Goal: Task Accomplishment & Management: Manage account settings

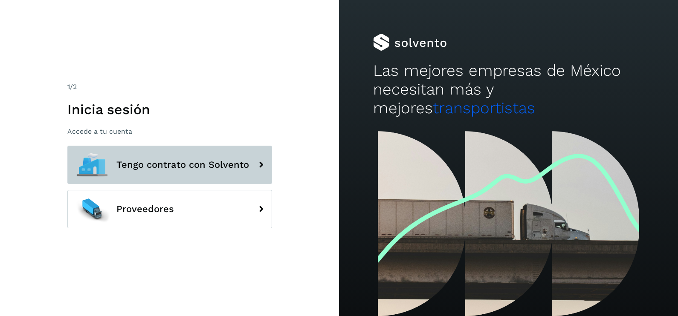
click at [211, 160] on span "Tengo contrato con Solvento" at bounding box center [182, 165] width 133 height 10
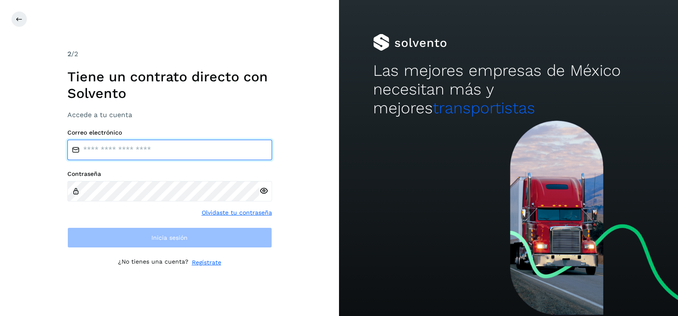
type input "**********"
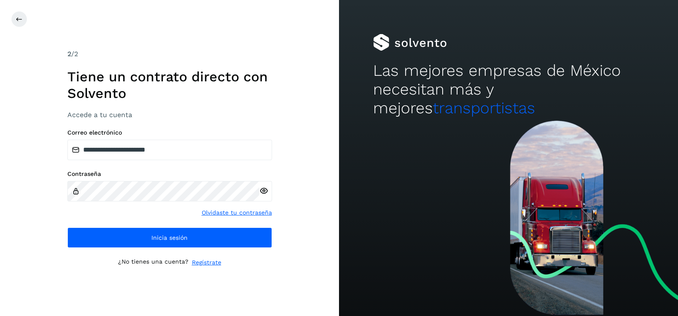
click at [280, 223] on div "**********" at bounding box center [169, 158] width 339 height 316
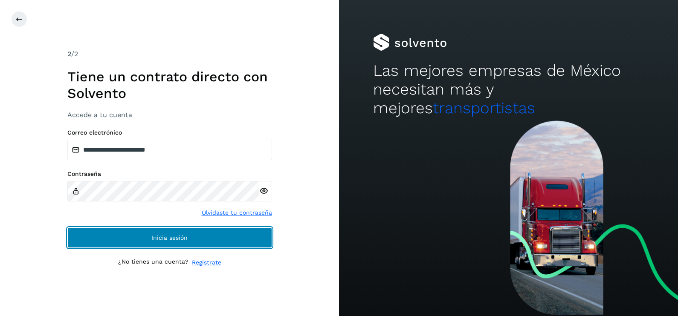
click at [227, 247] on button "Inicia sesión" at bounding box center [169, 238] width 205 height 20
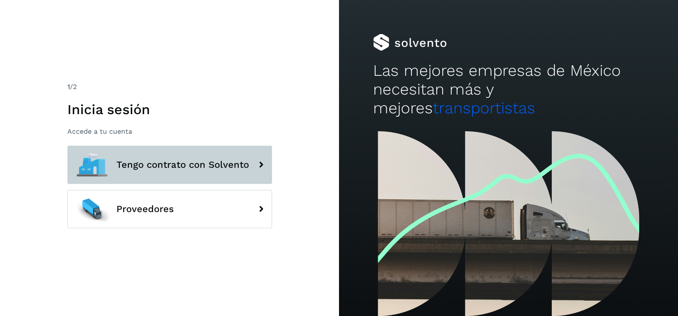
click at [245, 175] on button "Tengo contrato con Solvento" at bounding box center [169, 165] width 205 height 38
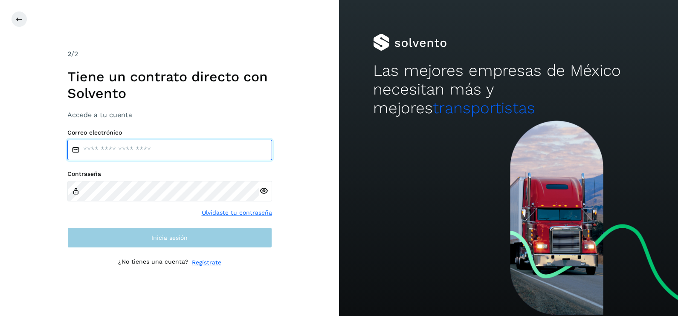
type input "**********"
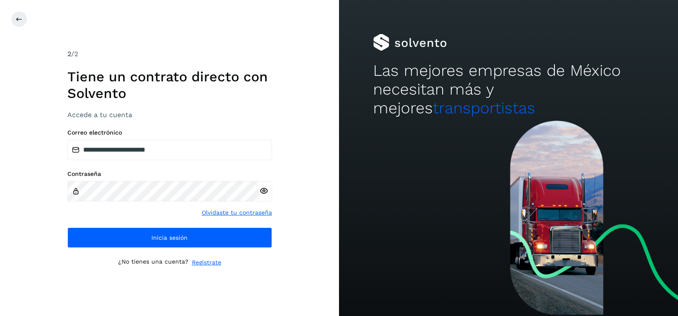
click at [319, 154] on div "**********" at bounding box center [169, 158] width 339 height 316
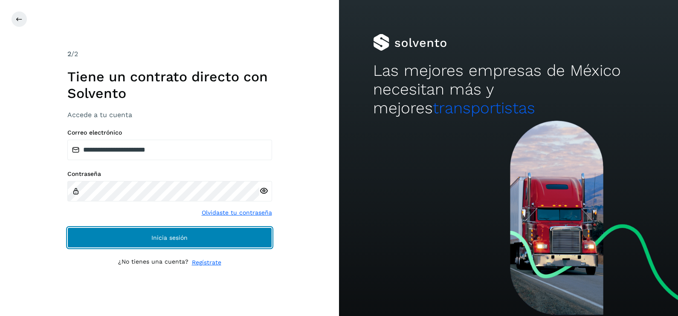
click at [247, 238] on button "Inicia sesión" at bounding box center [169, 238] width 205 height 20
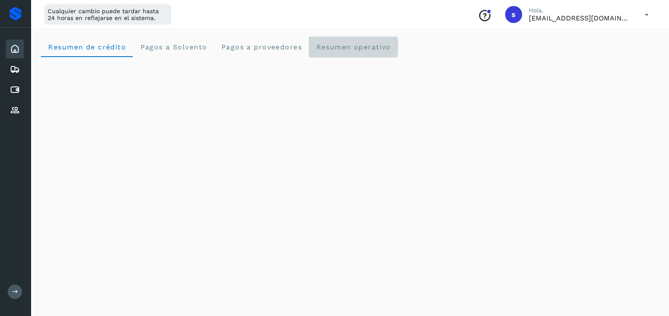
click at [369, 44] on span "Resumen operativo" at bounding box center [353, 47] width 75 height 8
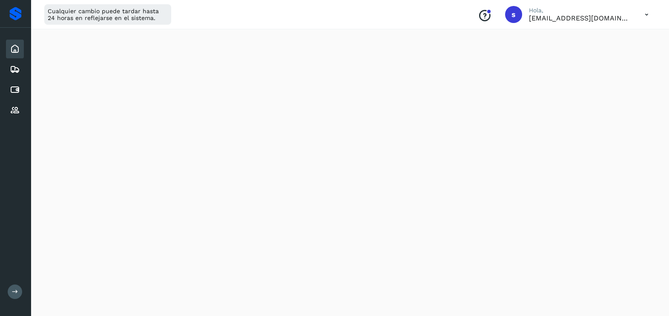
scroll to position [241, 0]
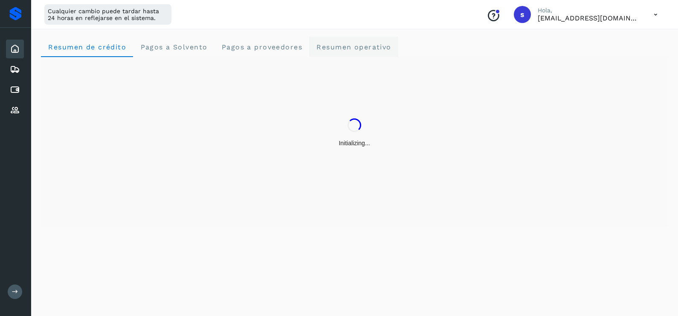
click at [353, 49] on span "Resumen operativo" at bounding box center [353, 47] width 75 height 8
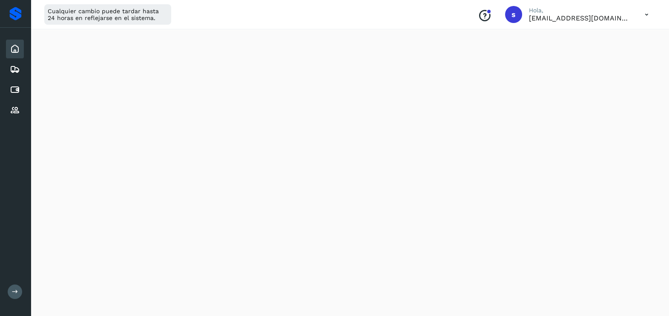
scroll to position [987, 0]
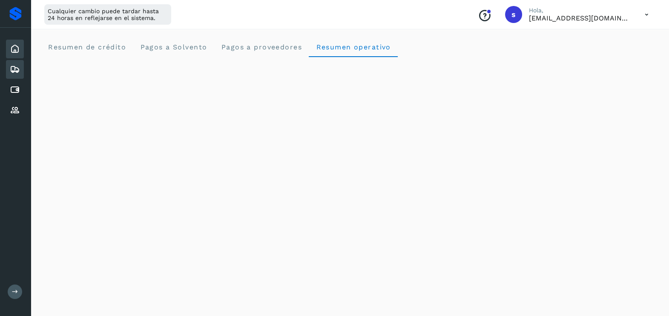
click at [21, 68] on div "Embarques" at bounding box center [15, 69] width 18 height 19
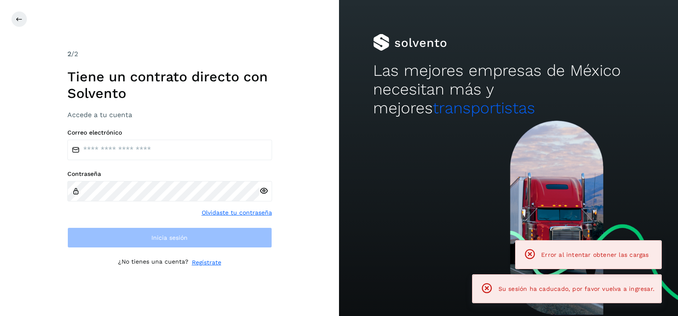
click at [97, 76] on h1 "Tiene un contrato directo con Solvento" at bounding box center [169, 85] width 205 height 33
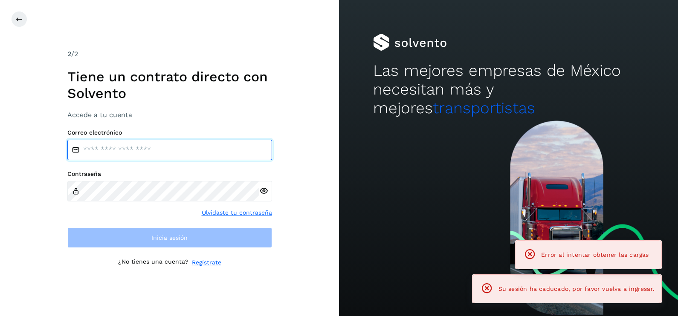
type input "**********"
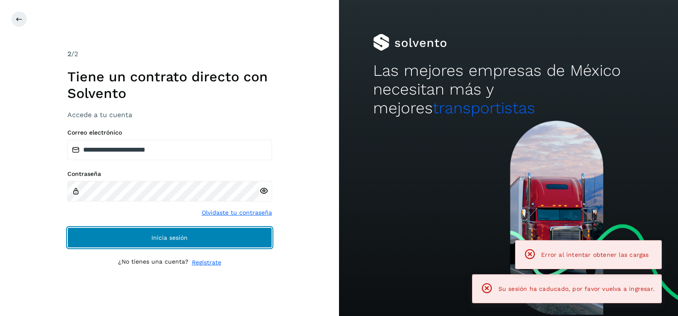
click at [181, 240] on span "Inicia sesión" at bounding box center [169, 238] width 36 height 6
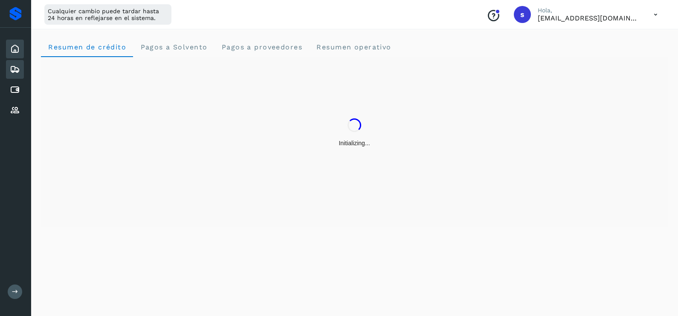
click at [23, 69] on div "Embarques" at bounding box center [15, 69] width 18 height 19
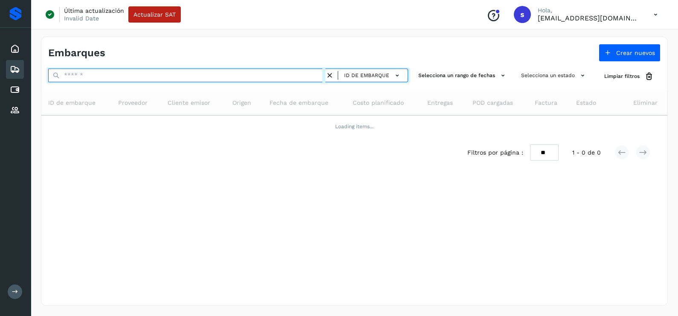
click at [123, 79] on input "text" at bounding box center [186, 76] width 277 height 14
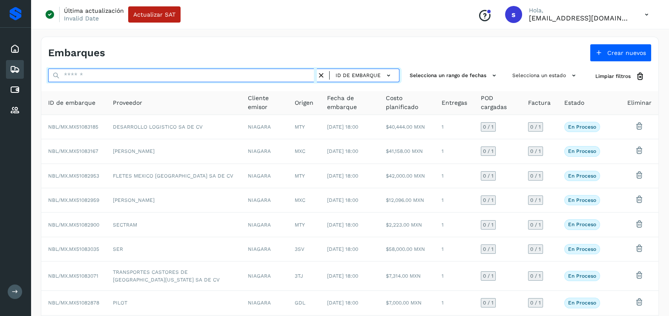
paste input "**********"
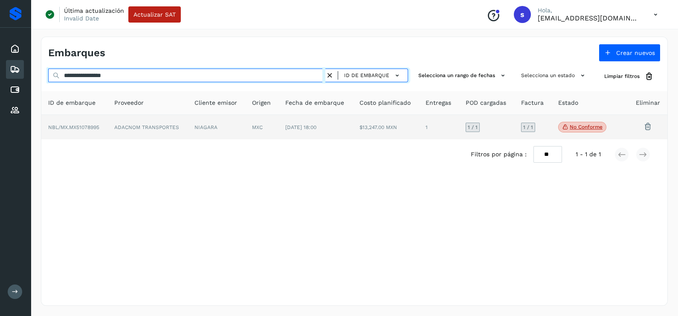
type input "**********"
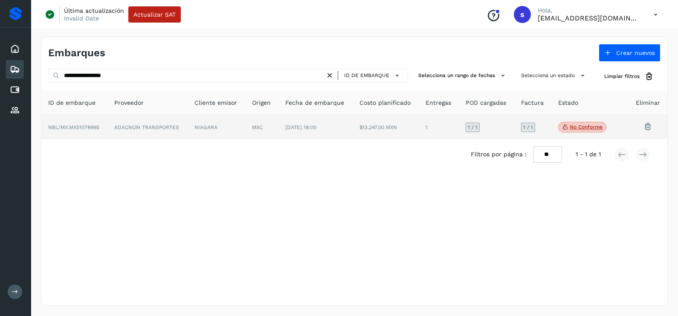
click at [170, 130] on td "ADACNOM TRANSPORTES" at bounding box center [147, 127] width 80 height 25
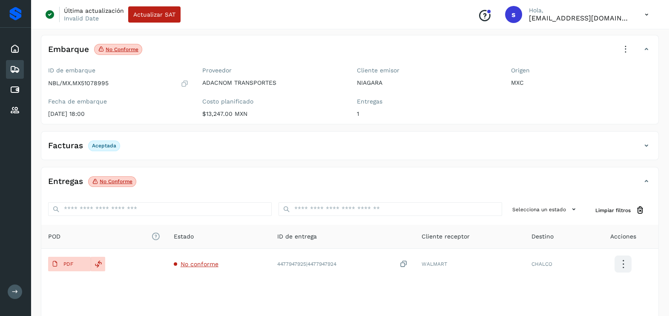
scroll to position [90, 0]
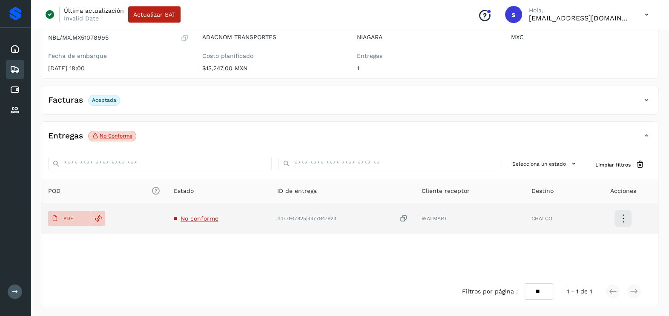
click at [202, 217] on span "No conforme" at bounding box center [200, 218] width 38 height 7
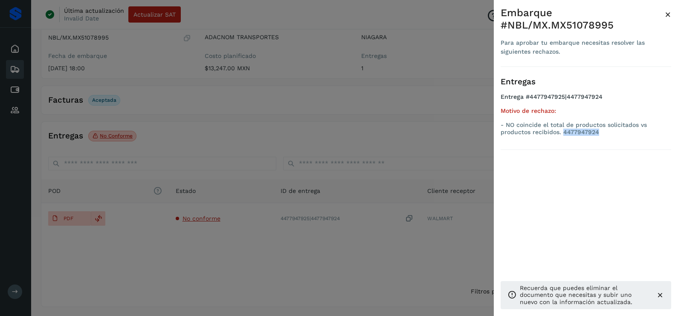
drag, startPoint x: 597, startPoint y: 135, endPoint x: 562, endPoint y: 138, distance: 34.6
click at [562, 138] on ul "Entrega #4477947925|4477947924 Motivo de rechazo: - NO coincide el total de pro…" at bounding box center [585, 116] width 170 height 46
copy p "4477947924"
click at [432, 130] on div at bounding box center [339, 158] width 678 height 316
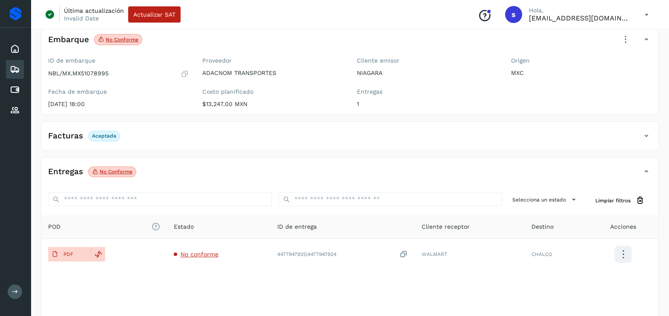
scroll to position [0, 0]
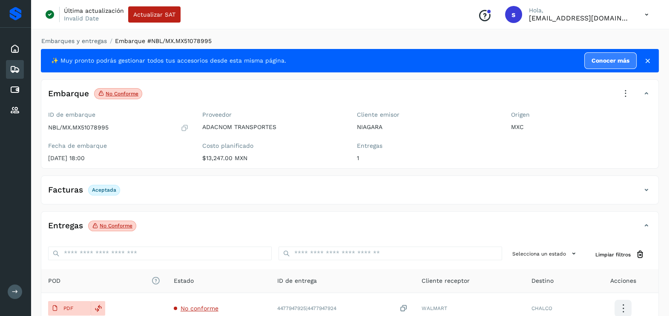
click at [620, 94] on icon at bounding box center [626, 93] width 19 height 19
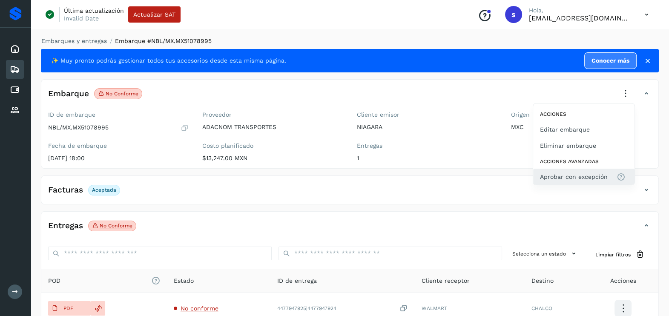
click at [553, 176] on span "Aprobar con excepción" at bounding box center [574, 176] width 68 height 9
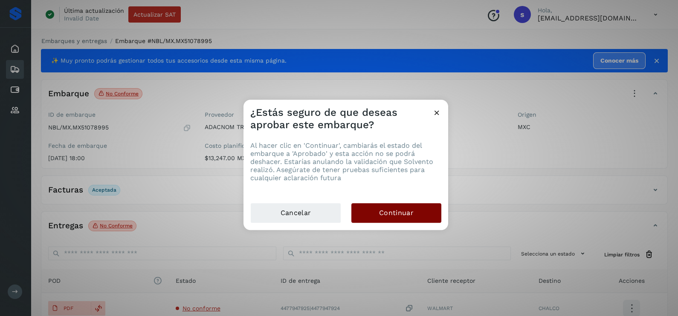
click at [430, 215] on button "Continuar" at bounding box center [396, 213] width 90 height 20
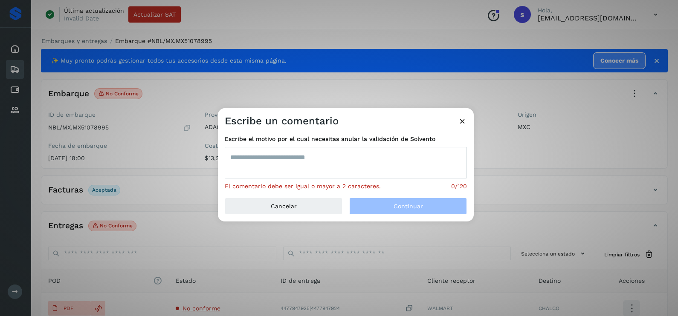
click at [320, 169] on textarea at bounding box center [346, 163] width 242 height 32
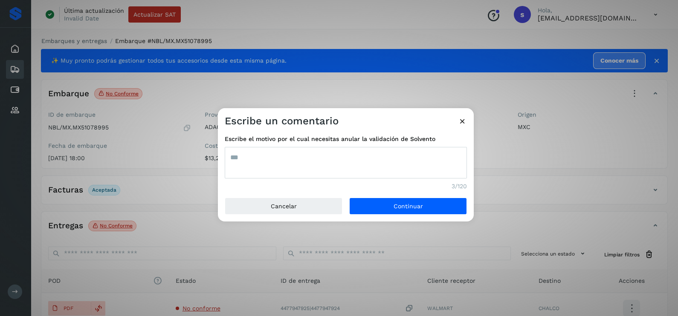
type textarea "***"
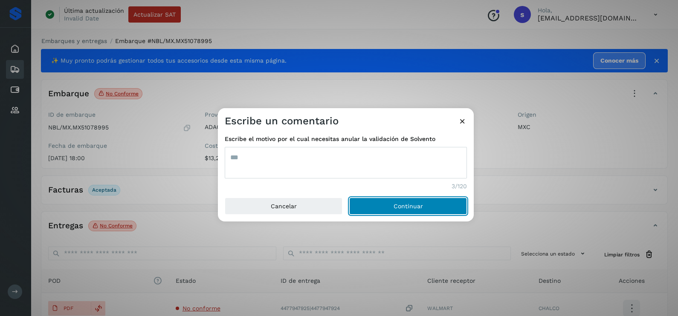
click at [349, 198] on button "Continuar" at bounding box center [408, 206] width 118 height 17
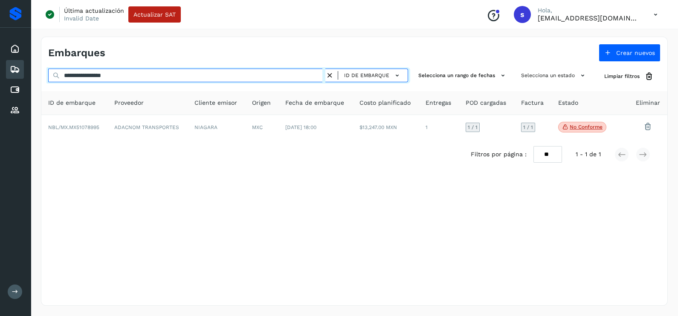
drag, startPoint x: 151, startPoint y: 73, endPoint x: 14, endPoint y: 70, distance: 137.7
click at [14, 70] on div "**********" at bounding box center [339, 158] width 678 height 316
paste input "text"
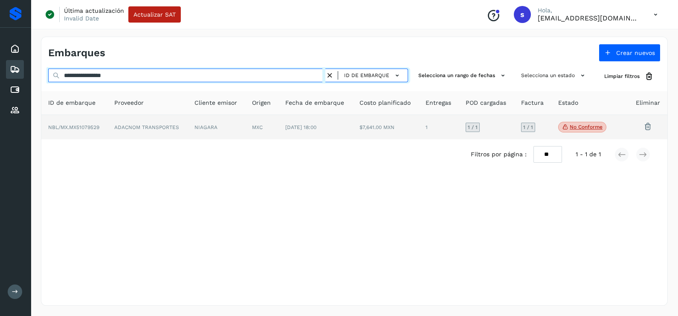
type input "**********"
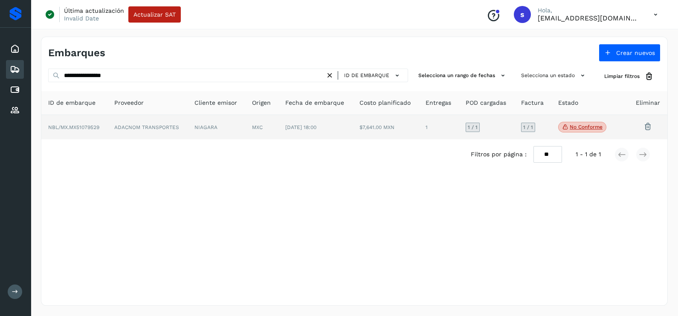
click at [146, 135] on td "ADACNOM TRANSPORTES" at bounding box center [147, 127] width 80 height 25
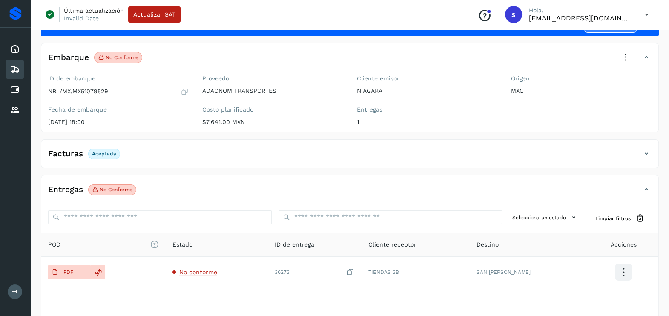
scroll to position [90, 0]
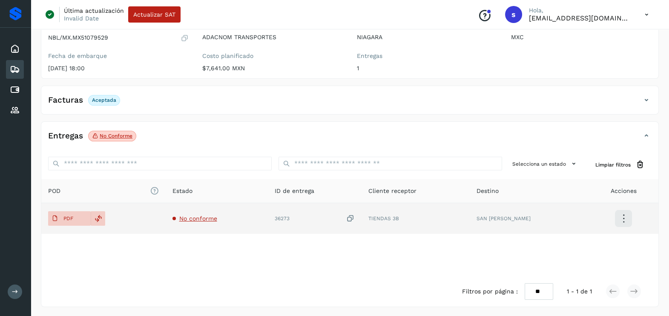
click at [193, 216] on span "No conforme" at bounding box center [198, 218] width 38 height 7
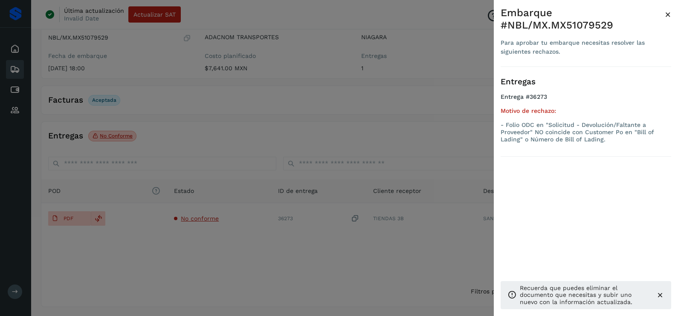
click at [260, 266] on div at bounding box center [339, 158] width 678 height 316
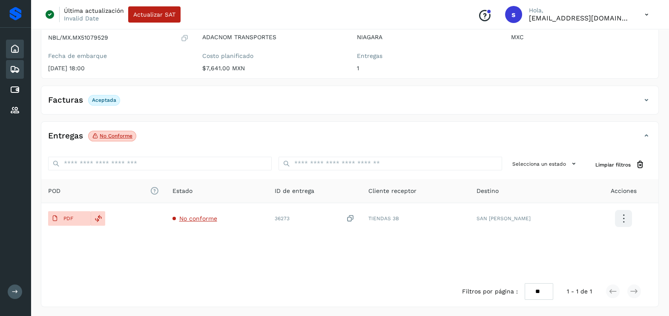
click at [10, 45] on icon at bounding box center [15, 49] width 10 height 10
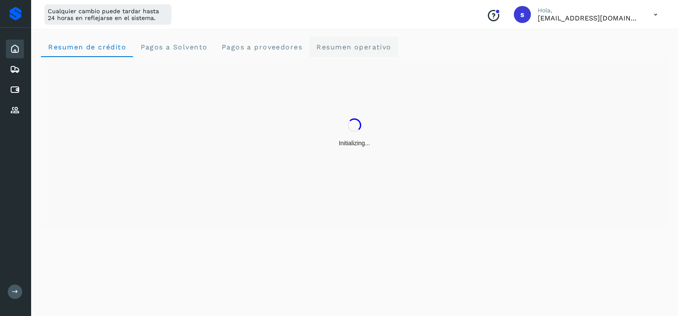
click at [374, 46] on span "Resumen operativo" at bounding box center [353, 47] width 75 height 8
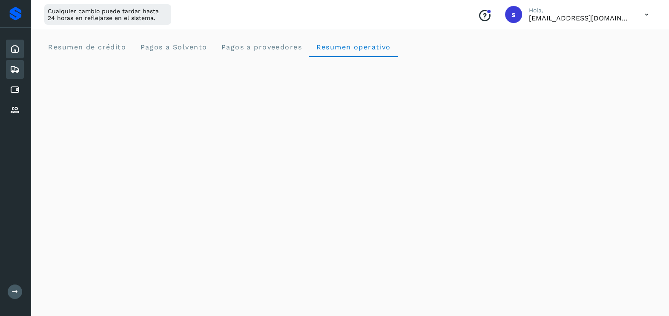
click at [11, 67] on icon at bounding box center [15, 69] width 10 height 10
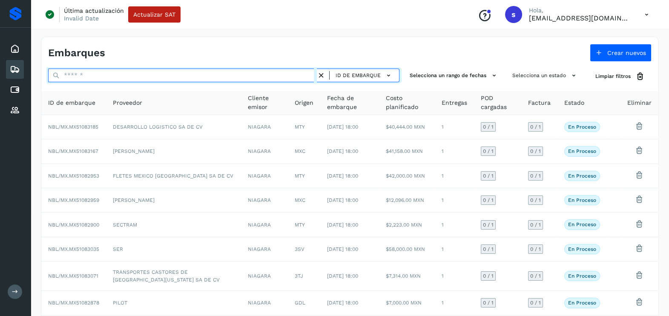
click at [128, 72] on input "text" at bounding box center [182, 76] width 269 height 14
paste input "**********"
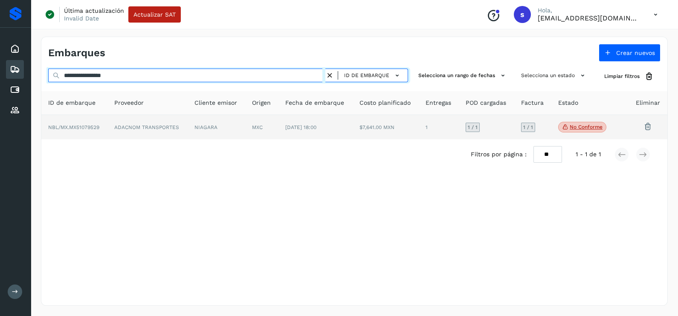
type input "**********"
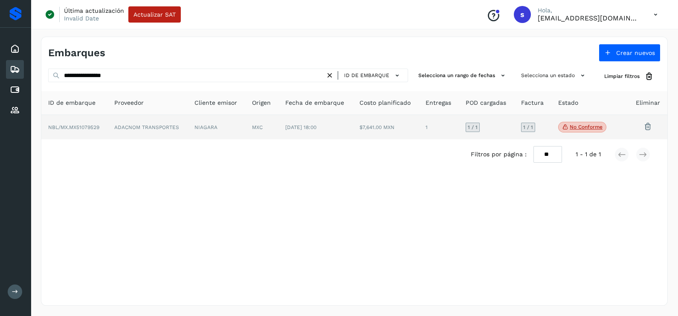
click at [146, 119] on td "ADACNOM TRANSPORTES" at bounding box center [147, 127] width 80 height 25
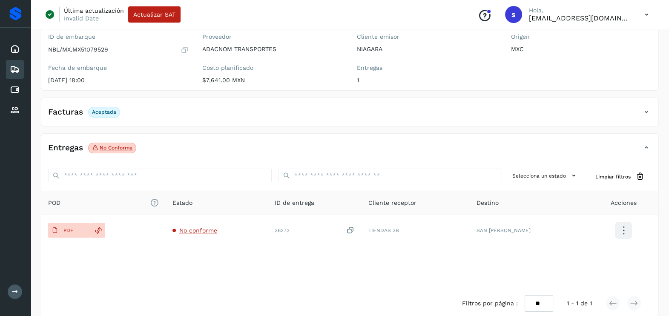
scroll to position [90, 0]
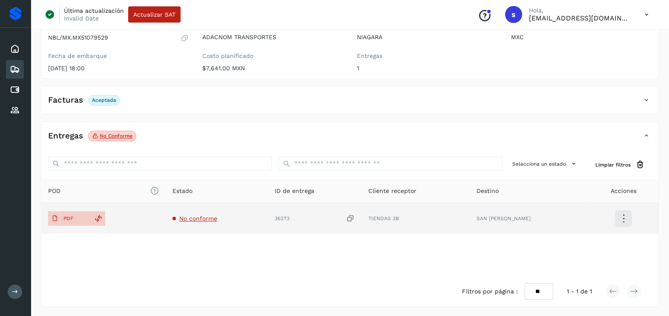
click at [203, 212] on td "No conforme" at bounding box center [217, 218] width 103 height 31
click at [202, 213] on td "No conforme" at bounding box center [217, 218] width 103 height 31
click at [194, 217] on span "No conforme" at bounding box center [198, 218] width 38 height 7
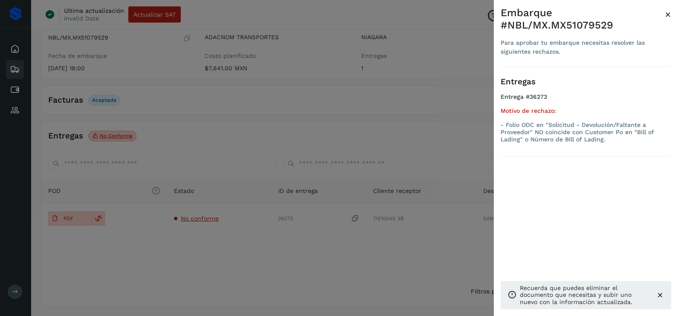
click at [227, 252] on div at bounding box center [339, 158] width 678 height 316
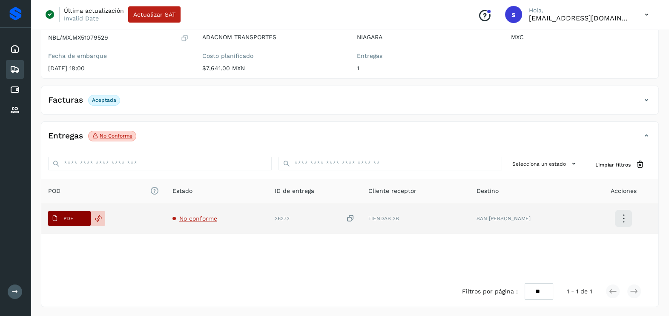
click at [65, 219] on p "PDF" at bounding box center [68, 219] width 10 height 6
click at [179, 216] on span "No conforme" at bounding box center [195, 218] width 45 height 7
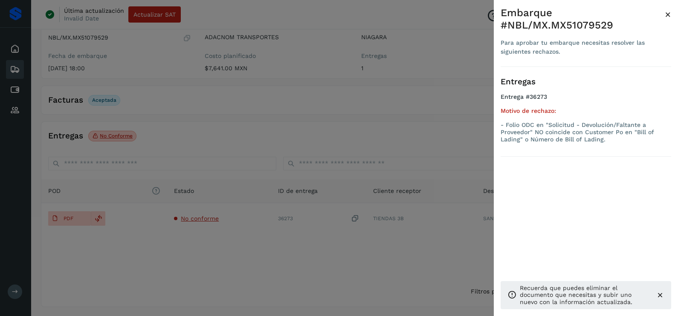
click at [463, 118] on div at bounding box center [339, 158] width 678 height 316
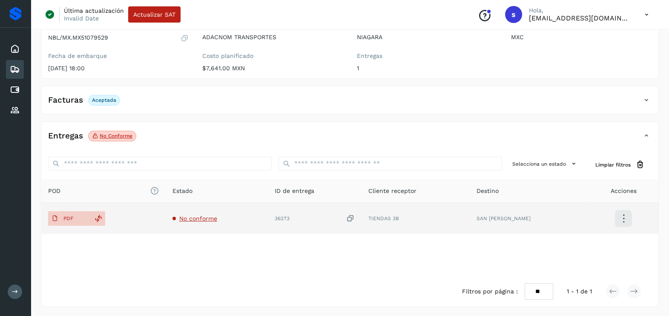
click at [353, 216] on icon at bounding box center [350, 218] width 9 height 9
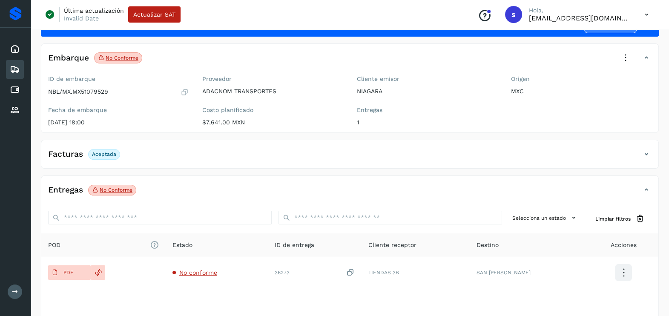
scroll to position [0, 0]
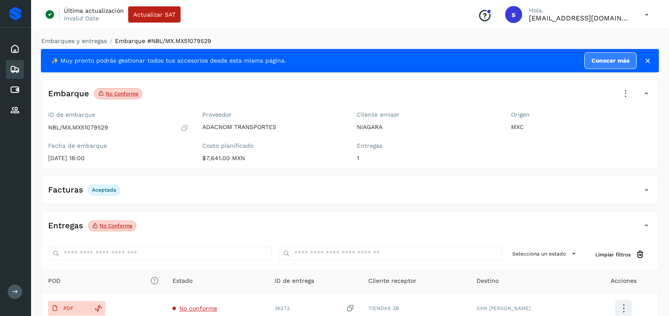
click at [624, 87] on icon at bounding box center [626, 93] width 19 height 19
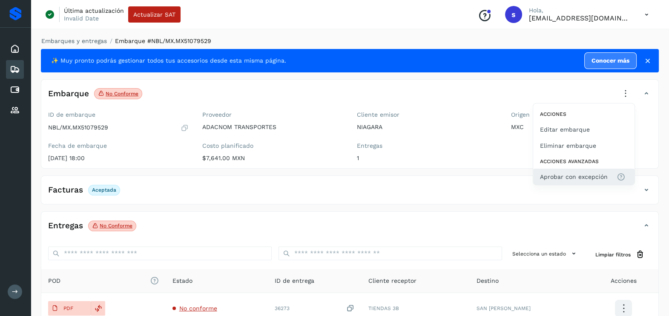
click at [572, 179] on span "Aprobar con excepción" at bounding box center [574, 176] width 68 height 9
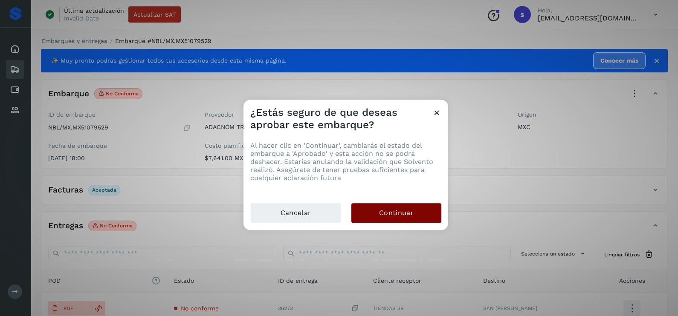
click at [393, 213] on span "Continuar" at bounding box center [396, 212] width 35 height 9
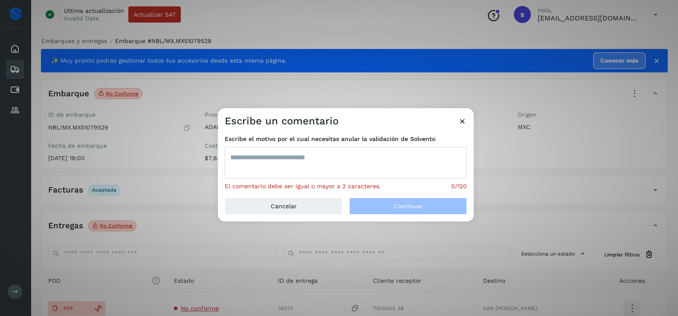
click at [296, 161] on textarea at bounding box center [346, 163] width 242 height 32
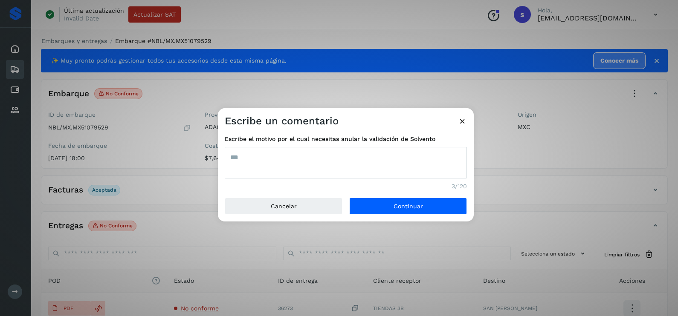
type textarea "***"
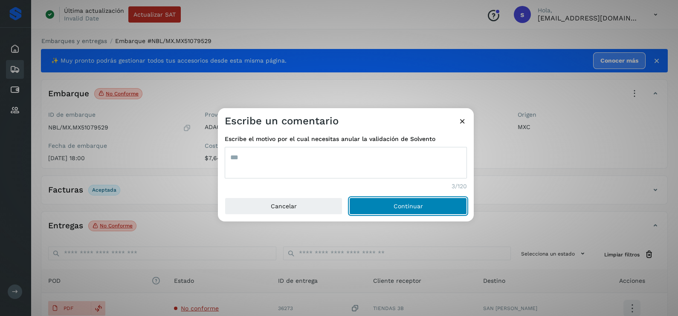
click at [349, 198] on button "Continuar" at bounding box center [408, 206] width 118 height 17
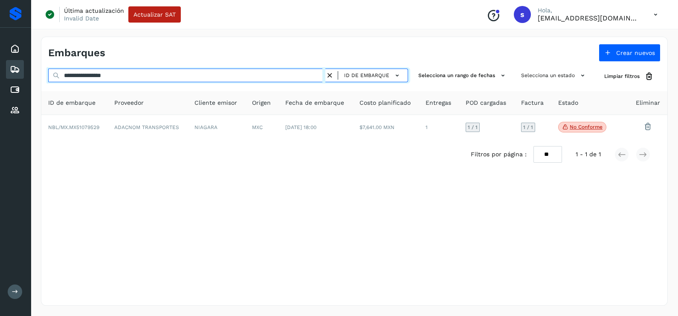
drag, startPoint x: 156, startPoint y: 77, endPoint x: 26, endPoint y: 79, distance: 129.6
click at [30, 79] on div "**********" at bounding box center [339, 158] width 678 height 316
paste input "text"
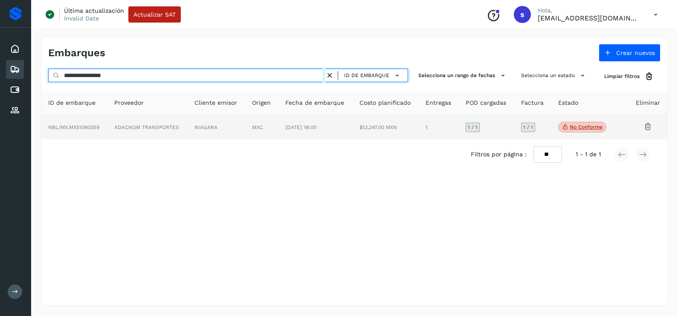
type input "**********"
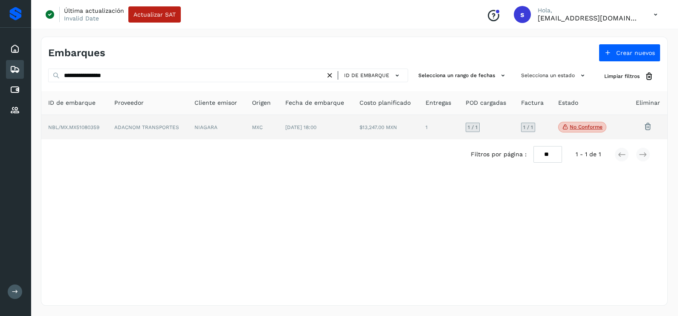
click at [155, 118] on td "ADACNOM TRANSPORTES" at bounding box center [147, 127] width 80 height 25
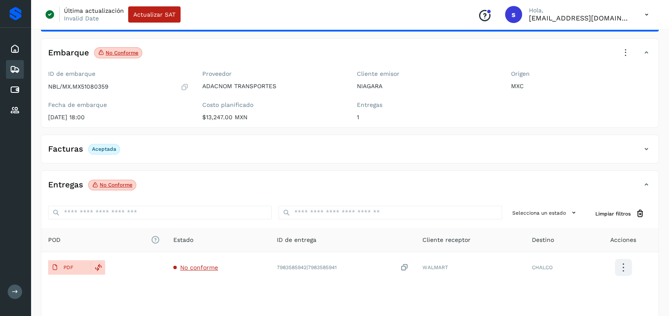
scroll to position [90, 0]
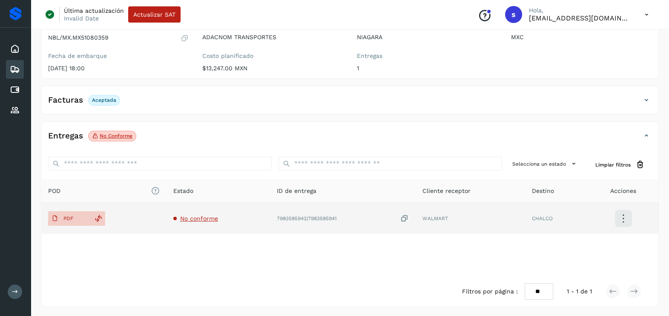
click at [205, 213] on td "No conforme" at bounding box center [219, 218] width 104 height 31
click at [205, 222] on td "No conforme" at bounding box center [219, 218] width 104 height 31
click at [202, 215] on span "No conforme" at bounding box center [199, 218] width 38 height 7
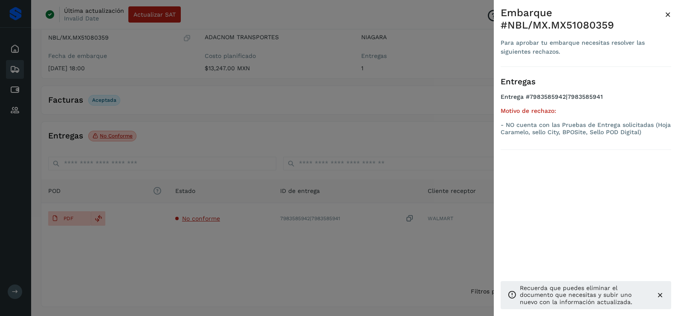
click at [228, 246] on div at bounding box center [339, 158] width 678 height 316
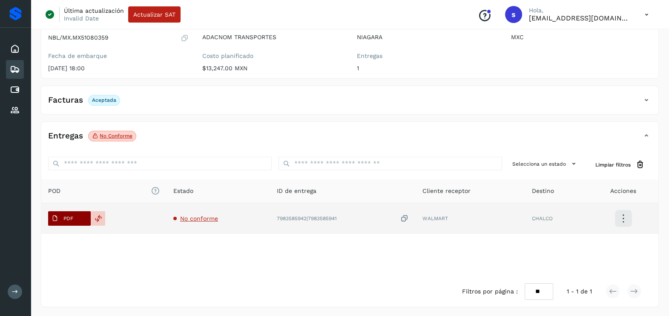
click at [77, 217] on button "PDF" at bounding box center [69, 218] width 43 height 14
click at [404, 216] on icon at bounding box center [405, 218] width 9 height 9
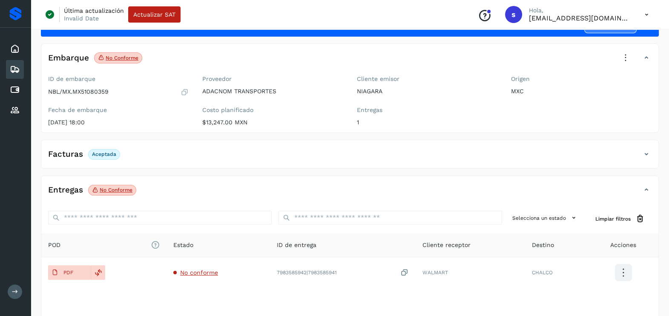
scroll to position [0, 0]
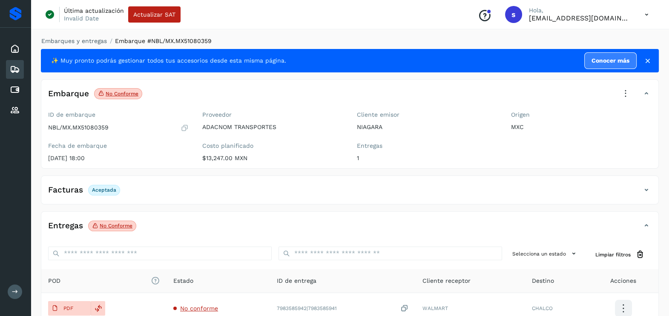
click at [624, 94] on icon at bounding box center [626, 93] width 19 height 19
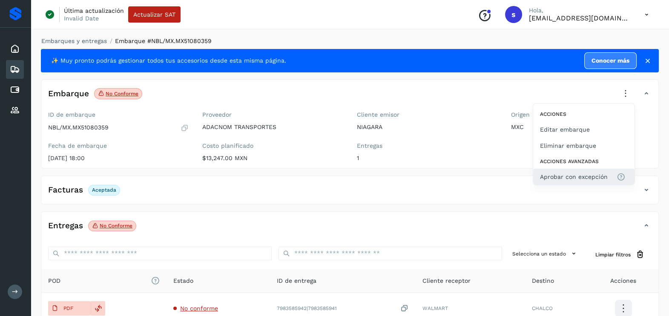
click at [572, 178] on span "Aprobar con excepción" at bounding box center [574, 176] width 68 height 9
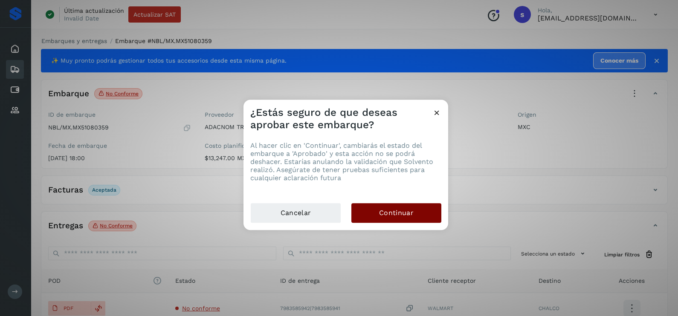
click at [418, 209] on button "Continuar" at bounding box center [396, 213] width 90 height 20
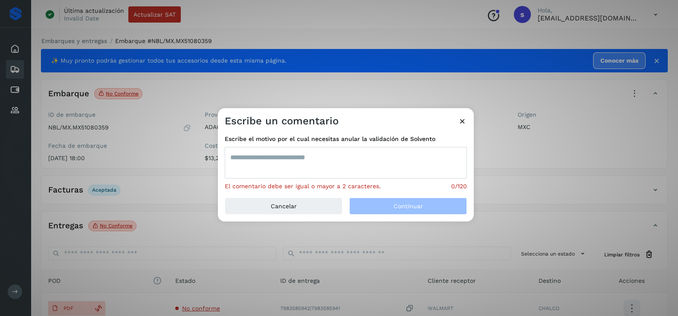
click at [317, 165] on textarea at bounding box center [346, 163] width 242 height 32
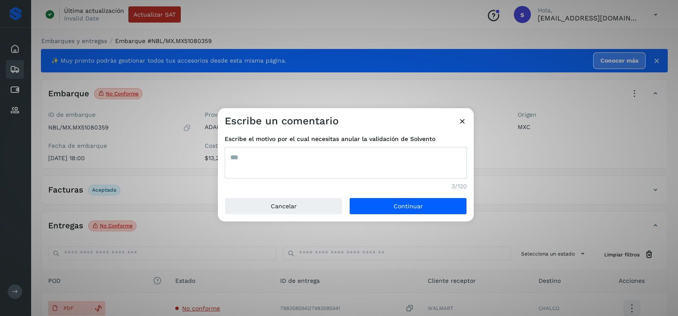
type textarea "***"
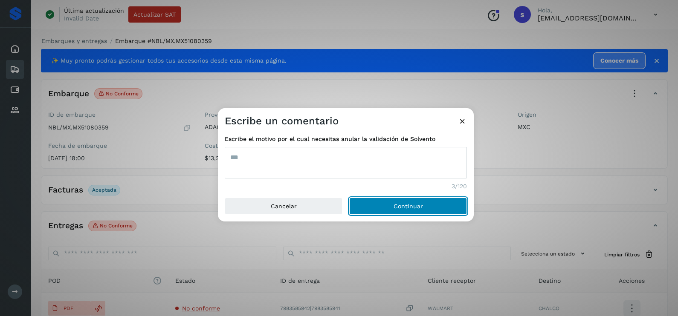
click at [349, 198] on button "Continuar" at bounding box center [408, 206] width 118 height 17
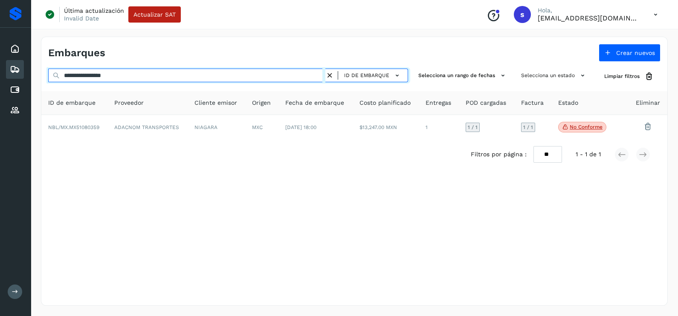
drag, startPoint x: 170, startPoint y: 73, endPoint x: 22, endPoint y: 68, distance: 148.4
click at [26, 69] on div "**********" at bounding box center [339, 158] width 678 height 316
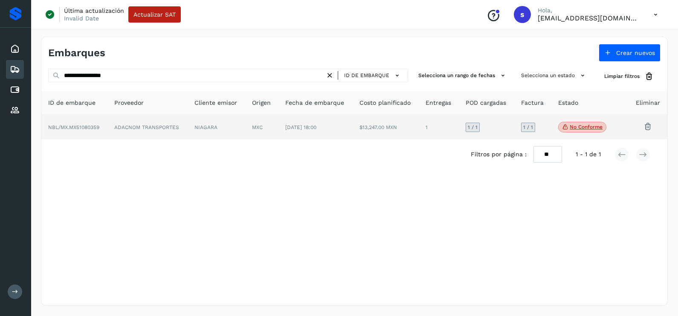
click at [205, 130] on td "NIAGARA" at bounding box center [216, 127] width 58 height 25
click at [199, 114] on th "Cliente emisor" at bounding box center [216, 103] width 58 height 24
click at [186, 124] on td "ADACNOM TRANSPORTES" at bounding box center [147, 127] width 80 height 25
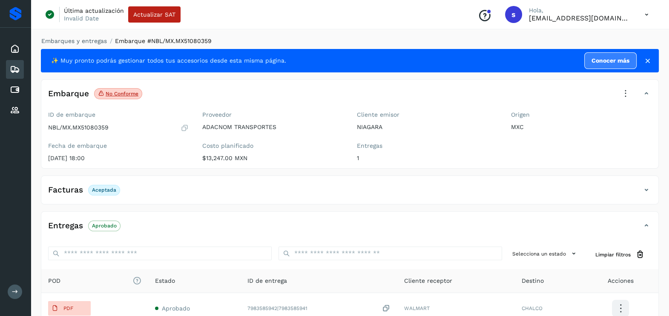
click at [626, 87] on icon at bounding box center [626, 93] width 19 height 19
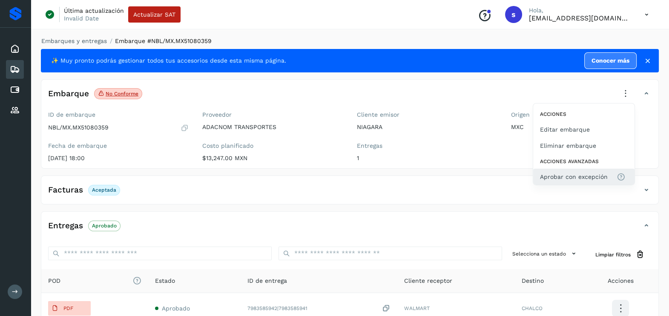
click at [598, 173] on span "Aprobar con excepción" at bounding box center [574, 176] width 68 height 9
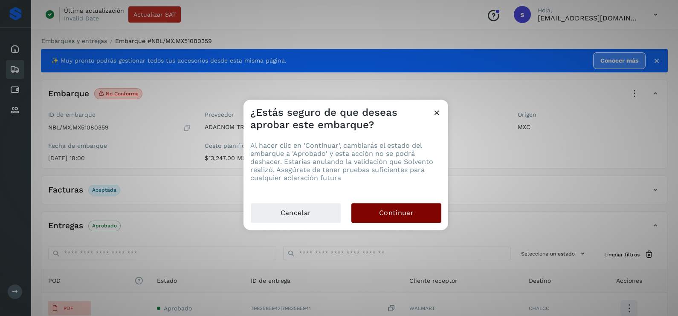
click at [381, 212] on span "Continuar" at bounding box center [396, 212] width 35 height 9
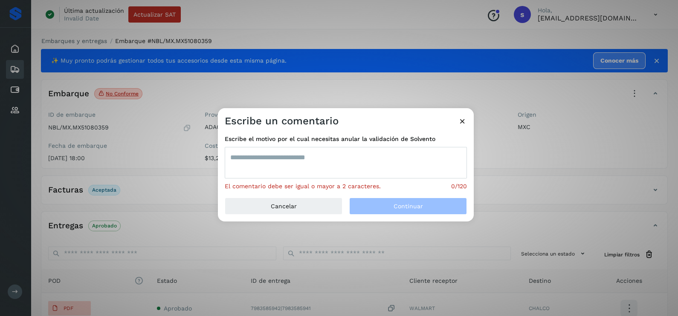
click at [322, 168] on textarea at bounding box center [346, 163] width 242 height 32
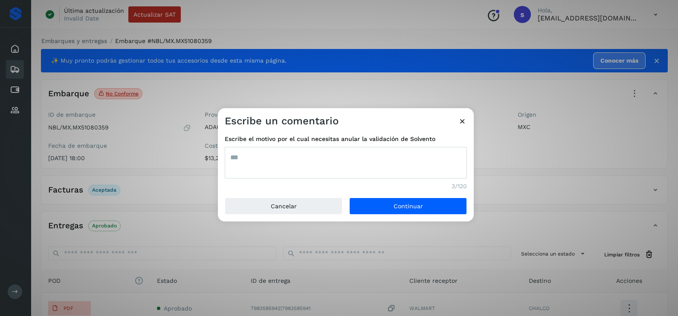
type textarea "***"
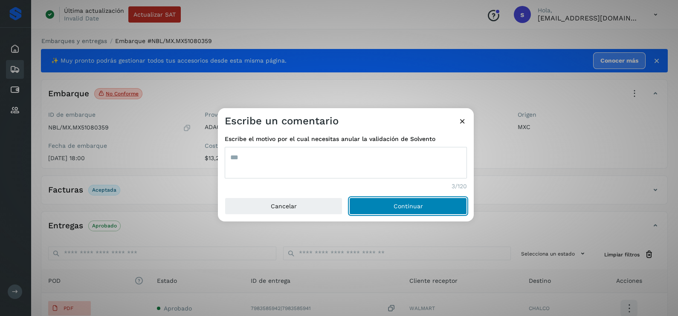
click at [349, 198] on button "Continuar" at bounding box center [408, 206] width 118 height 17
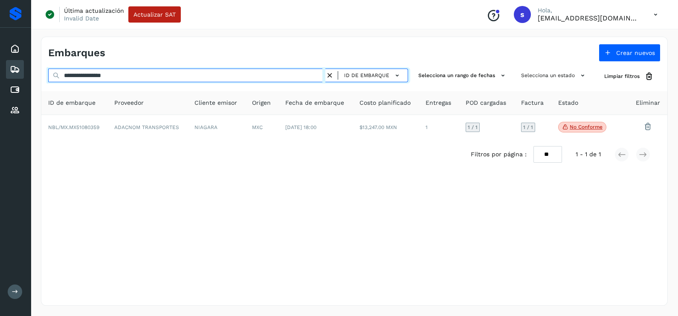
drag, startPoint x: 156, startPoint y: 72, endPoint x: 0, endPoint y: 73, distance: 156.0
click at [0, 73] on html "**********" at bounding box center [339, 158] width 678 height 316
paste input "text"
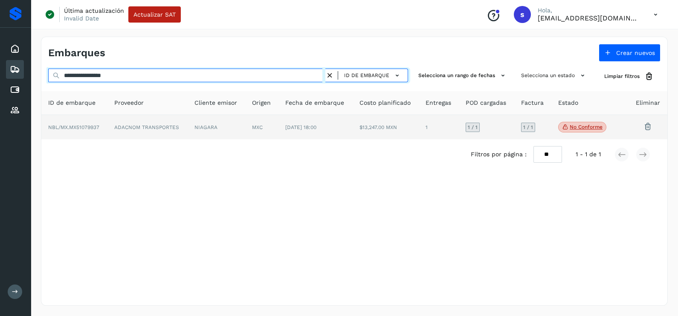
type input "**********"
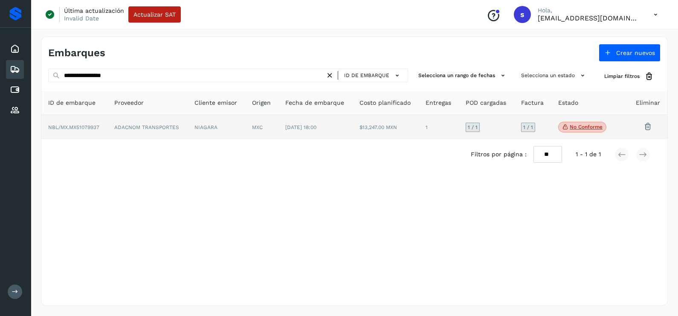
click at [118, 121] on td "ADACNOM TRANSPORTES" at bounding box center [147, 127] width 80 height 25
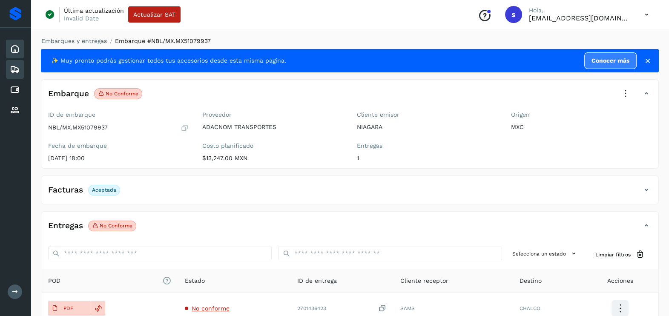
click at [18, 46] on icon at bounding box center [15, 49] width 10 height 10
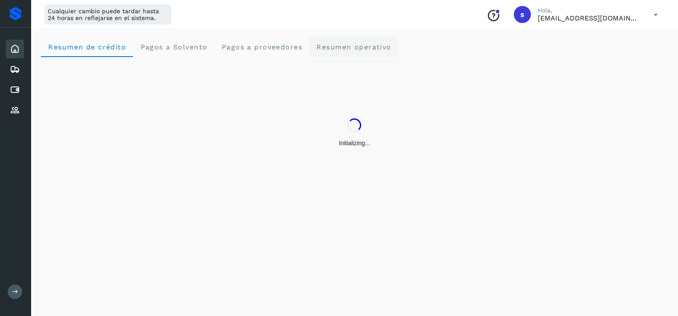
click at [357, 43] on span "Resumen operativo" at bounding box center [353, 47] width 75 height 8
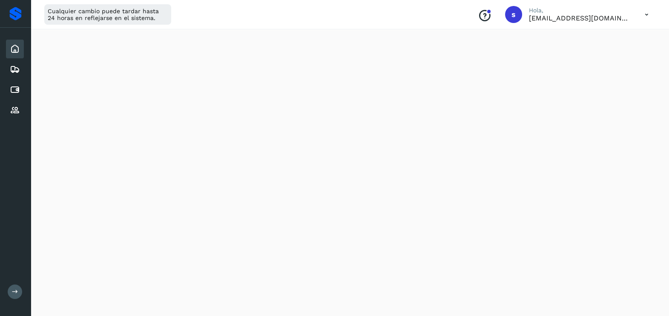
scroll to position [987, 0]
click at [13, 68] on icon at bounding box center [15, 69] width 10 height 10
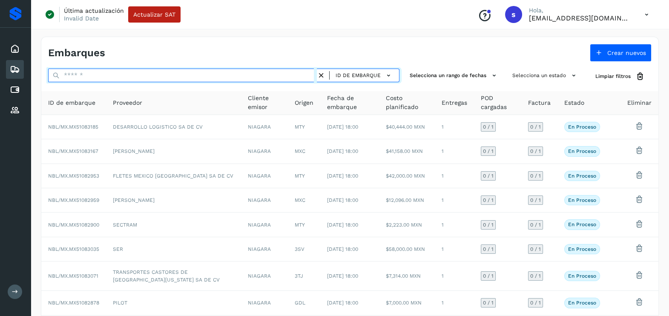
click at [104, 74] on input "text" at bounding box center [182, 76] width 269 height 14
paste input "**********"
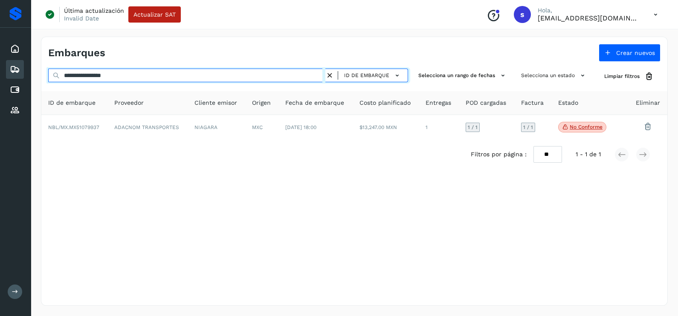
type input "**********"
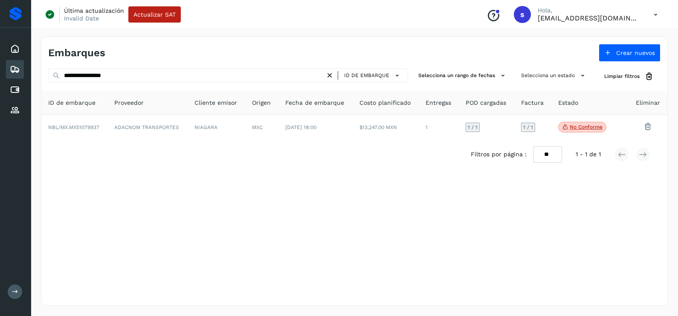
click at [153, 112] on th "Proveedor" at bounding box center [147, 103] width 80 height 24
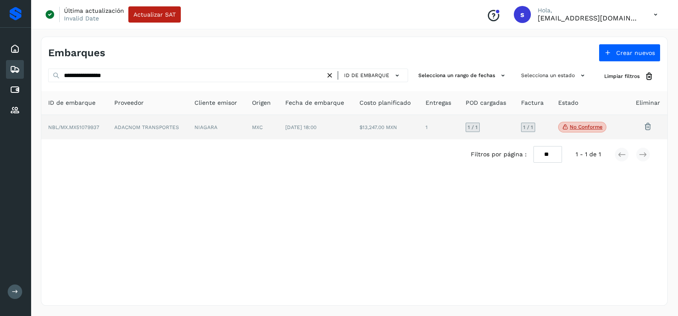
click at [152, 138] on td "ADACNOM TRANSPORTES" at bounding box center [147, 127] width 80 height 25
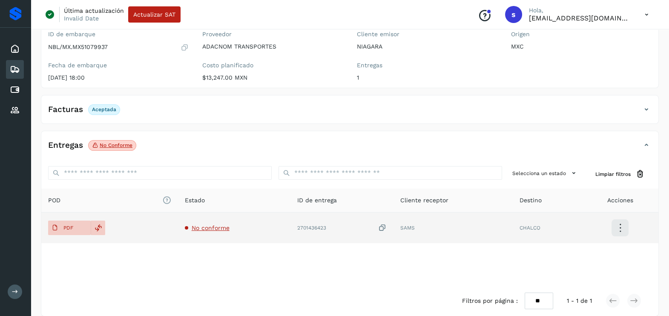
scroll to position [82, 0]
click at [214, 225] on span "No conforme" at bounding box center [211, 226] width 38 height 7
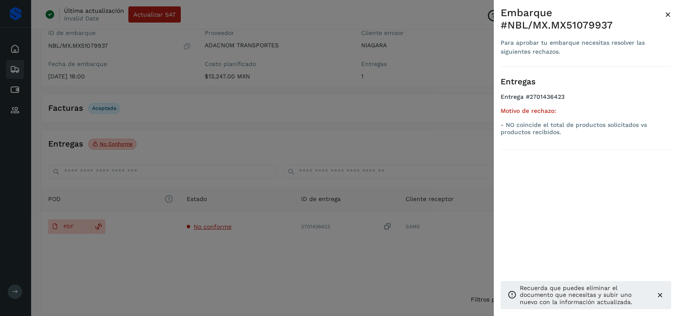
click at [266, 249] on div at bounding box center [339, 158] width 678 height 316
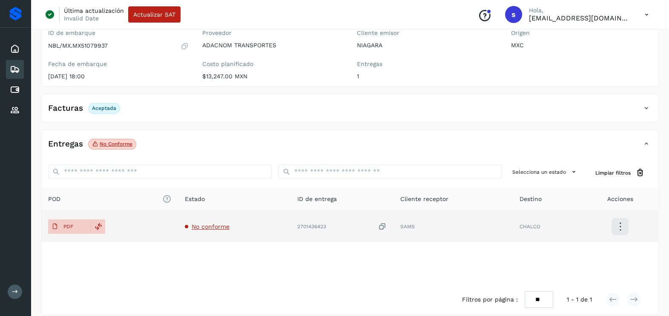
click at [382, 229] on icon at bounding box center [382, 226] width 9 height 9
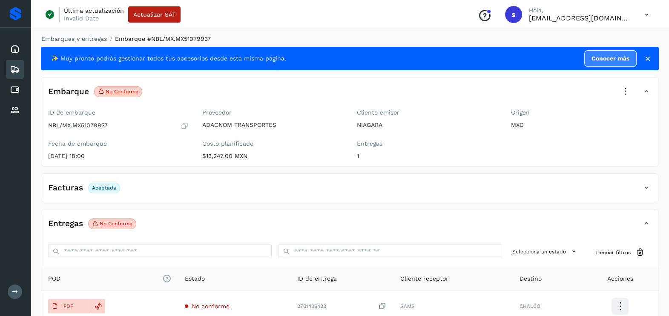
scroll to position [0, 0]
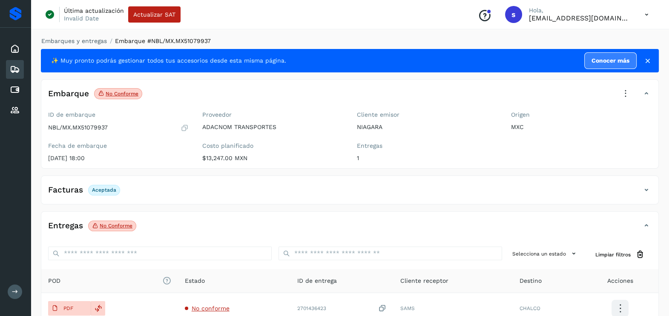
click at [627, 90] on icon at bounding box center [626, 93] width 19 height 19
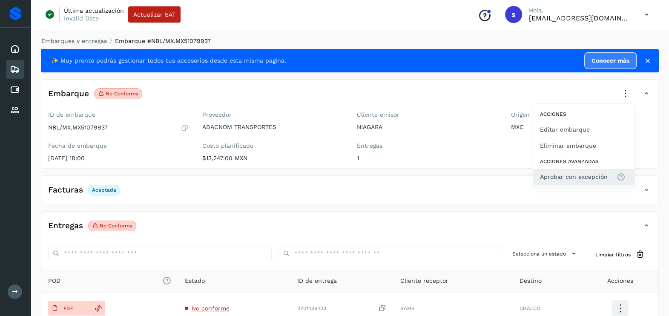
click at [568, 176] on span "Aprobar con excepción" at bounding box center [574, 176] width 68 height 9
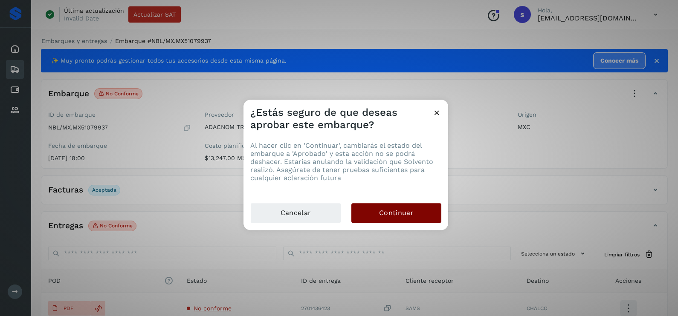
click at [415, 204] on button "Continuar" at bounding box center [396, 213] width 90 height 20
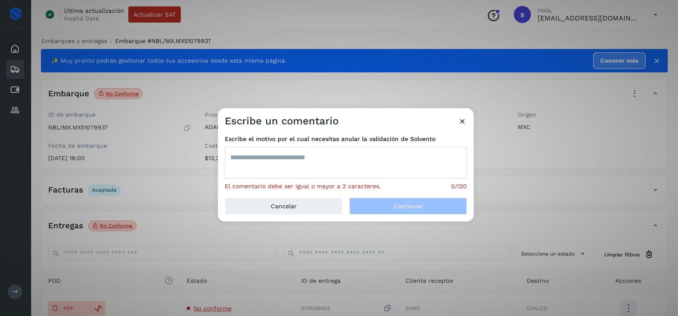
click at [304, 165] on textarea at bounding box center [346, 163] width 242 height 32
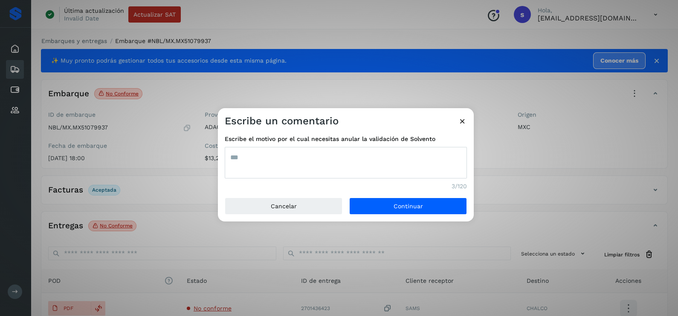
type textarea "***"
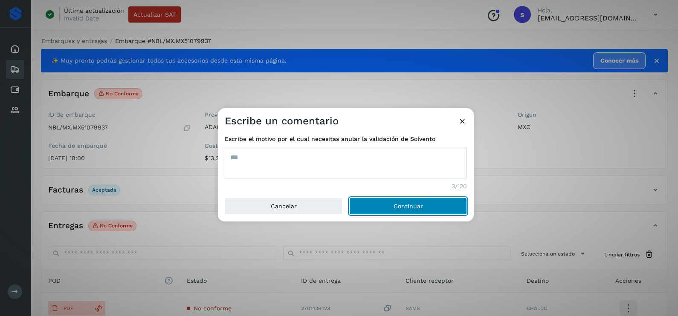
click at [349, 198] on button "Continuar" at bounding box center [408, 206] width 118 height 17
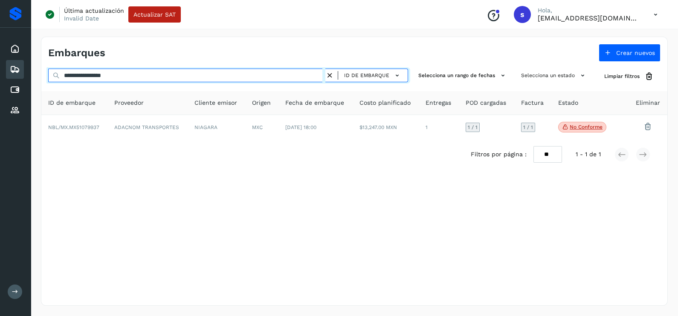
drag, startPoint x: 171, startPoint y: 72, endPoint x: 56, endPoint y: 70, distance: 115.1
click at [56, 70] on input "**********" at bounding box center [186, 76] width 277 height 14
paste input "text"
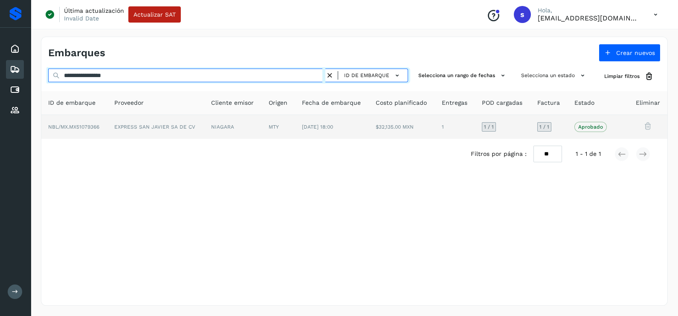
type input "**********"
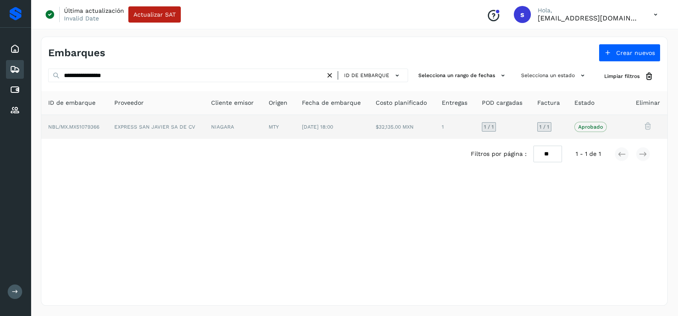
click at [174, 122] on td "EXPRESS SAN JAVIER SA DE CV" at bounding box center [155, 127] width 97 height 24
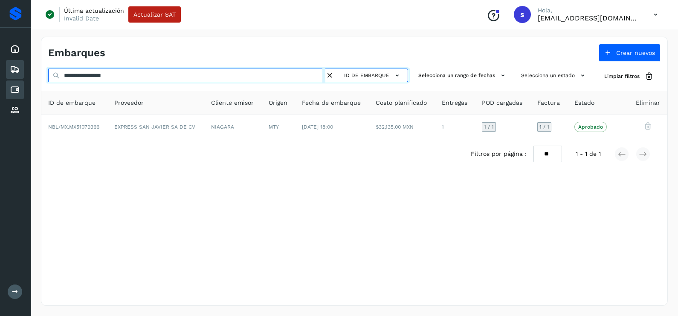
drag, startPoint x: 56, startPoint y: 79, endPoint x: 15, endPoint y: 80, distance: 40.9
click at [15, 80] on div "**********" at bounding box center [339, 158] width 678 height 316
paste input "text"
drag, startPoint x: 147, startPoint y: 72, endPoint x: -2, endPoint y: 72, distance: 149.1
click at [0, 72] on html "**********" at bounding box center [339, 158] width 678 height 316
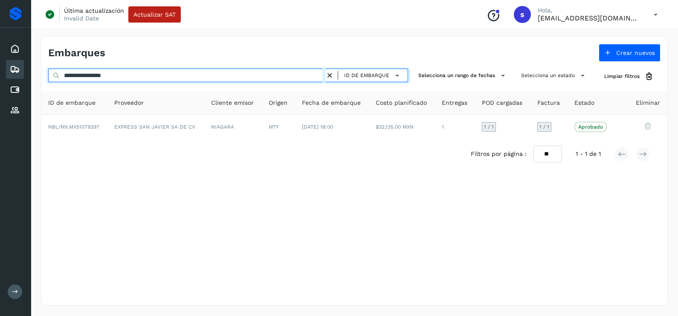
paste input "text"
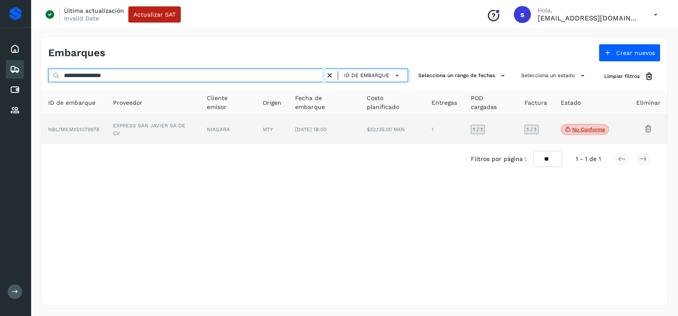
type input "**********"
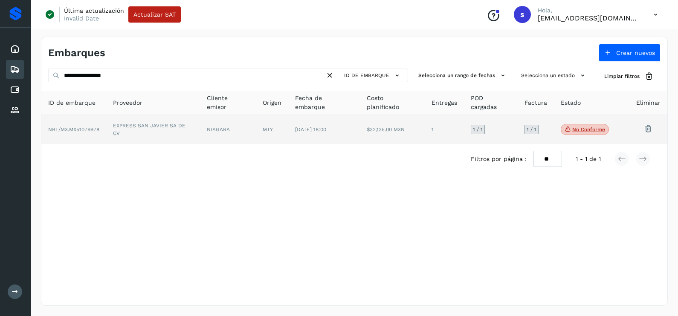
click at [141, 124] on td "EXPRESS SAN JAVIER SA DE CV" at bounding box center [153, 129] width 94 height 29
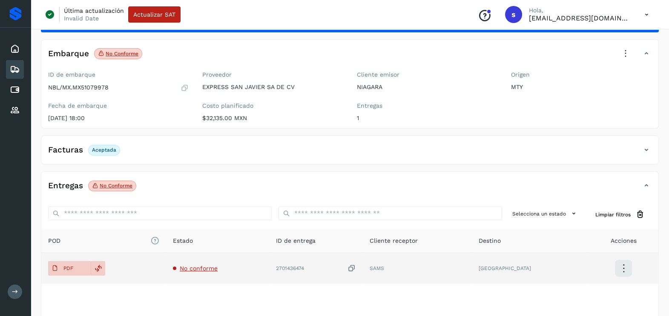
scroll to position [90, 0]
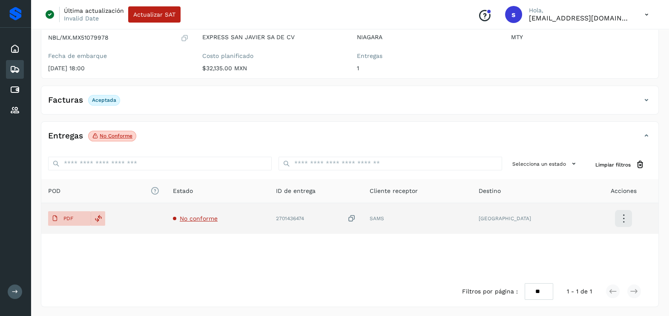
click at [211, 215] on span "No conforme" at bounding box center [199, 218] width 38 height 7
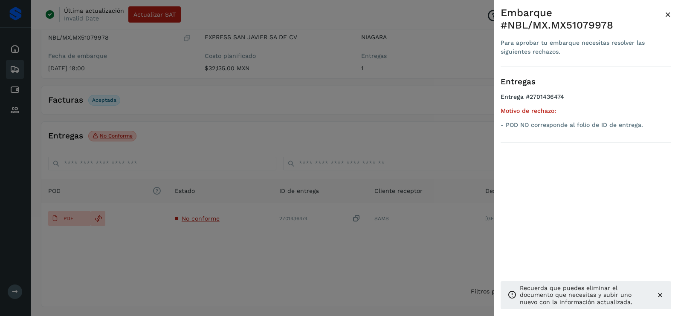
click at [247, 241] on div at bounding box center [339, 158] width 678 height 316
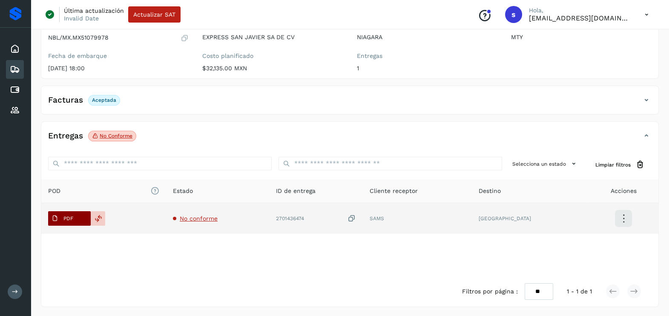
click at [52, 215] on icon at bounding box center [55, 218] width 7 height 7
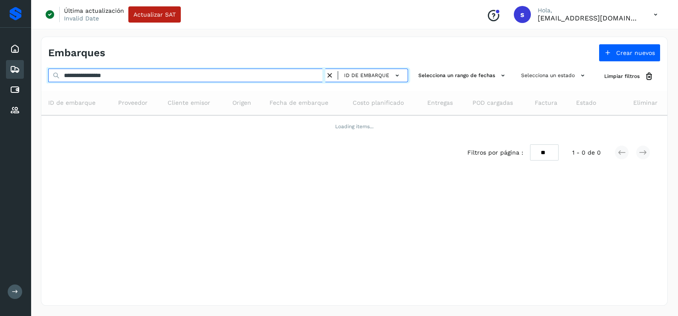
drag, startPoint x: 49, startPoint y: 73, endPoint x: 4, endPoint y: 73, distance: 45.6
click at [4, 73] on div "**********" at bounding box center [339, 158] width 678 height 316
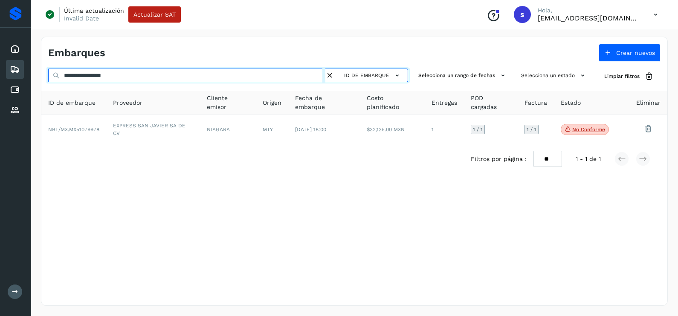
paste input "text"
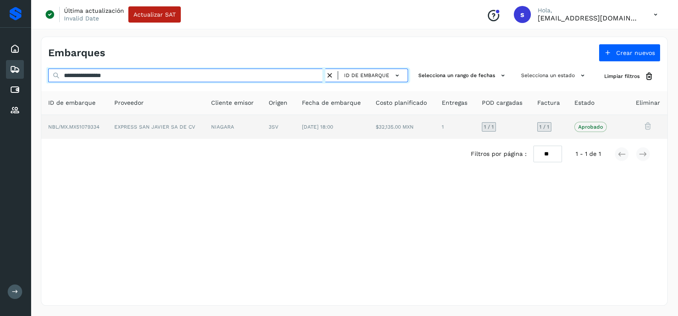
type input "**********"
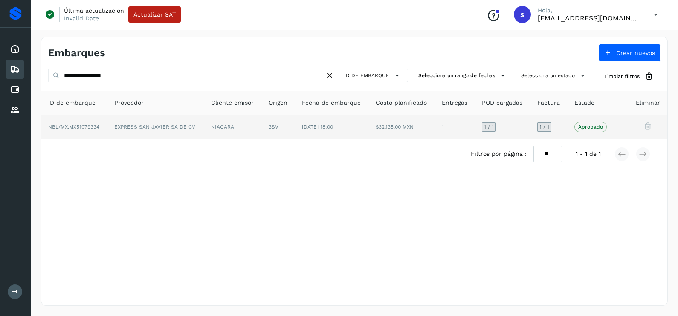
click at [213, 125] on td "NIAGARA" at bounding box center [233, 127] width 58 height 24
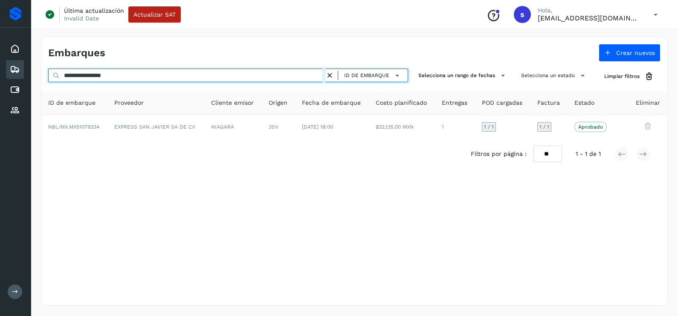
drag, startPoint x: 14, startPoint y: 75, endPoint x: 0, endPoint y: 75, distance: 13.6
click at [0, 75] on html "**********" at bounding box center [339, 158] width 678 height 316
paste input "text"
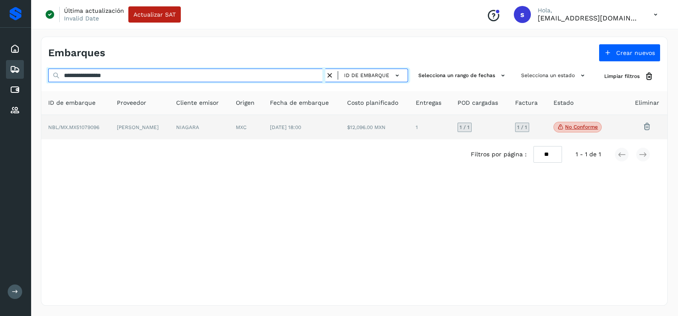
type input "**********"
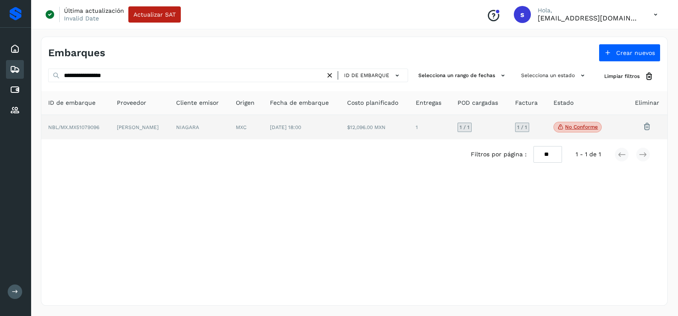
click at [142, 134] on td "FACUNDO NOCE GARCIA CORONA" at bounding box center [139, 127] width 59 height 25
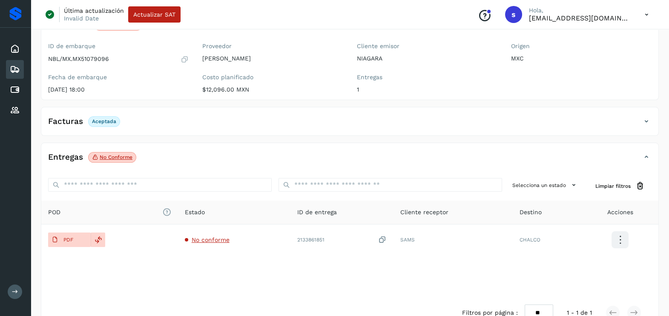
scroll to position [90, 0]
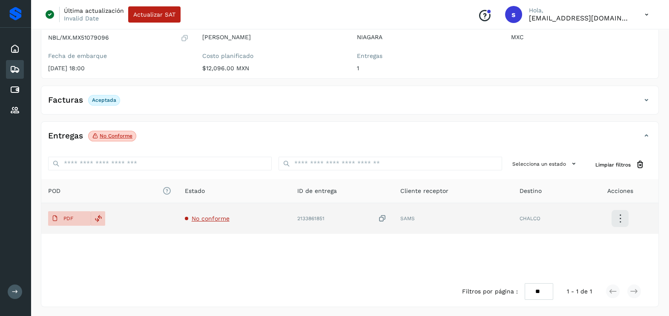
click at [221, 216] on span "No conforme" at bounding box center [211, 218] width 38 height 7
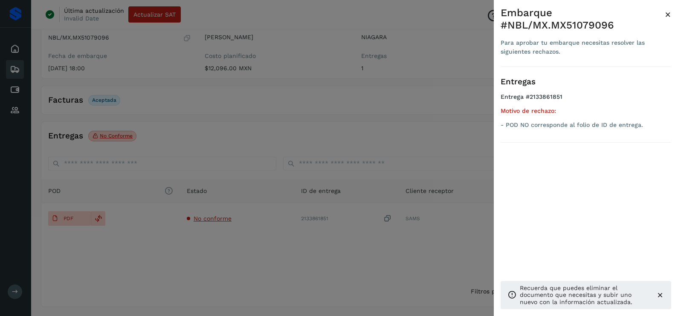
click at [313, 245] on div at bounding box center [339, 158] width 678 height 316
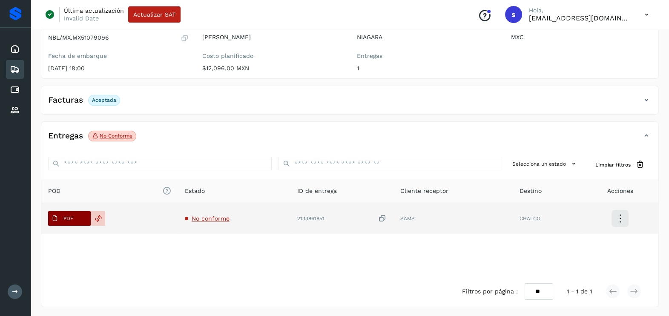
click at [72, 212] on span "PDF" at bounding box center [62, 219] width 29 height 14
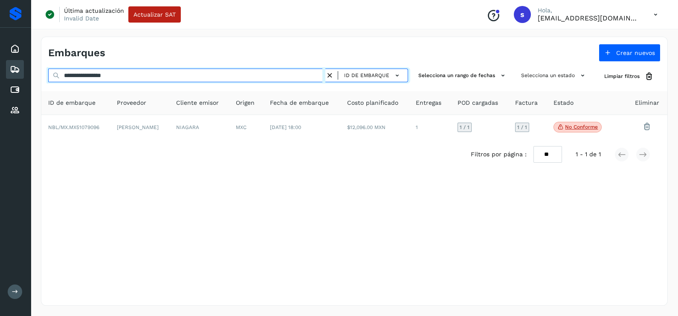
drag, startPoint x: 151, startPoint y: 76, endPoint x: 29, endPoint y: 75, distance: 121.4
click at [29, 75] on div "**********" at bounding box center [339, 158] width 678 height 316
paste input "text"
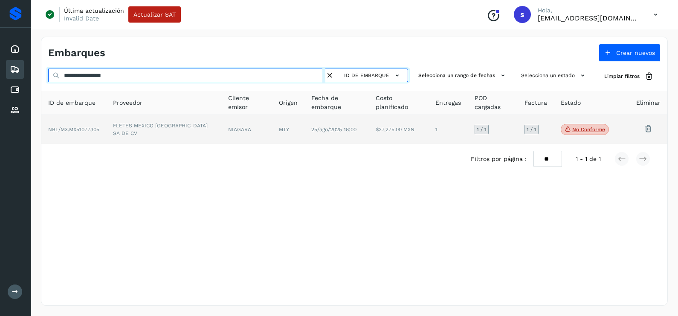
type input "**********"
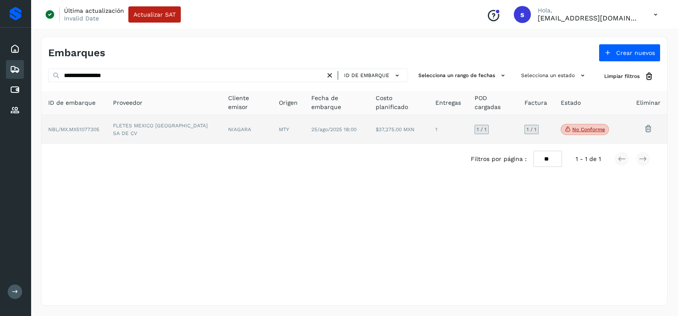
click at [221, 124] on td "NIAGARA" at bounding box center [246, 129] width 51 height 29
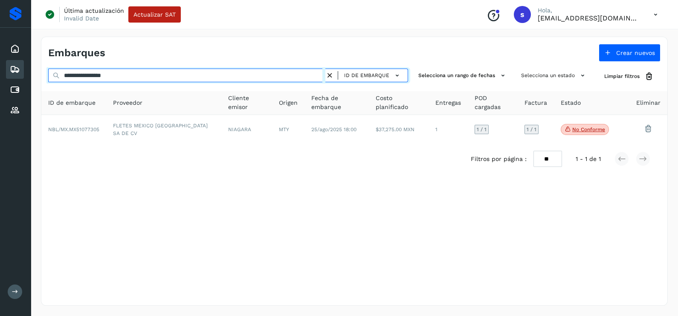
drag, startPoint x: 149, startPoint y: 72, endPoint x: 0, endPoint y: 72, distance: 148.7
click at [0, 73] on html "**********" at bounding box center [339, 158] width 678 height 316
paste input "text"
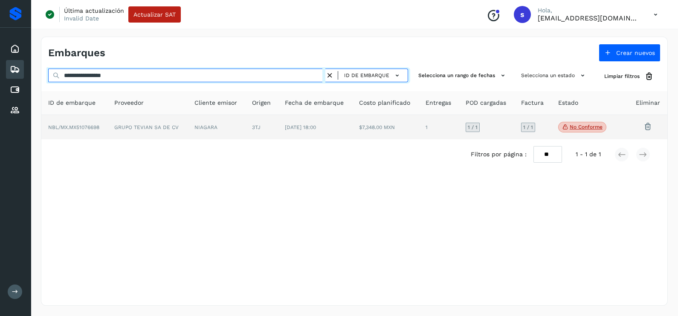
type input "**********"
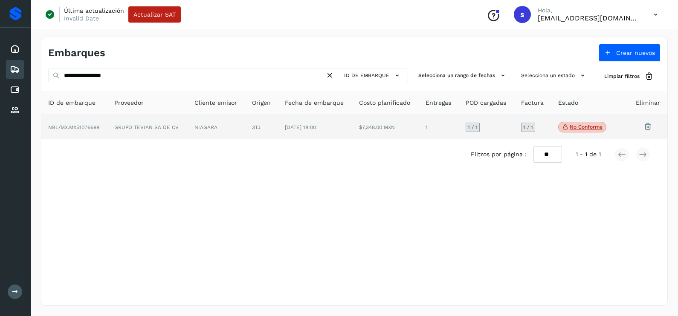
click at [164, 133] on td "GRUPO TEVIAN SA DE CV" at bounding box center [147, 127] width 80 height 25
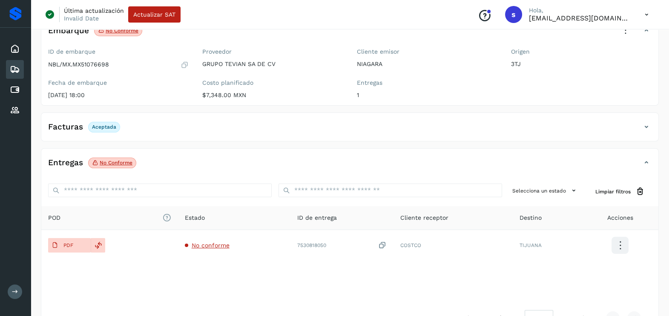
scroll to position [90, 0]
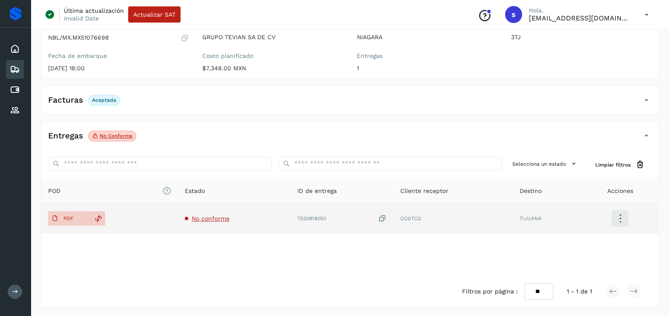
click at [213, 219] on span "No conforme" at bounding box center [211, 218] width 38 height 7
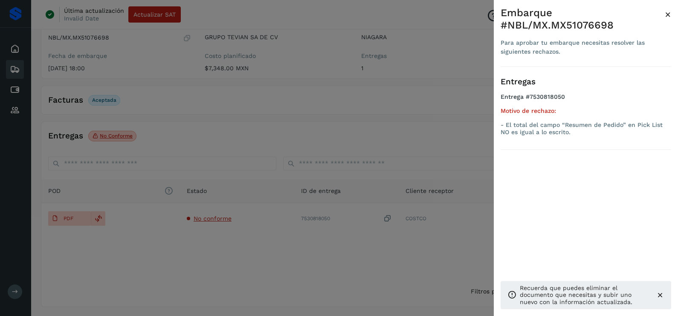
click at [347, 241] on div at bounding box center [339, 158] width 678 height 316
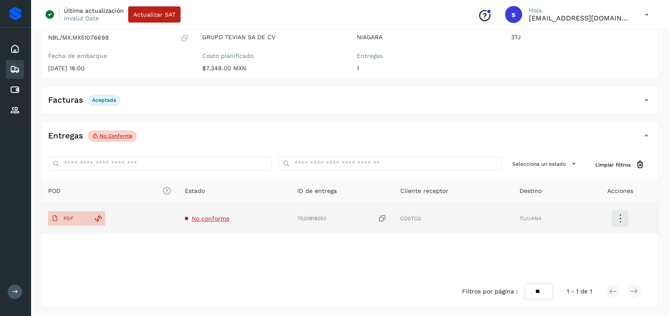
click at [384, 222] on icon at bounding box center [382, 218] width 9 height 9
click at [75, 216] on span "PDF" at bounding box center [62, 219] width 29 height 14
click at [380, 219] on icon at bounding box center [382, 218] width 9 height 9
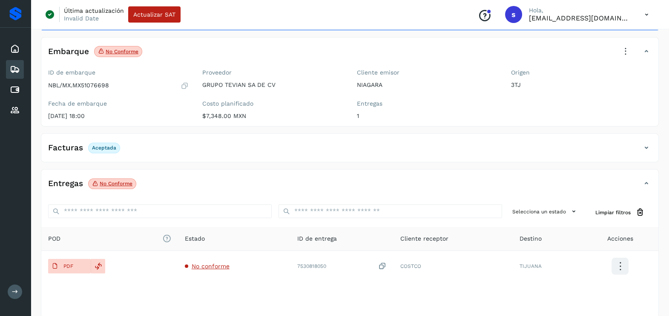
scroll to position [0, 0]
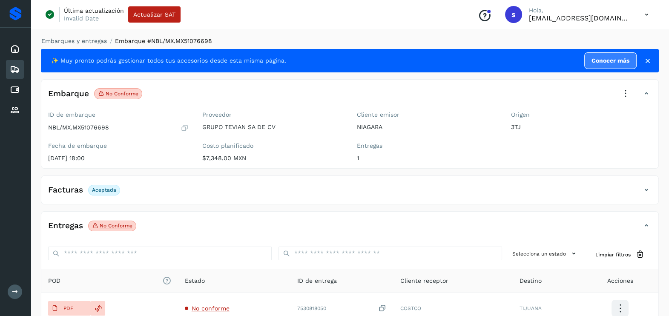
click at [628, 94] on icon at bounding box center [626, 93] width 19 height 19
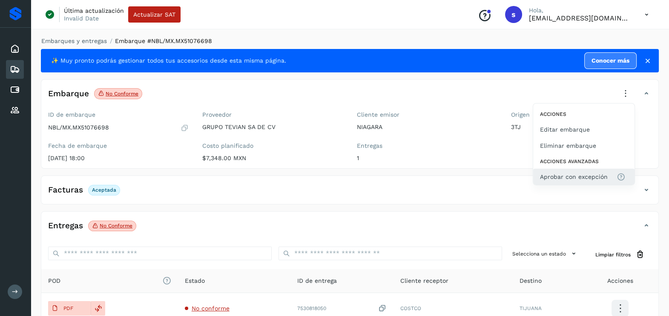
click at [605, 173] on span "Aprobar con excepción" at bounding box center [574, 176] width 68 height 9
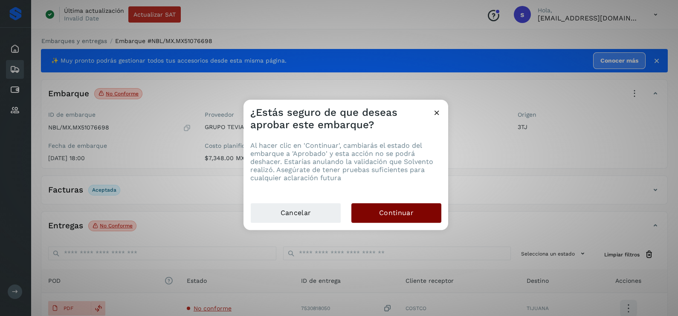
click at [417, 211] on button "Continuar" at bounding box center [396, 213] width 90 height 20
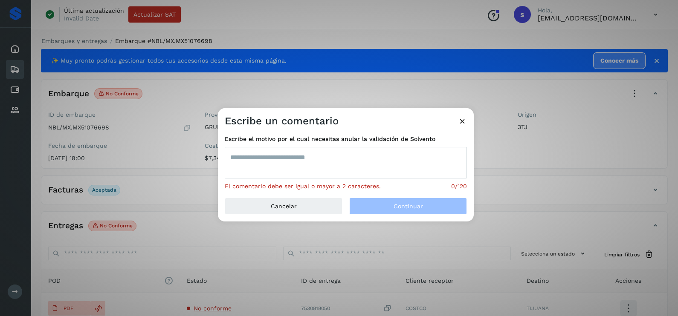
click at [330, 164] on textarea at bounding box center [346, 163] width 242 height 32
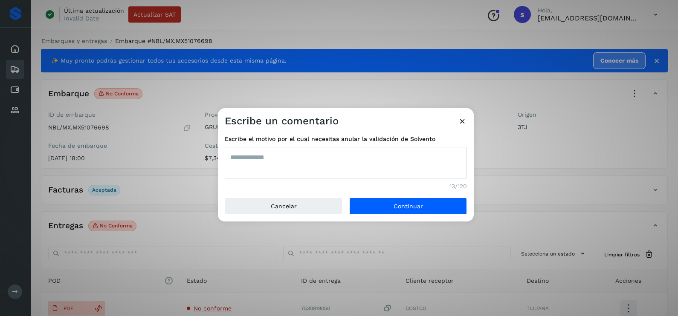
type textarea "**********"
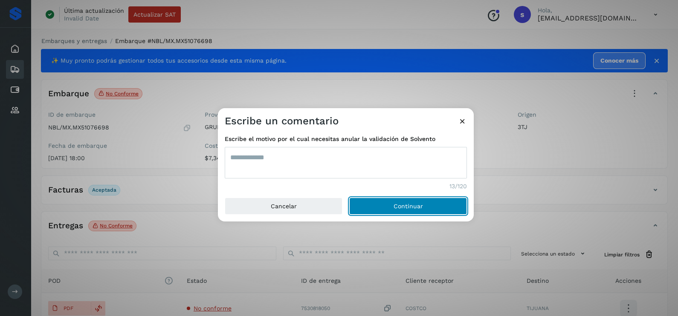
click at [349, 198] on button "Continuar" at bounding box center [408, 206] width 118 height 17
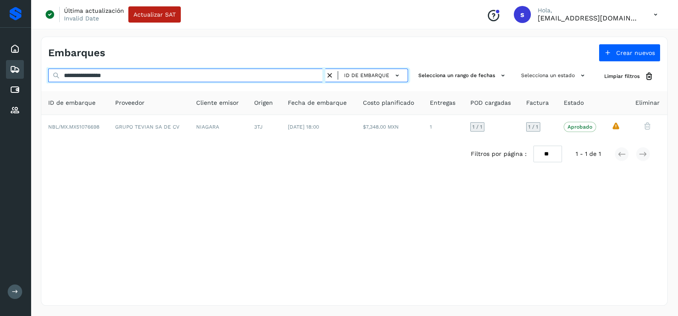
drag, startPoint x: 59, startPoint y: 71, endPoint x: 30, endPoint y: 71, distance: 29.0
click at [30, 71] on div "**********" at bounding box center [339, 158] width 678 height 316
paste input "text"
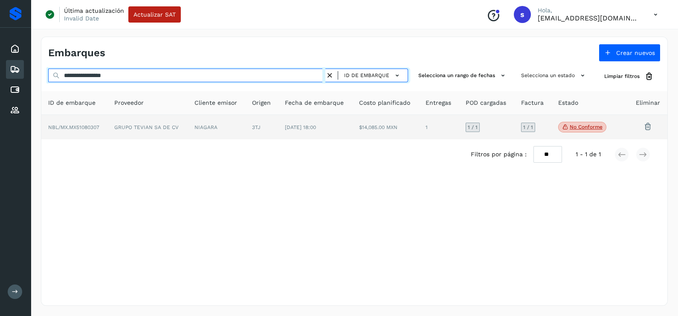
type input "**********"
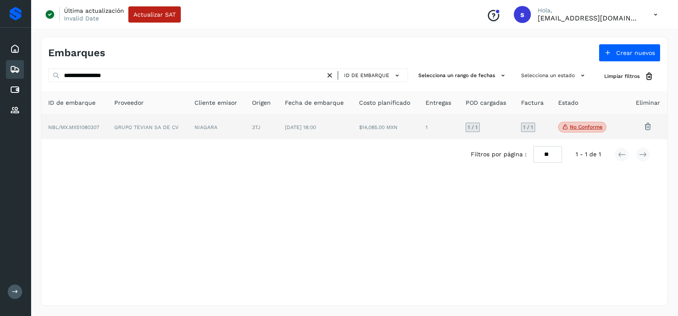
click at [281, 131] on td "07/sep/2025 18:00" at bounding box center [315, 127] width 74 height 25
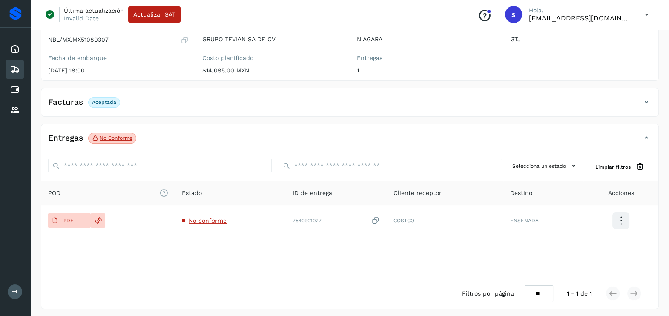
scroll to position [90, 0]
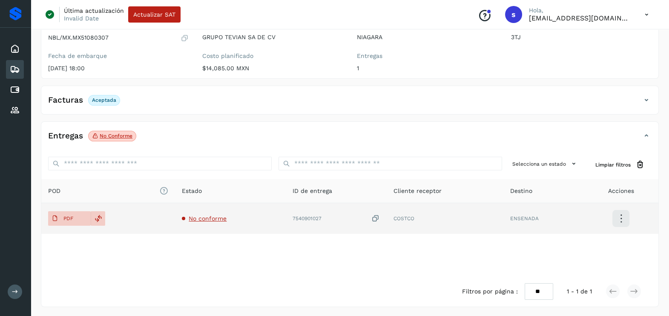
click at [211, 217] on span "No conforme" at bounding box center [208, 218] width 38 height 7
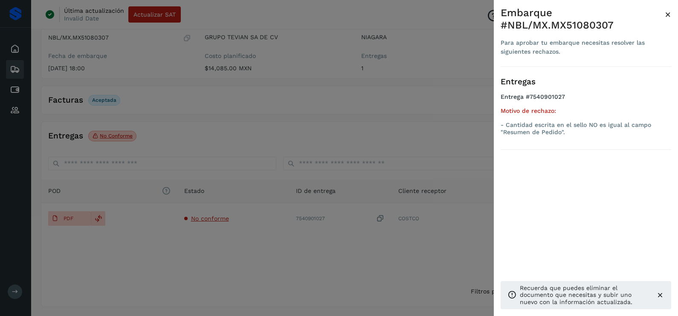
click at [271, 279] on div at bounding box center [339, 158] width 678 height 316
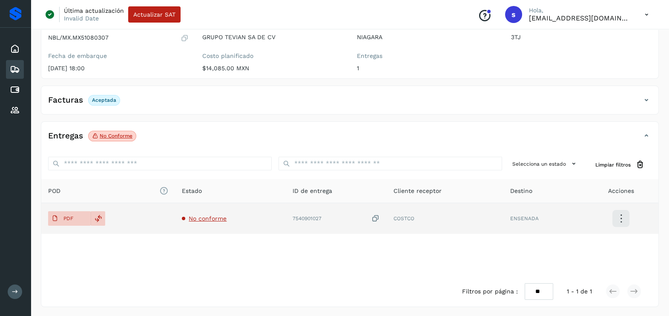
click at [378, 217] on icon at bounding box center [376, 218] width 9 height 9
click at [52, 217] on icon at bounding box center [55, 218] width 7 height 7
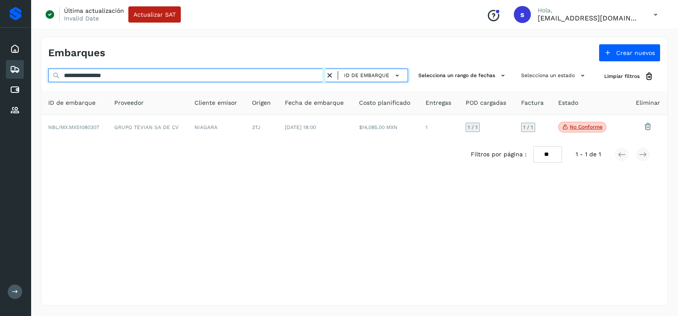
drag, startPoint x: 88, startPoint y: 87, endPoint x: 45, endPoint y: 87, distance: 42.6
click at [45, 87] on div "**********" at bounding box center [354, 119] width 626 height 101
paste input "text"
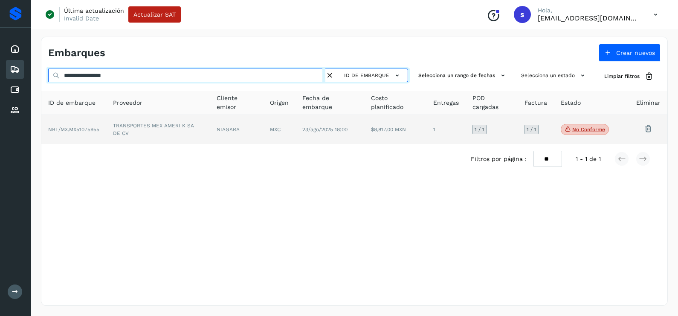
type input "**********"
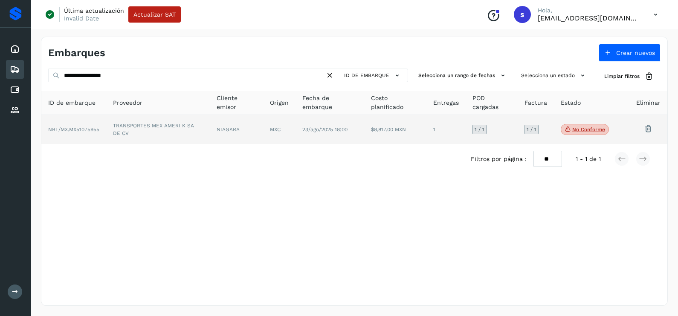
click at [252, 142] on td "NIAGARA" at bounding box center [237, 129] width 54 height 29
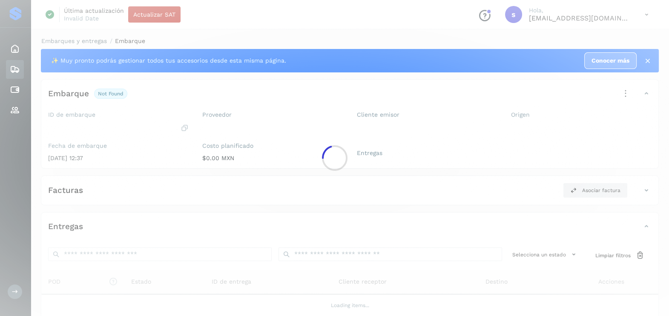
click at [249, 133] on div at bounding box center [334, 158] width 669 height 316
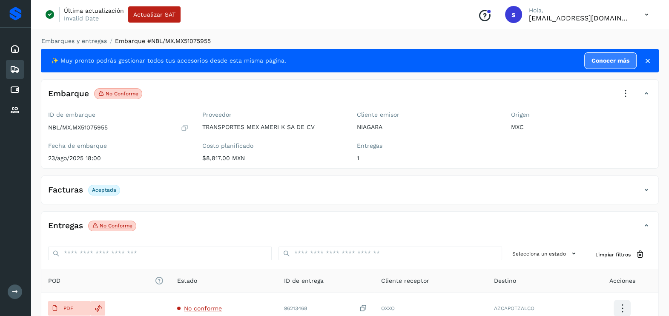
scroll to position [53, 0]
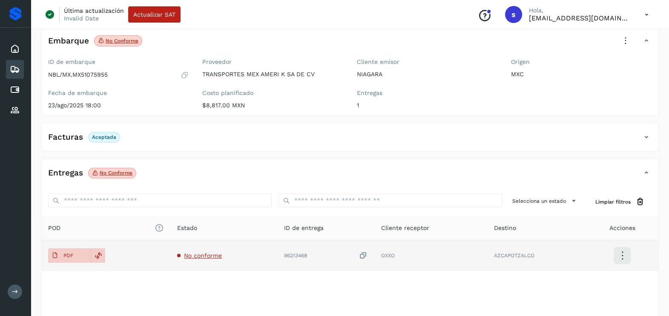
click at [205, 257] on span "No conforme" at bounding box center [203, 255] width 38 height 7
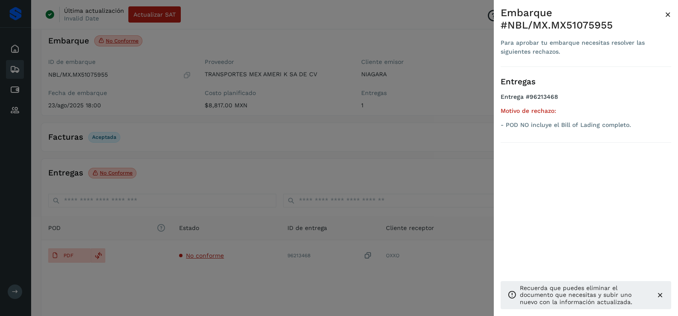
click at [244, 272] on div at bounding box center [339, 158] width 678 height 316
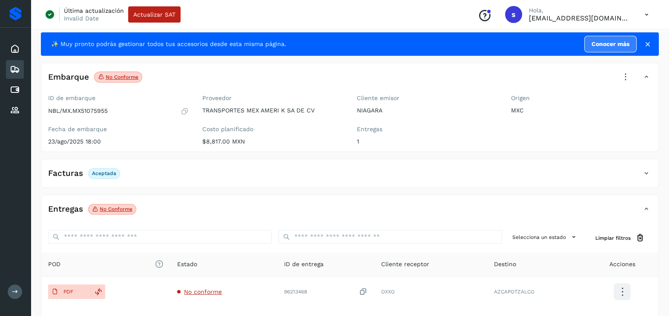
scroll to position [0, 0]
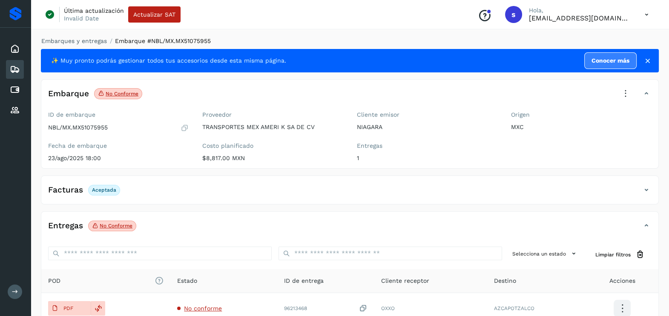
click at [626, 92] on icon at bounding box center [626, 93] width 19 height 19
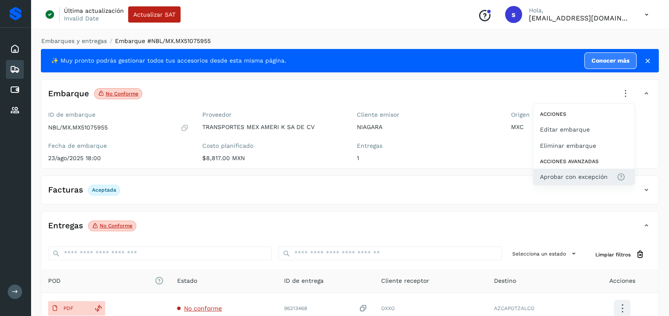
click at [587, 169] on button "Aprobar con excepción" at bounding box center [584, 177] width 101 height 16
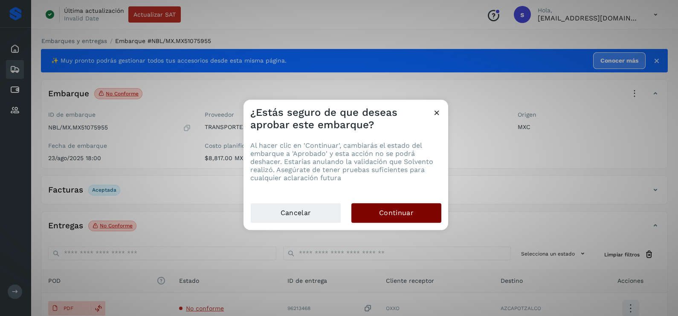
click at [392, 215] on span "Continuar" at bounding box center [396, 212] width 35 height 9
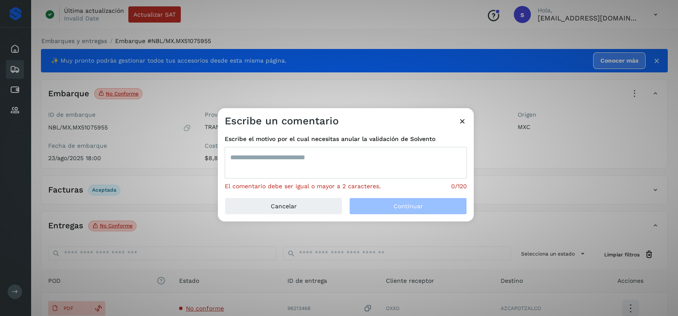
click at [307, 162] on textarea at bounding box center [346, 163] width 242 height 32
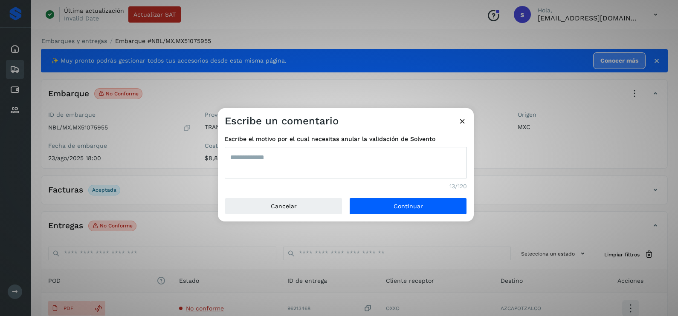
type textarea "**********"
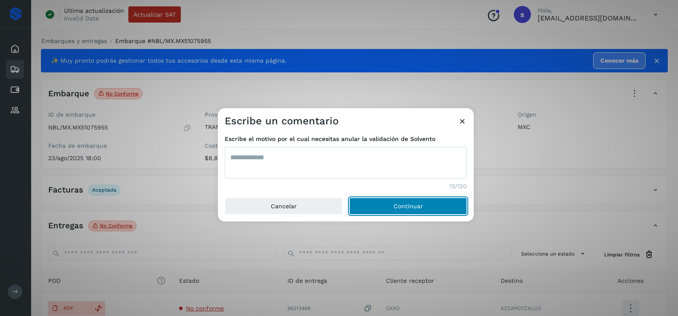
click at [349, 198] on button "Continuar" at bounding box center [408, 206] width 118 height 17
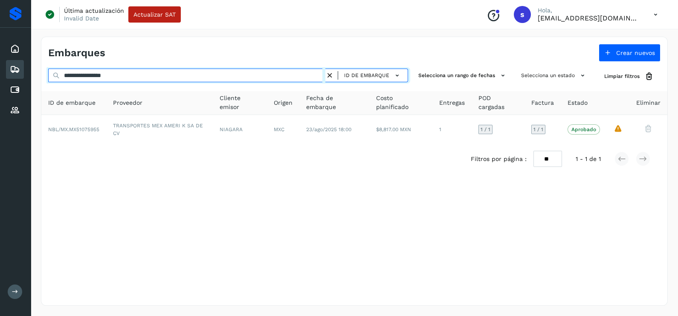
drag, startPoint x: 173, startPoint y: 69, endPoint x: -2, endPoint y: 69, distance: 175.1
click at [0, 69] on html "**********" at bounding box center [339, 158] width 678 height 316
paste input "text"
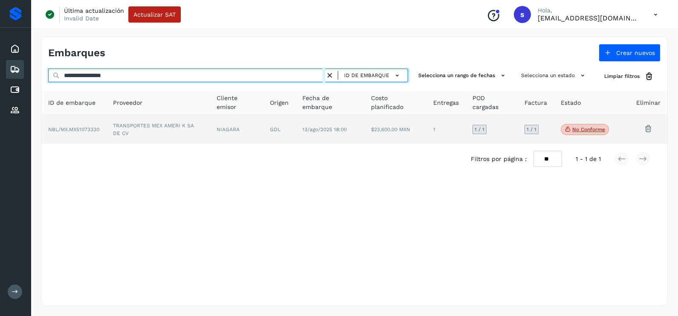
type input "**********"
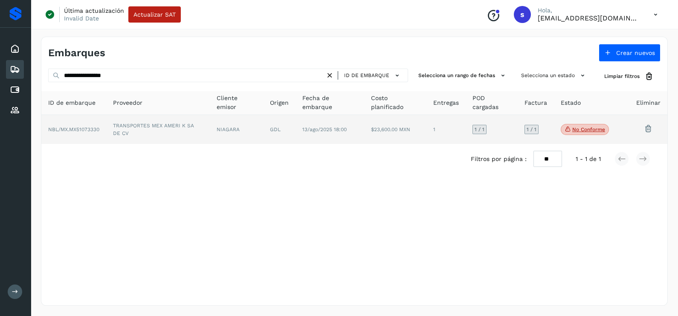
click at [194, 127] on td "TRANSPORTES MEX AMERI K SA DE CV" at bounding box center [158, 129] width 104 height 29
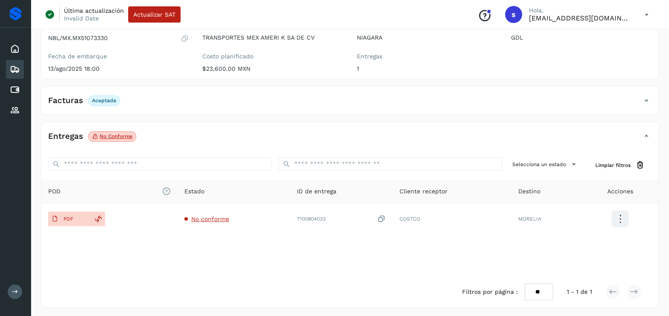
scroll to position [90, 0]
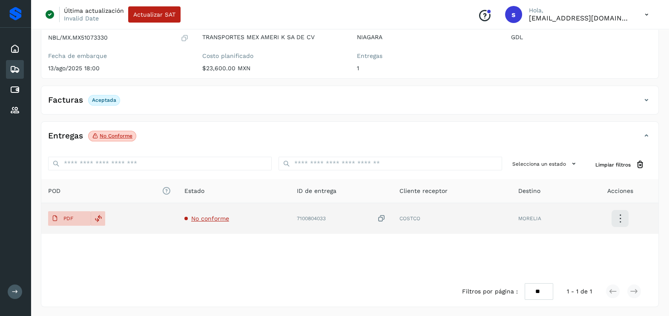
click at [208, 215] on span "No conforme" at bounding box center [210, 218] width 38 height 7
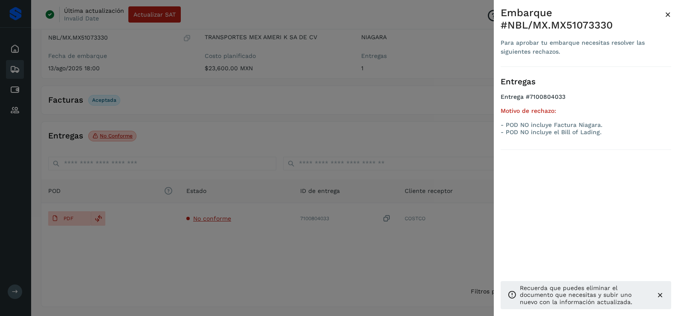
click at [281, 244] on div at bounding box center [339, 158] width 678 height 316
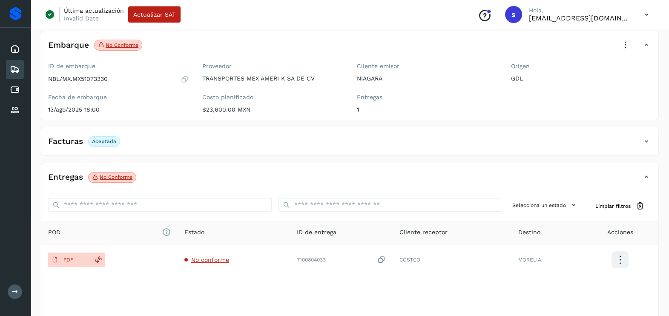
scroll to position [0, 0]
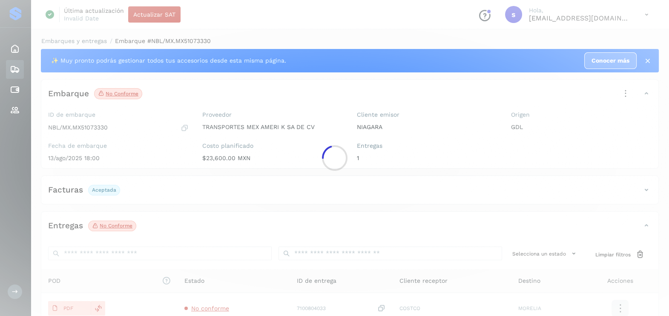
click at [624, 94] on div at bounding box center [334, 158] width 669 height 316
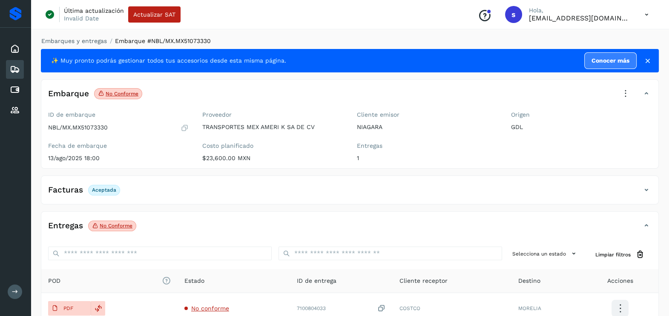
click at [626, 92] on icon at bounding box center [626, 93] width 19 height 19
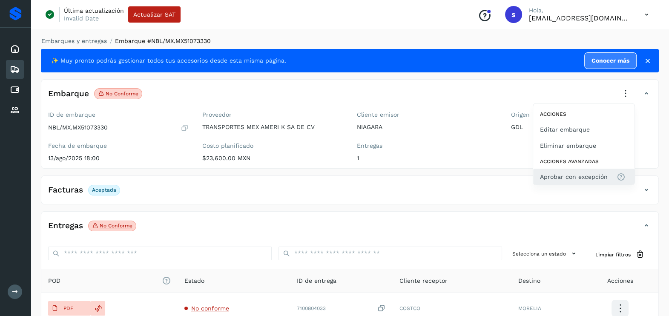
click at [586, 178] on span "Aprobar con excepción" at bounding box center [574, 176] width 68 height 9
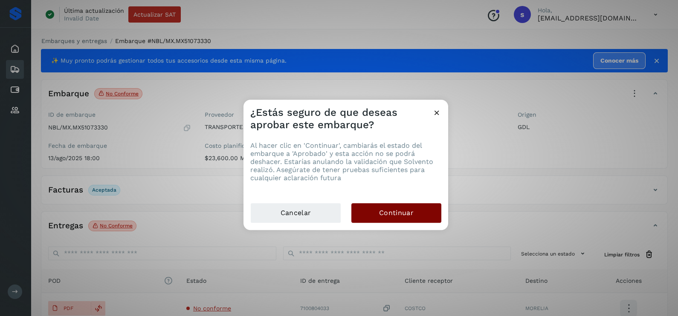
click at [420, 211] on button "Continuar" at bounding box center [396, 213] width 90 height 20
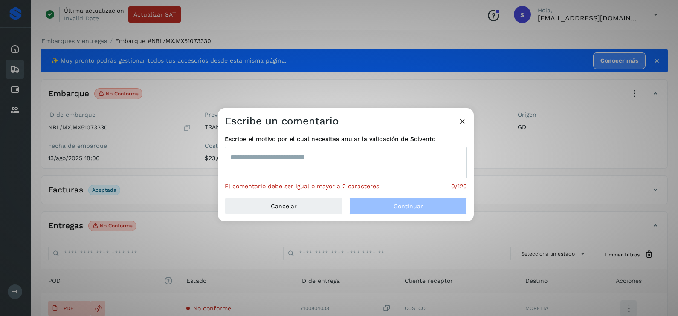
click at [340, 146] on div "Escribe el motivo por el cual necesitas anular la validación de Solvento El com…" at bounding box center [346, 163] width 242 height 56
click at [292, 170] on textarea at bounding box center [346, 163] width 242 height 32
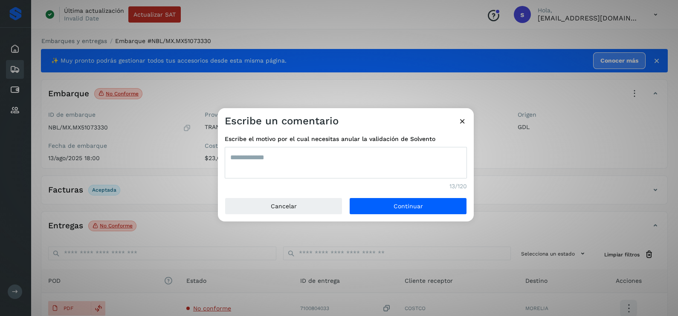
type textarea "**********"
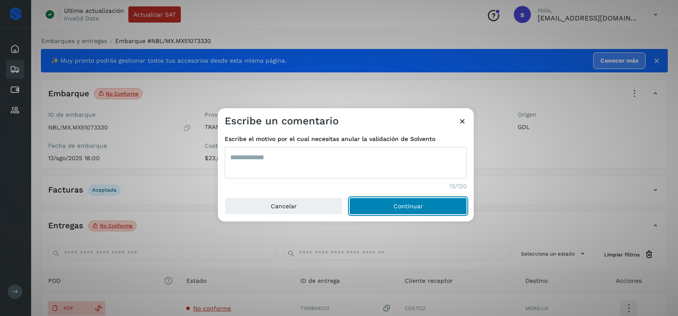
click at [349, 198] on button "Continuar" at bounding box center [408, 206] width 118 height 17
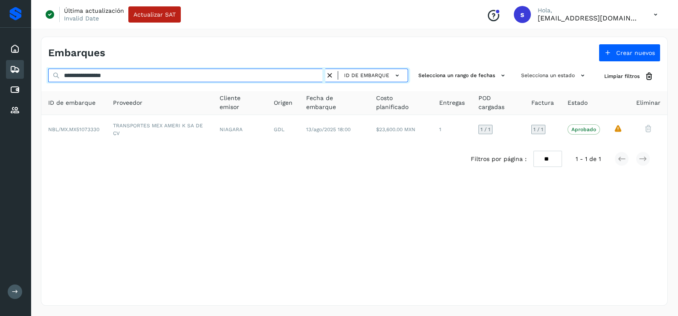
click at [0, 74] on html "**********" at bounding box center [339, 158] width 678 height 316
paste input "text"
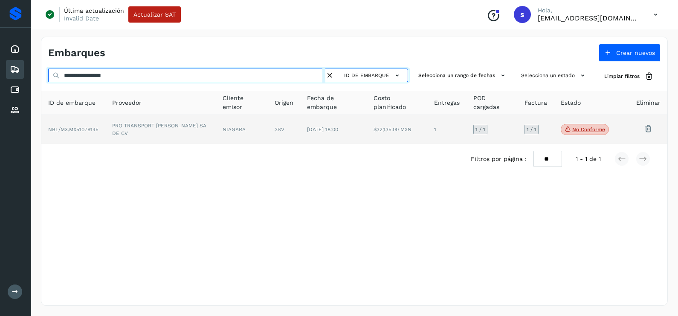
type input "**********"
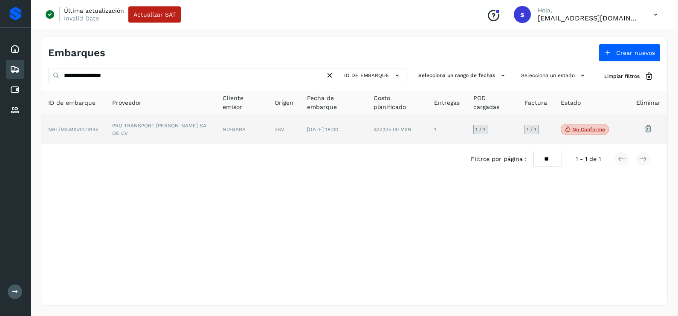
drag, startPoint x: 198, startPoint y: 124, endPoint x: 194, endPoint y: 133, distance: 10.3
click at [194, 133] on td "PRO TRANSPORT ALDARA SA DE CV" at bounding box center [160, 129] width 110 height 29
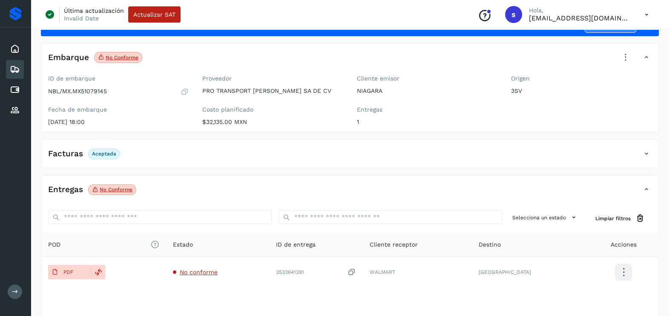
scroll to position [53, 0]
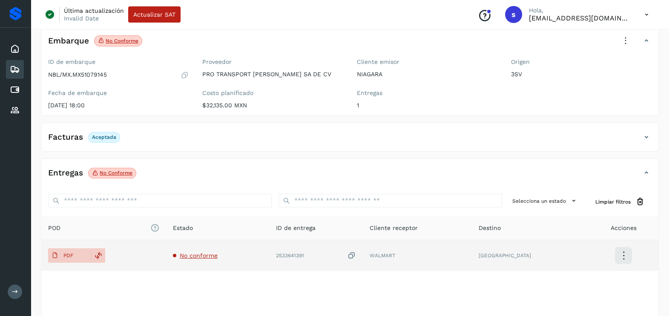
click at [214, 247] on td "No conforme" at bounding box center [217, 255] width 103 height 31
click at [214, 249] on td "No conforme" at bounding box center [217, 255] width 103 height 31
click at [200, 252] on span "No conforme" at bounding box center [199, 255] width 38 height 7
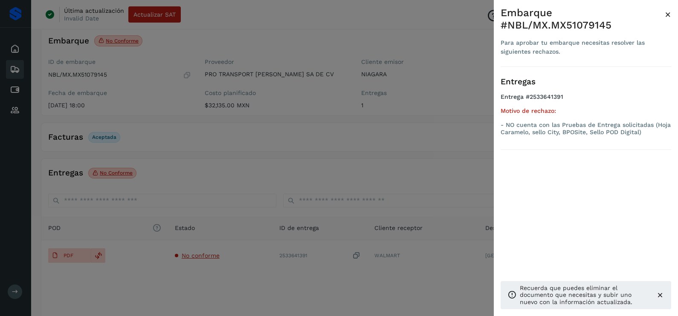
click at [268, 266] on div at bounding box center [339, 158] width 678 height 316
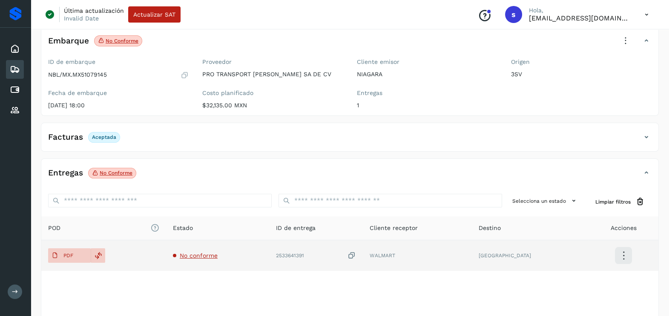
click at [356, 254] on icon at bounding box center [352, 255] width 9 height 9
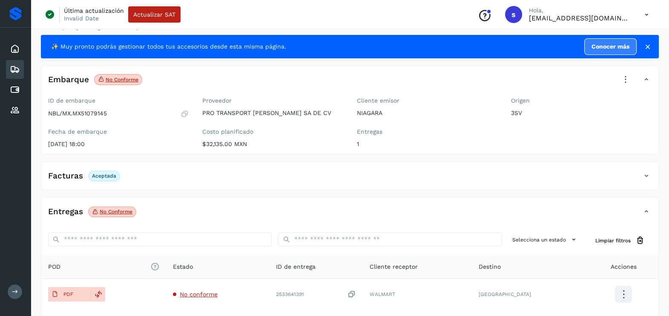
scroll to position [0, 0]
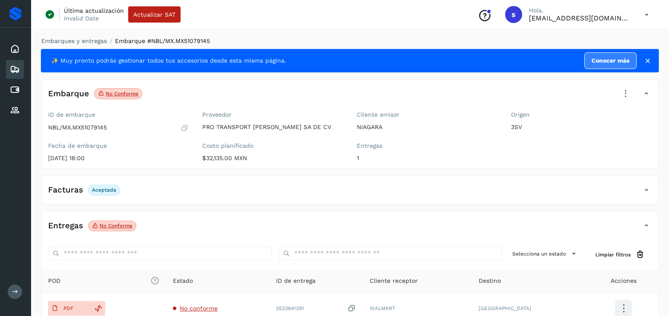
click at [628, 89] on icon at bounding box center [626, 93] width 19 height 19
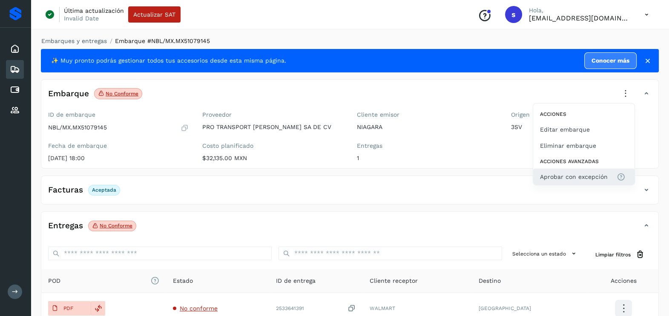
click at [587, 170] on button "Aprobar con excepción" at bounding box center [584, 177] width 101 height 16
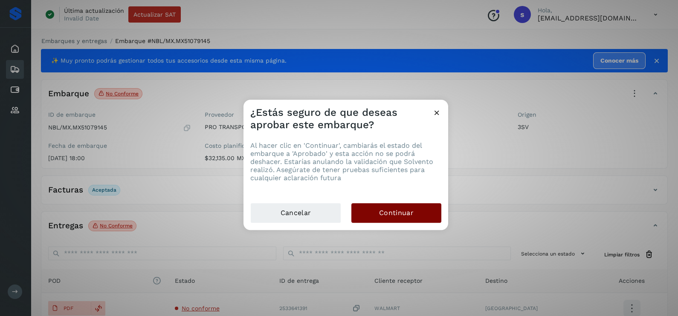
click at [417, 216] on button "Continuar" at bounding box center [396, 213] width 90 height 20
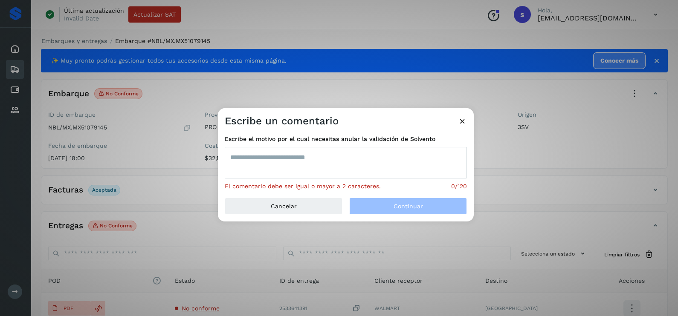
click at [284, 156] on textarea at bounding box center [346, 163] width 242 height 32
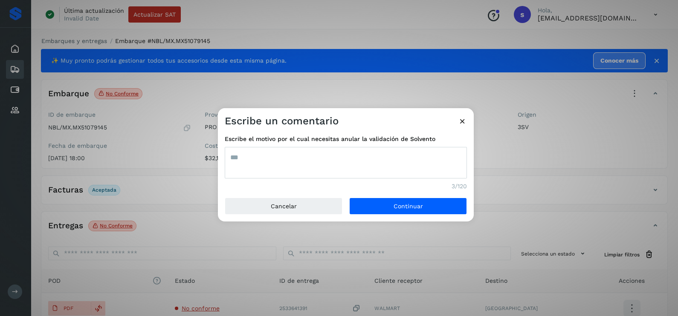
type textarea "***"
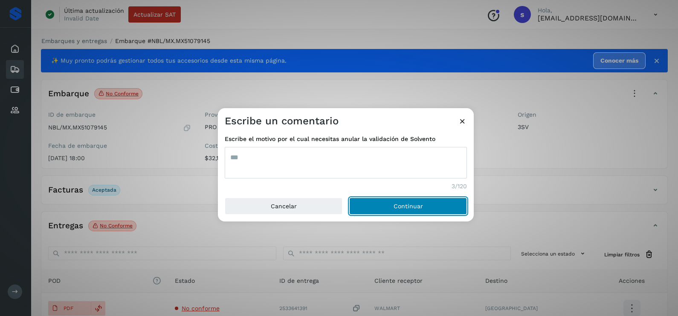
click at [349, 198] on button "Continuar" at bounding box center [408, 206] width 118 height 17
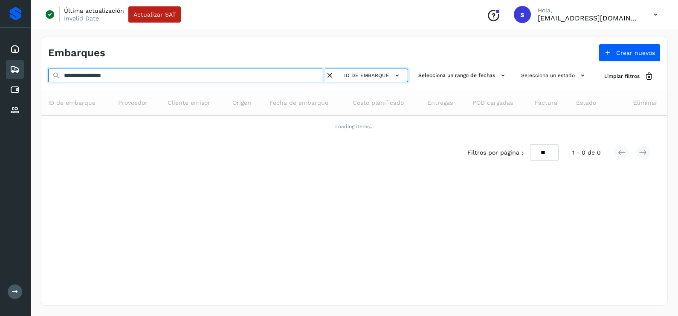
drag, startPoint x: 76, startPoint y: 78, endPoint x: -2, endPoint y: 79, distance: 78.0
click at [0, 79] on html "**********" at bounding box center [339, 158] width 678 height 316
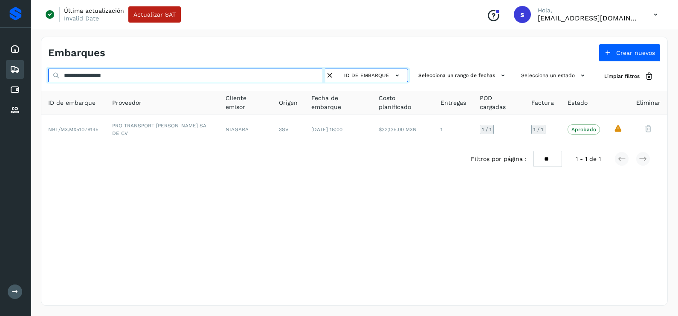
paste input "text"
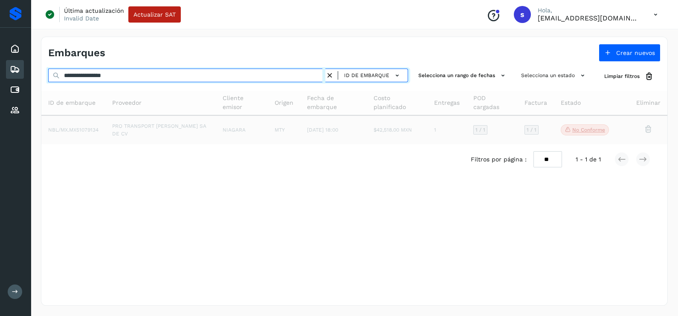
type input "**********"
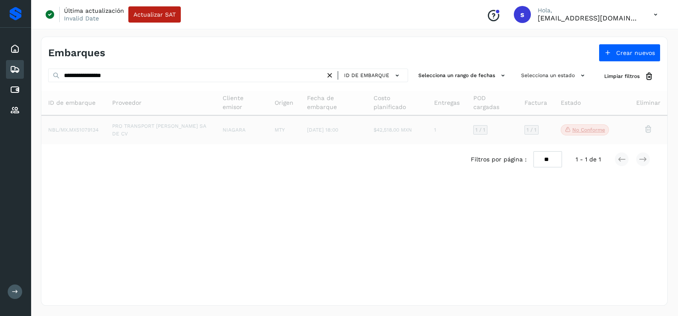
click at [231, 134] on td "NIAGARA" at bounding box center [242, 129] width 52 height 29
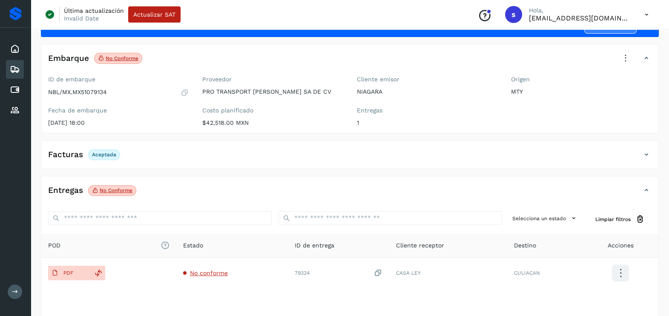
scroll to position [90, 0]
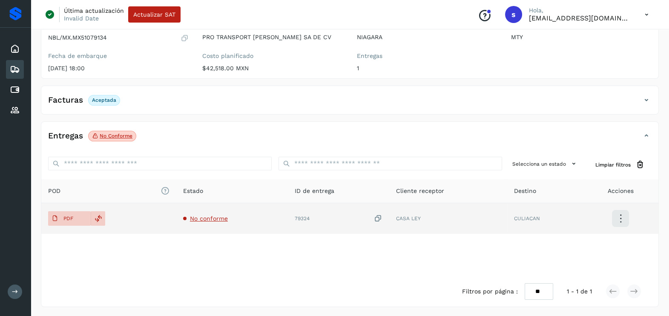
click at [222, 215] on span "No conforme" at bounding box center [209, 218] width 38 height 7
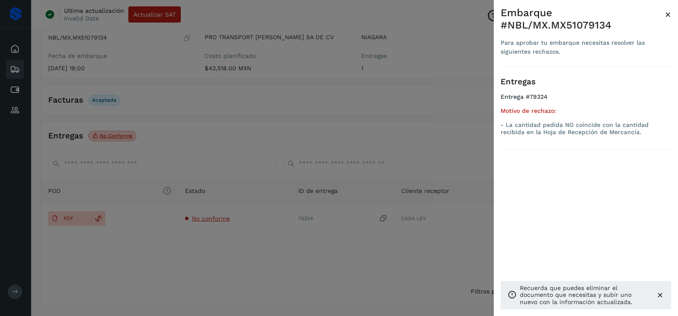
click at [395, 242] on div at bounding box center [339, 158] width 678 height 316
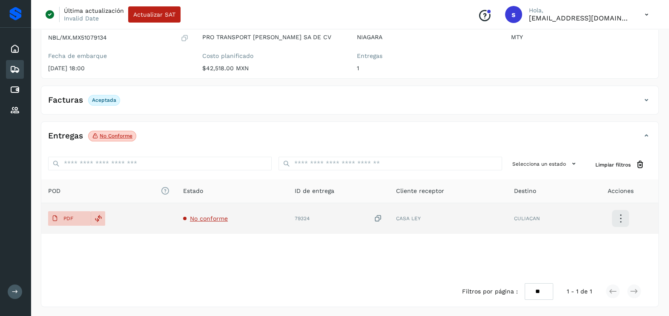
click at [381, 215] on icon at bounding box center [378, 218] width 9 height 9
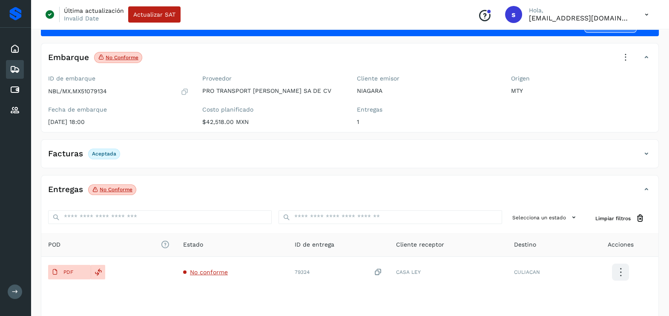
scroll to position [0, 0]
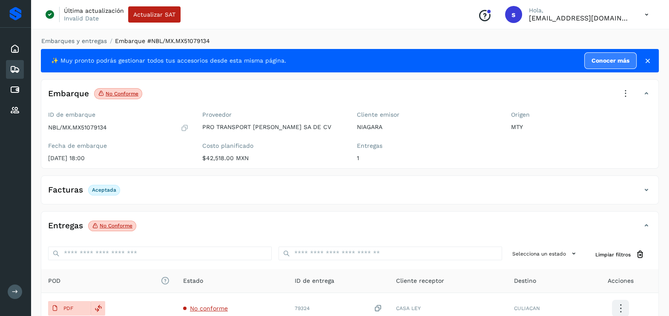
click at [621, 90] on icon at bounding box center [626, 93] width 19 height 19
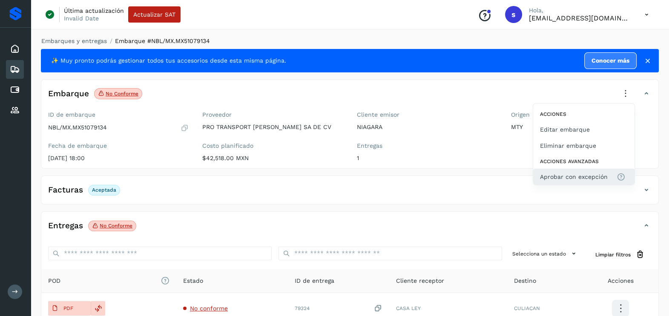
click at [593, 169] on button "Aprobar con excepción" at bounding box center [584, 177] width 101 height 16
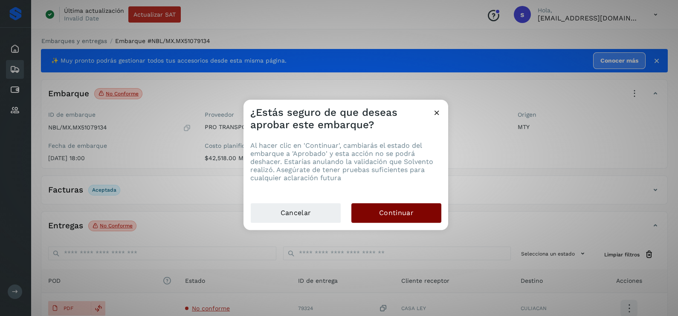
click at [413, 210] on button "Continuar" at bounding box center [396, 213] width 90 height 20
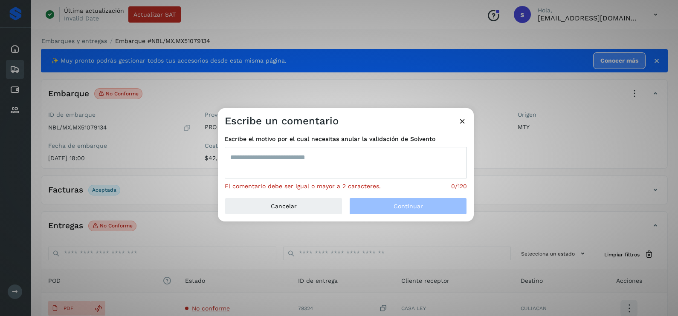
click at [325, 161] on textarea at bounding box center [346, 163] width 242 height 32
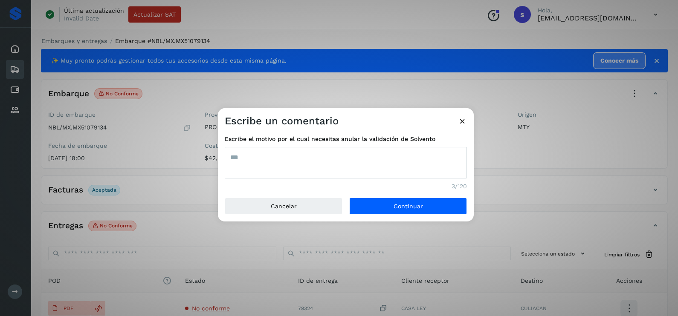
type textarea "***"
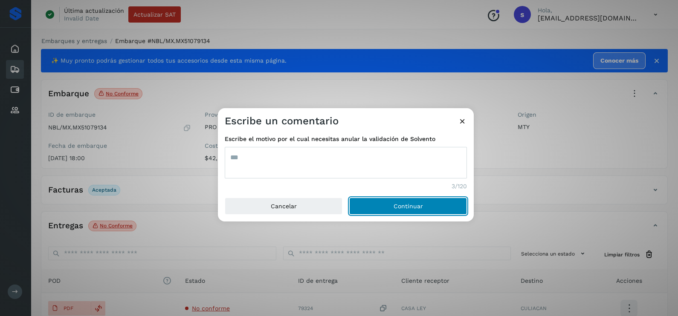
click at [349, 198] on button "Continuar" at bounding box center [408, 206] width 118 height 17
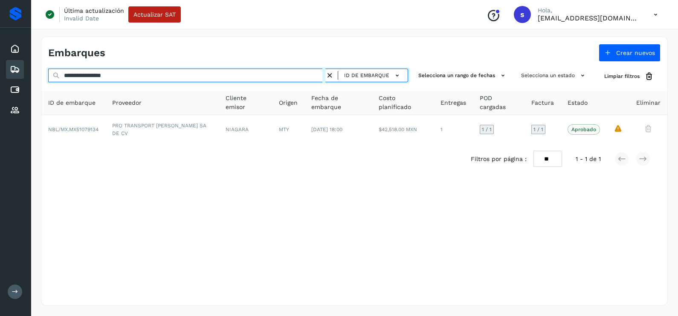
drag, startPoint x: 179, startPoint y: 78, endPoint x: 9, endPoint y: 78, distance: 170.0
click at [9, 78] on div "**********" at bounding box center [339, 158] width 678 height 316
paste input "text"
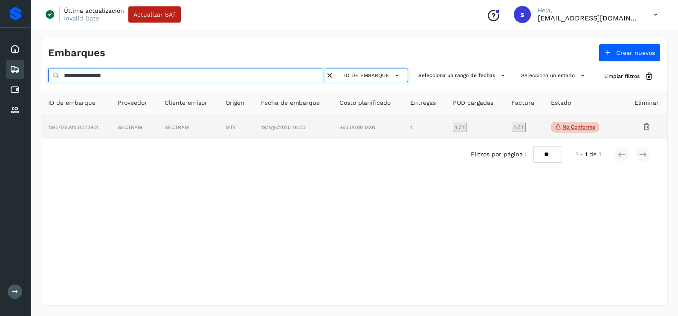
type input "**********"
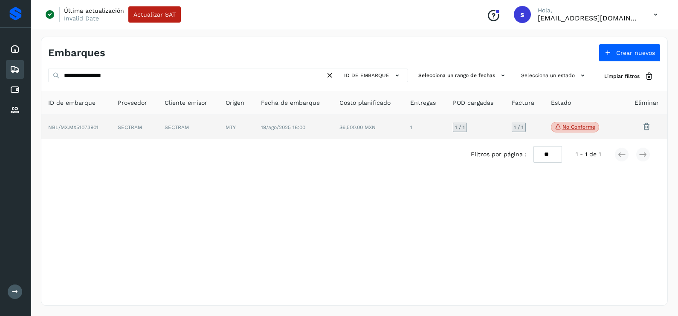
click at [200, 129] on td "SECTRAM" at bounding box center [188, 127] width 61 height 25
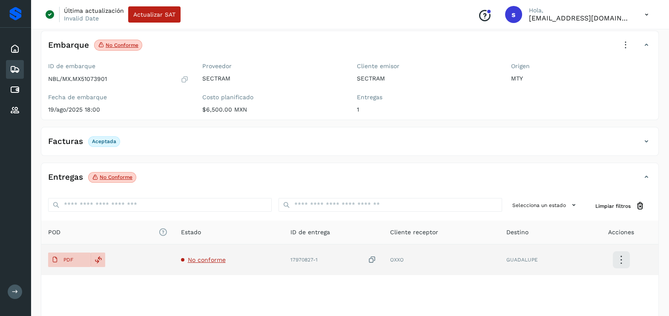
scroll to position [90, 0]
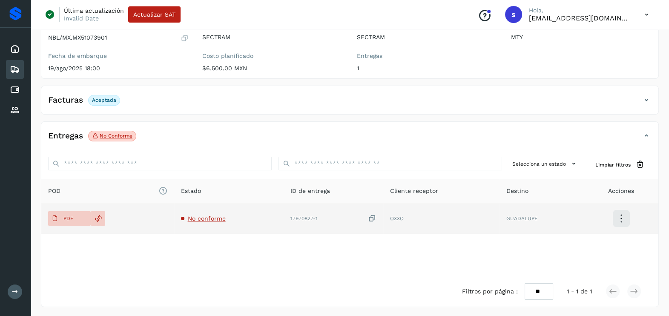
click at [215, 216] on span "No conforme" at bounding box center [207, 218] width 38 height 7
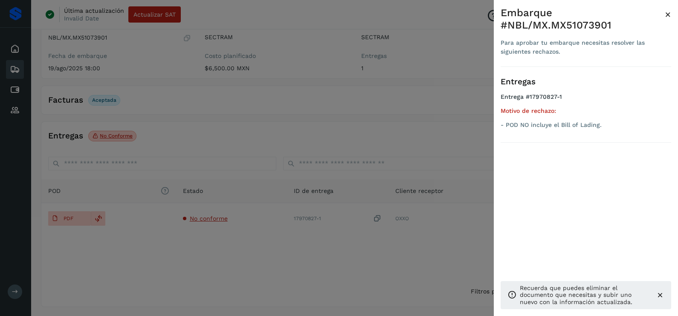
click at [232, 257] on div at bounding box center [339, 158] width 678 height 316
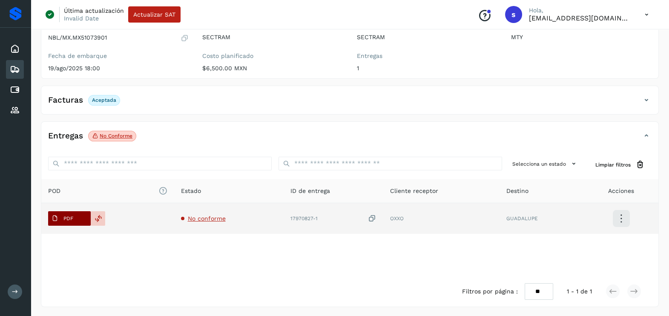
click at [69, 214] on span "PDF" at bounding box center [62, 219] width 29 height 14
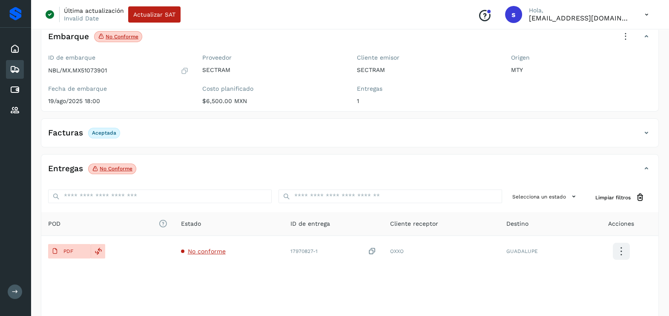
scroll to position [0, 0]
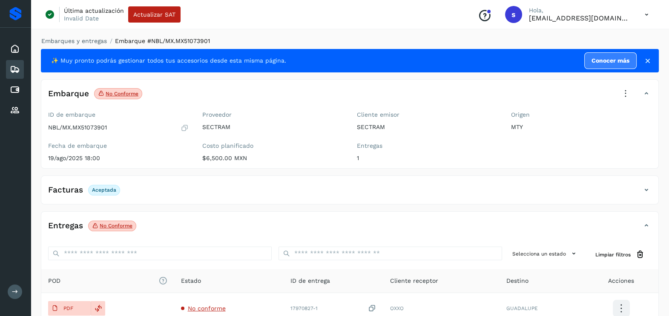
click at [624, 89] on icon at bounding box center [626, 93] width 19 height 19
click at [372, 306] on div at bounding box center [334, 158] width 669 height 316
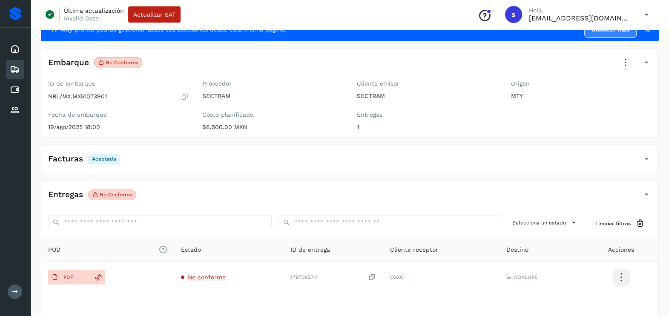
scroll to position [53, 0]
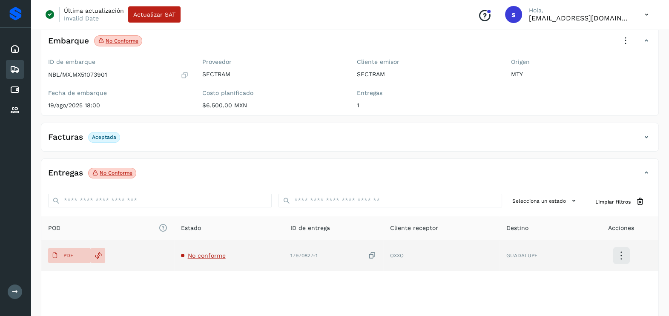
click at [370, 253] on icon at bounding box center [372, 255] width 9 height 9
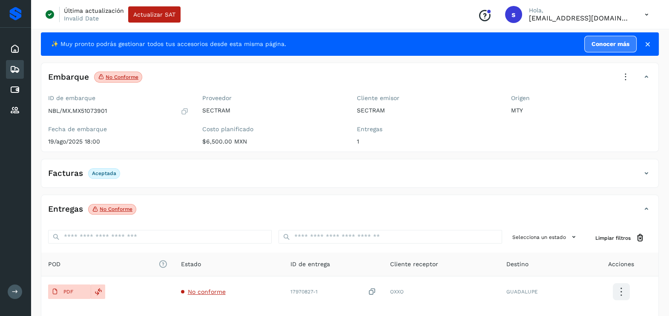
scroll to position [0, 0]
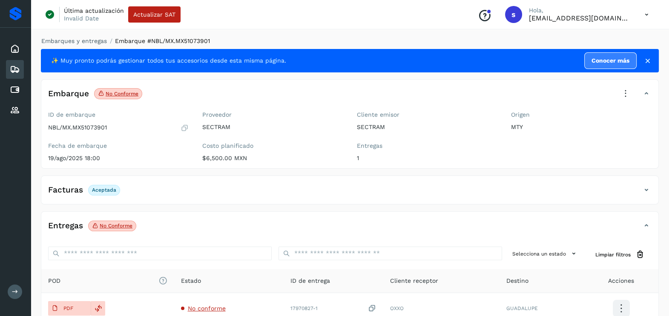
click at [623, 91] on icon at bounding box center [626, 93] width 19 height 19
click at [596, 167] on div "Acciones Editar embarque Eliminar embarque Acciones avanzadas Aprobar con excep…" at bounding box center [584, 144] width 102 height 82
click at [626, 93] on icon at bounding box center [626, 93] width 19 height 19
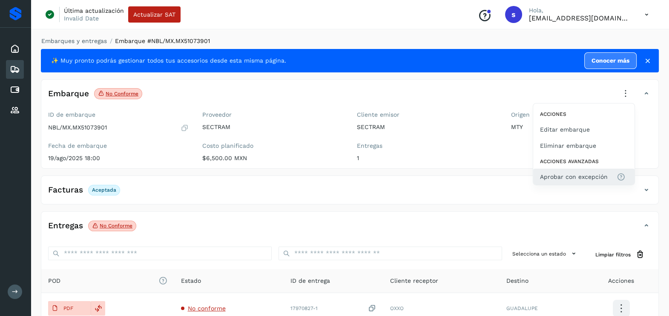
click at [601, 170] on button "Aprobar con excepción" at bounding box center [584, 177] width 101 height 16
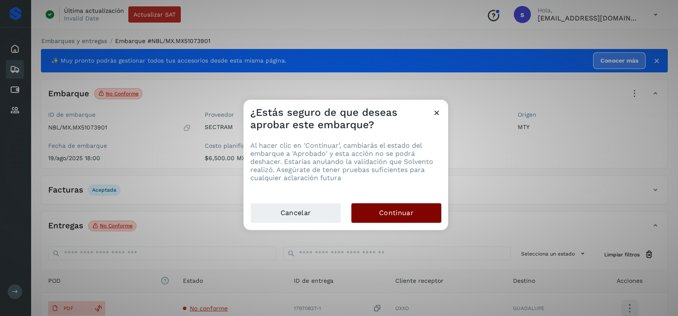
click at [433, 212] on button "Continuar" at bounding box center [396, 213] width 90 height 20
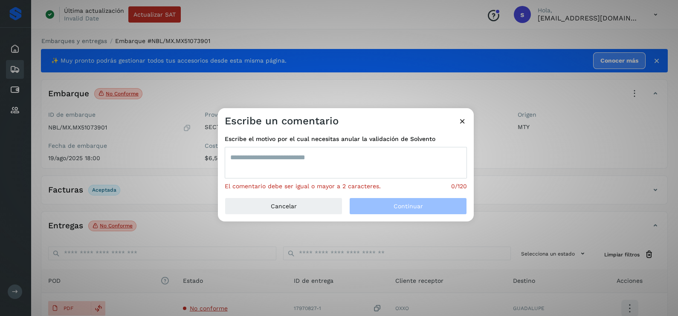
drag, startPoint x: 234, startPoint y: 150, endPoint x: 237, endPoint y: 153, distance: 4.6
click at [236, 151] on textarea at bounding box center [346, 163] width 242 height 32
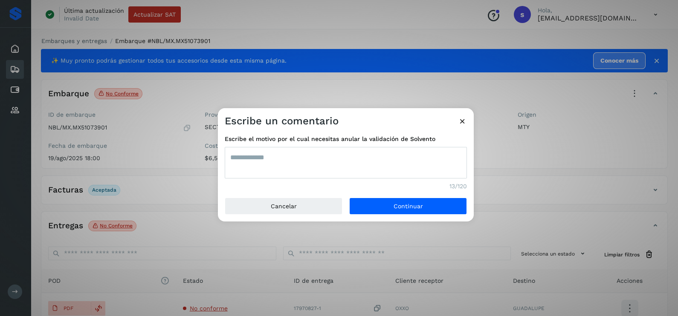
type textarea "**********"
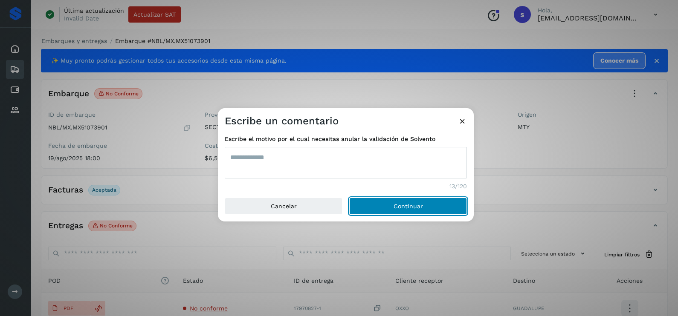
click at [349, 198] on button "Continuar" at bounding box center [408, 206] width 118 height 17
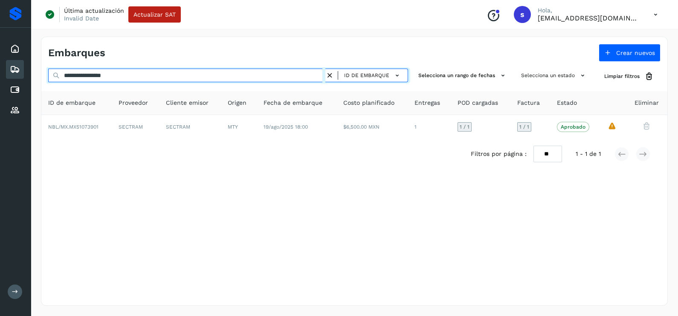
drag, startPoint x: 155, startPoint y: 78, endPoint x: 0, endPoint y: 78, distance: 155.1
click at [0, 78] on html "**********" at bounding box center [339, 158] width 678 height 316
paste input "text"
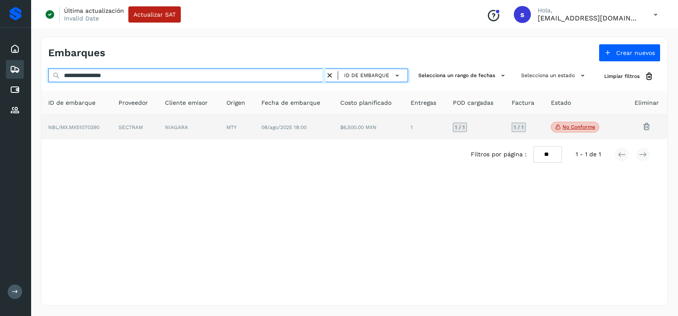
type input "**********"
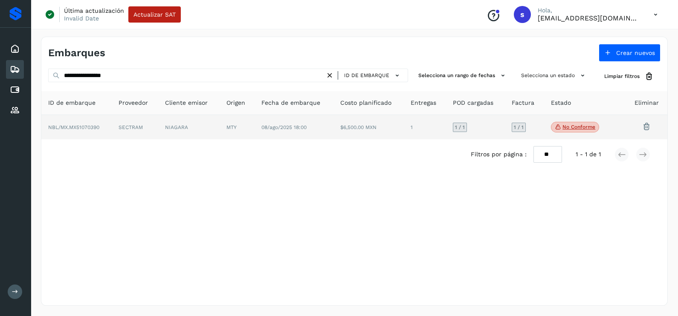
click at [184, 129] on td "NIAGARA" at bounding box center [188, 127] width 61 height 25
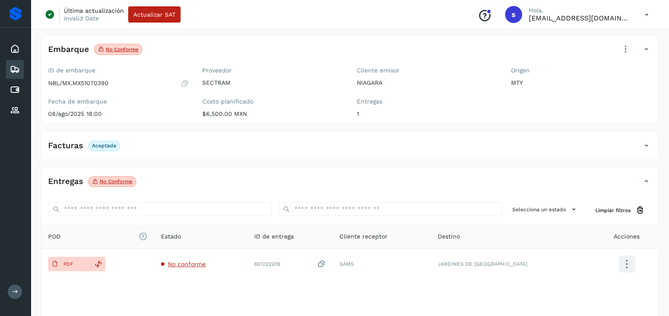
scroll to position [90, 0]
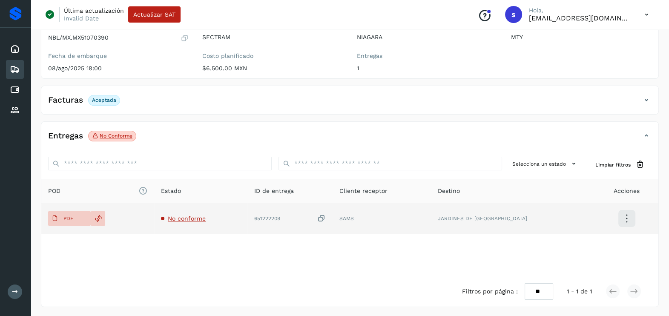
click at [195, 219] on span "No conforme" at bounding box center [187, 218] width 38 height 7
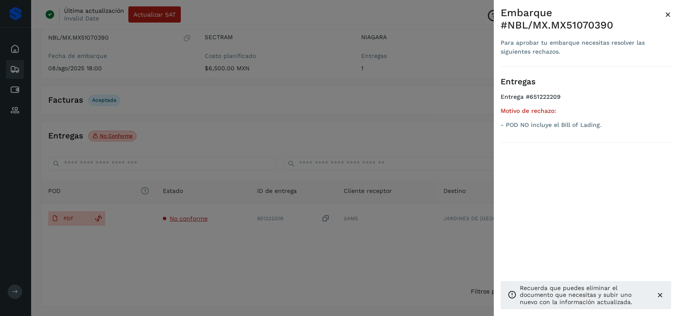
click at [235, 242] on div at bounding box center [339, 158] width 678 height 316
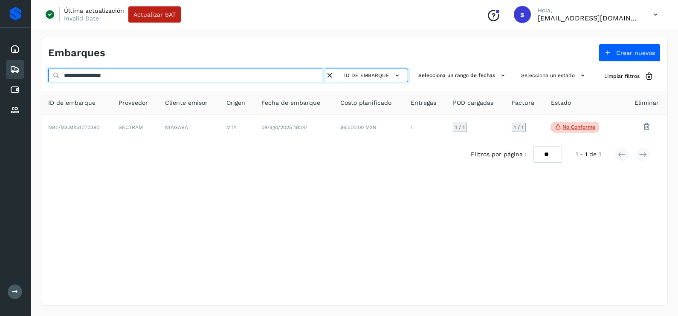
drag, startPoint x: 144, startPoint y: 77, endPoint x: 0, endPoint y: 82, distance: 144.1
click at [0, 83] on html "**********" at bounding box center [339, 158] width 678 height 316
paste input "text"
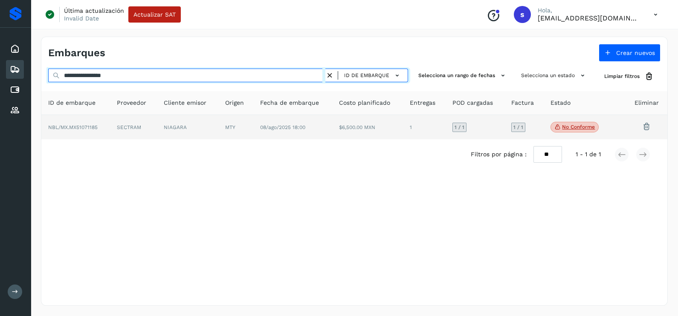
type input "**********"
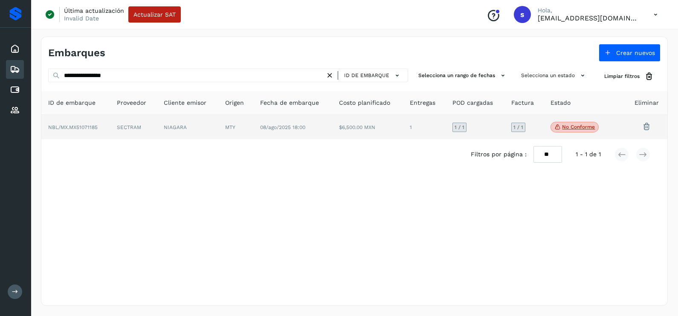
click at [205, 126] on td "NIAGARA" at bounding box center [187, 127] width 61 height 25
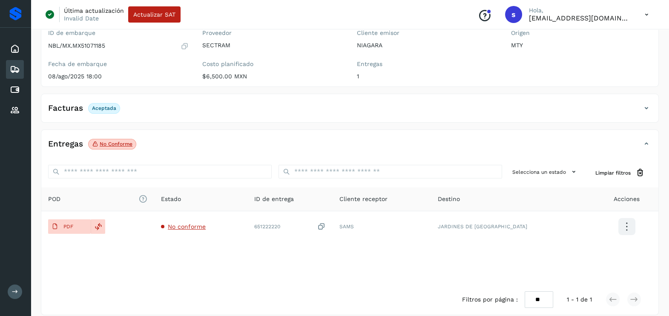
scroll to position [90, 0]
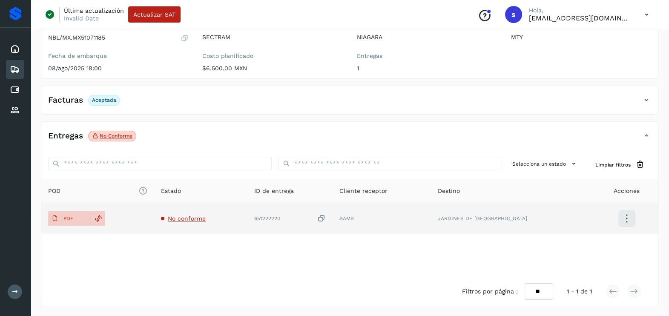
click at [196, 217] on span "No conforme" at bounding box center [187, 218] width 38 height 7
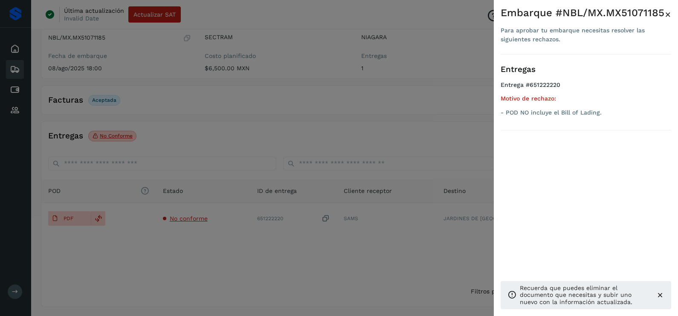
click at [266, 242] on div at bounding box center [339, 158] width 678 height 316
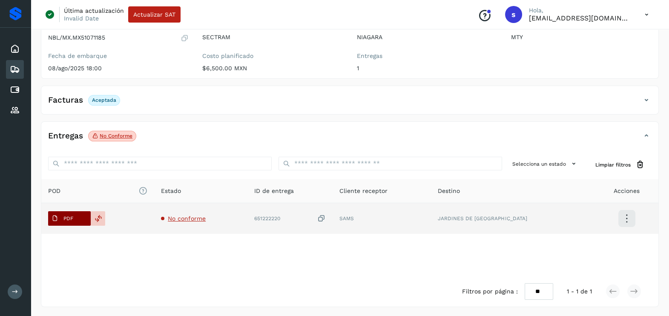
click at [68, 222] on span "PDF" at bounding box center [62, 219] width 29 height 14
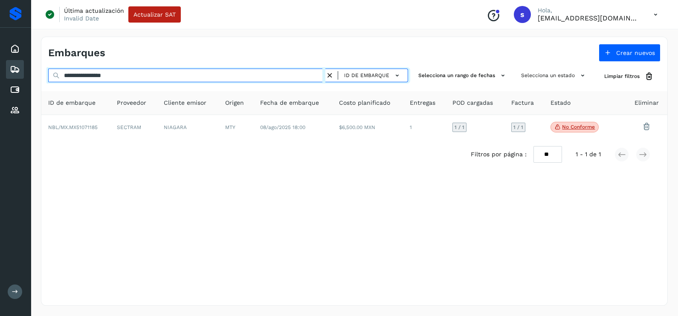
drag, startPoint x: 107, startPoint y: 77, endPoint x: -2, endPoint y: 81, distance: 108.7
click at [0, 81] on html "**********" at bounding box center [339, 158] width 678 height 316
paste input "text"
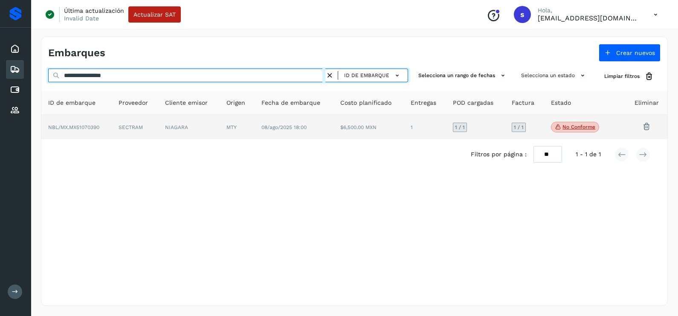
type input "**********"
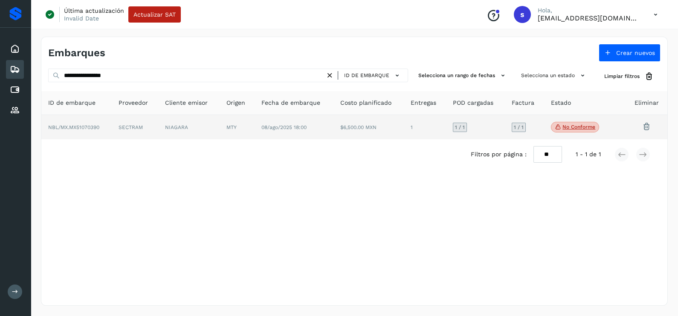
click at [180, 124] on td "NIAGARA" at bounding box center [188, 127] width 61 height 25
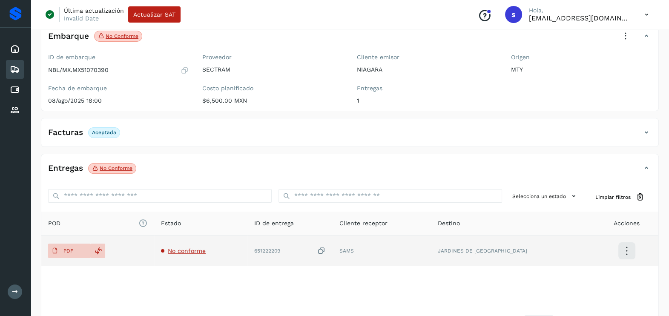
scroll to position [90, 0]
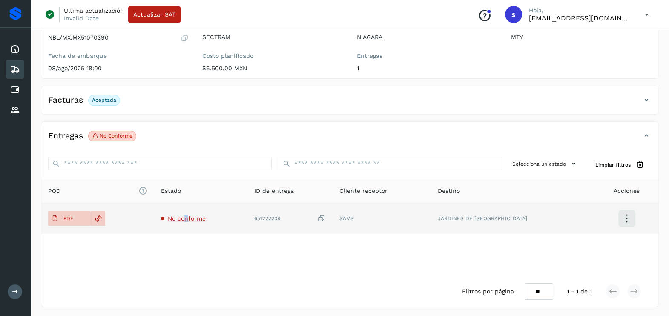
click at [196, 215] on span "No conforme" at bounding box center [187, 218] width 38 height 7
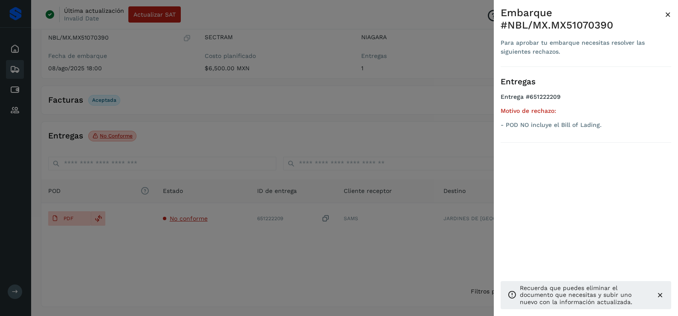
drag, startPoint x: 196, startPoint y: 215, endPoint x: 202, endPoint y: 255, distance: 40.9
click at [202, 255] on div at bounding box center [339, 158] width 678 height 316
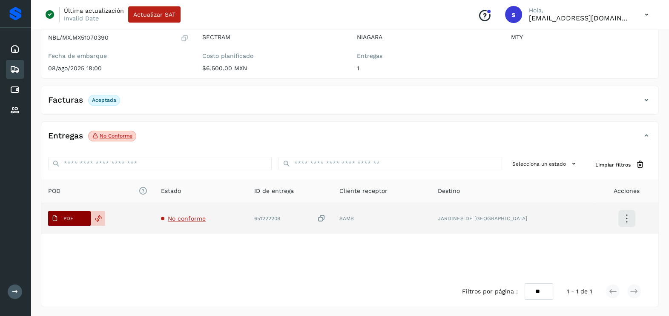
click at [60, 219] on span "PDF" at bounding box center [62, 219] width 29 height 14
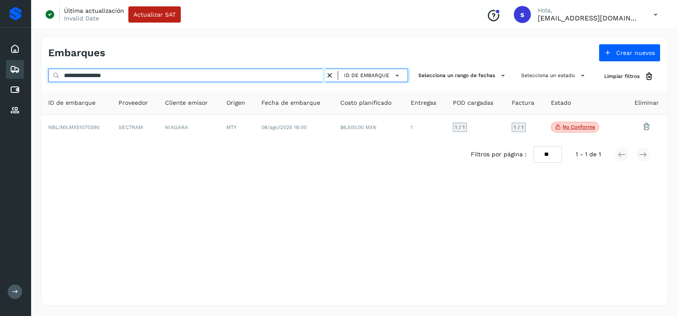
drag, startPoint x: 141, startPoint y: 75, endPoint x: 0, endPoint y: 75, distance: 141.1
click at [0, 75] on html "**********" at bounding box center [339, 158] width 678 height 316
paste input "text"
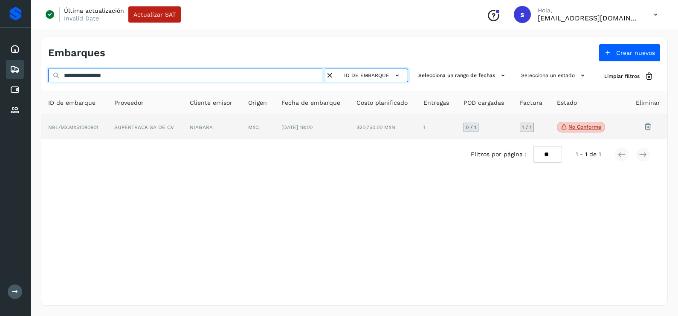
type input "**********"
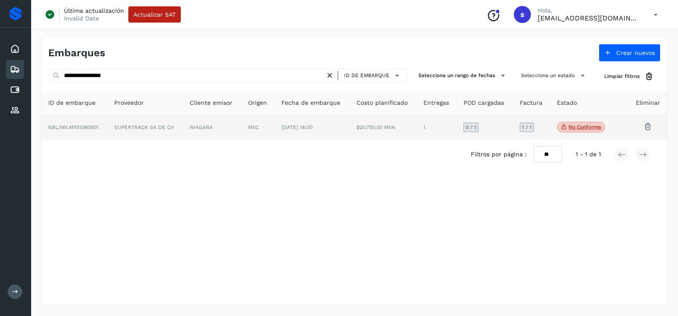
click at [196, 130] on td "NIAGARA" at bounding box center [212, 127] width 58 height 25
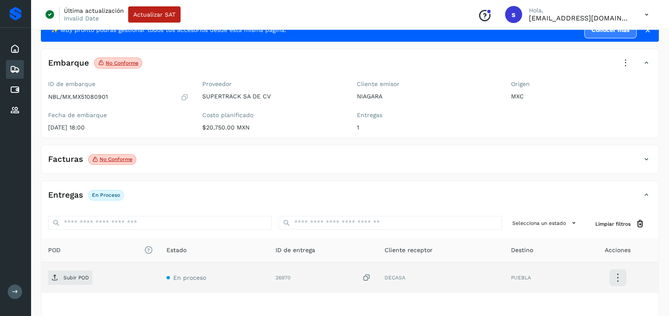
scroll to position [53, 0]
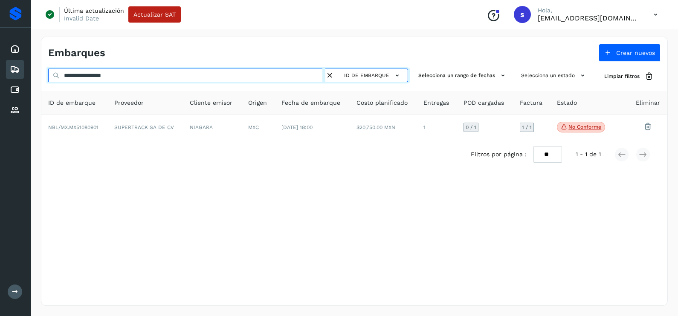
drag, startPoint x: 61, startPoint y: 79, endPoint x: 40, endPoint y: 79, distance: 20.5
click at [40, 79] on div "**********" at bounding box center [354, 171] width 647 height 290
paste input "text"
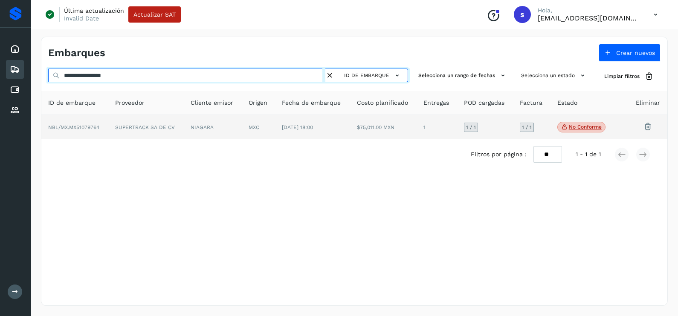
type input "**********"
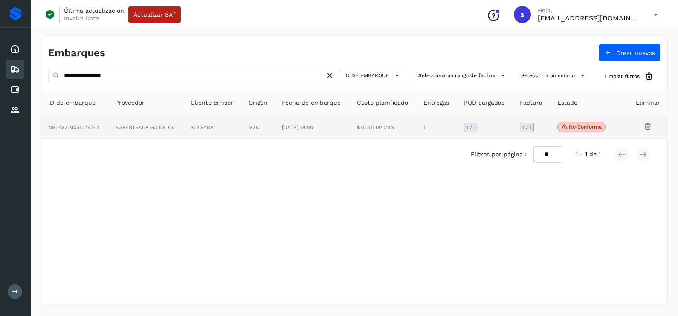
click at [120, 124] on td "SUPERTRACK SA DE CV" at bounding box center [145, 127] width 75 height 25
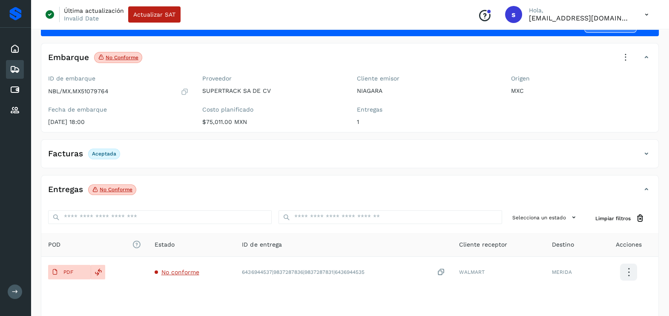
scroll to position [53, 0]
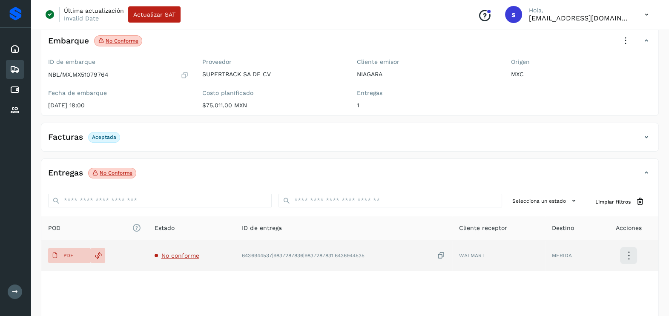
click at [176, 255] on span "No conforme" at bounding box center [181, 255] width 38 height 7
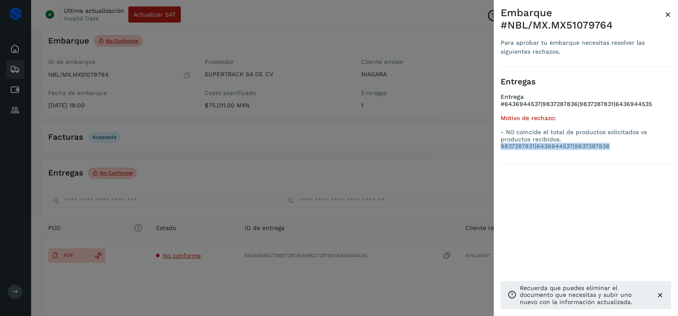
drag, startPoint x: 560, startPoint y: 140, endPoint x: 669, endPoint y: 141, distance: 108.7
click at [669, 141] on p "- NO coincide el total de productos solicitados vs productos recibidos. 9837287…" at bounding box center [585, 139] width 170 height 21
copy p "9837287831|6436944537|9837287836"
click at [277, 164] on div at bounding box center [339, 158] width 678 height 316
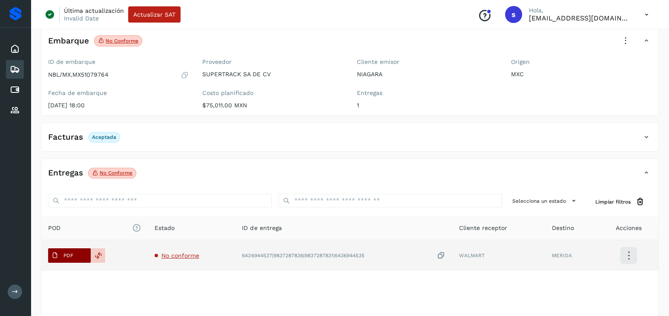
click at [63, 253] on p "PDF" at bounding box center [68, 256] width 10 height 6
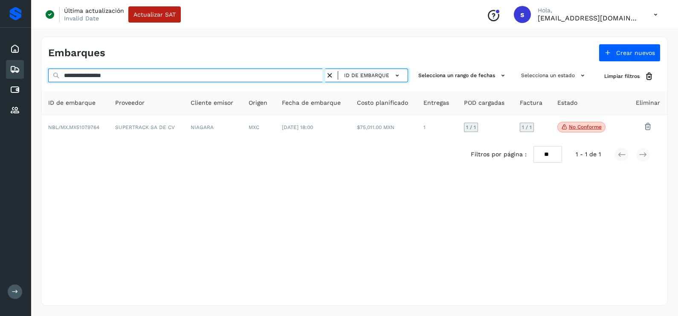
drag, startPoint x: 159, startPoint y: 78, endPoint x: -2, endPoint y: 78, distance: 161.5
click at [0, 78] on html "**********" at bounding box center [339, 158] width 678 height 316
paste input "text"
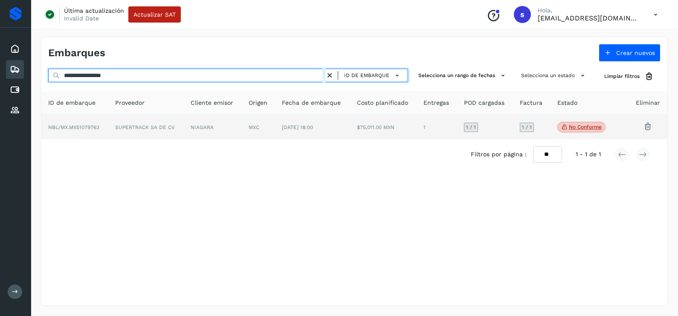
type input "**********"
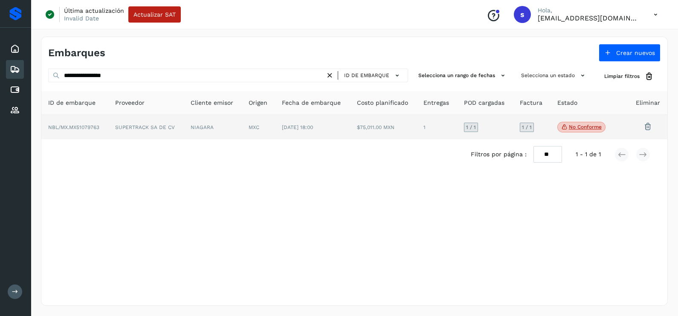
click at [179, 130] on td "SUPERTRACK SA DE CV" at bounding box center [145, 127] width 75 height 25
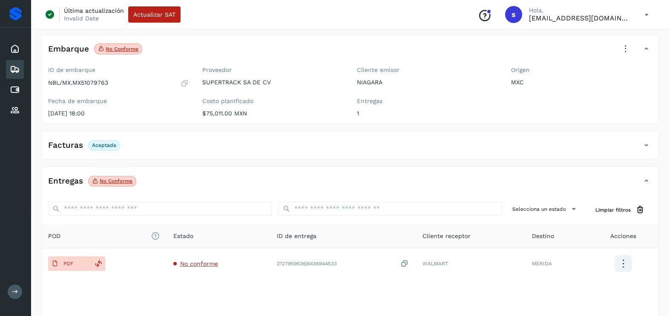
scroll to position [90, 0]
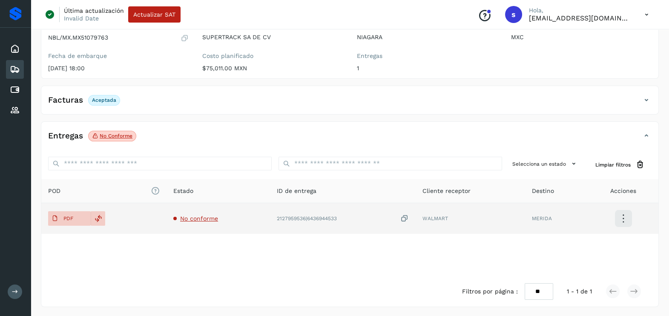
click at [201, 219] on span "No conforme" at bounding box center [199, 218] width 38 height 7
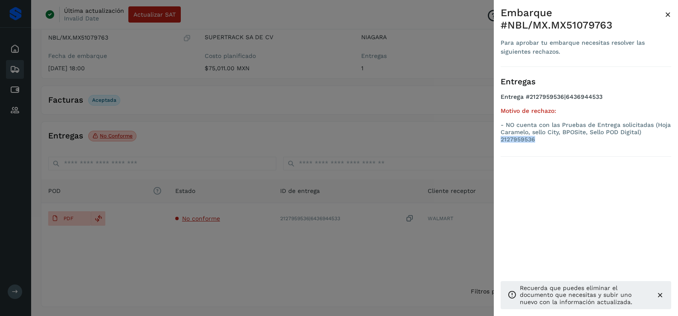
drag, startPoint x: 534, startPoint y: 139, endPoint x: 499, endPoint y: 140, distance: 35.8
click at [499, 140] on div "Embarque #NBL/MX.MX51079763 Para aprobar tu embarque necesitas resolver las sig…" at bounding box center [585, 165] width 184 height 330
copy p "2127959536"
click at [285, 132] on div at bounding box center [339, 158] width 678 height 316
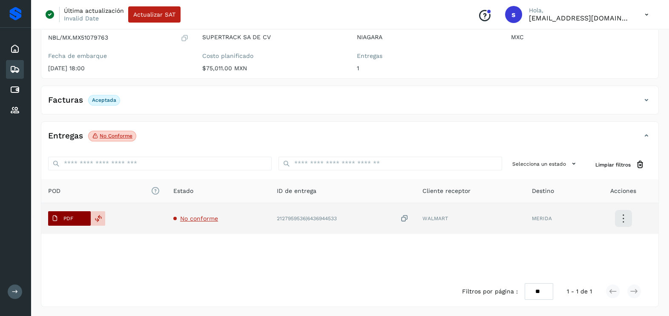
click at [67, 219] on p "PDF" at bounding box center [68, 219] width 10 height 6
click at [323, 219] on div "2127959536|6436944533" at bounding box center [343, 218] width 132 height 9
click at [175, 217] on span at bounding box center [174, 218] width 3 height 3
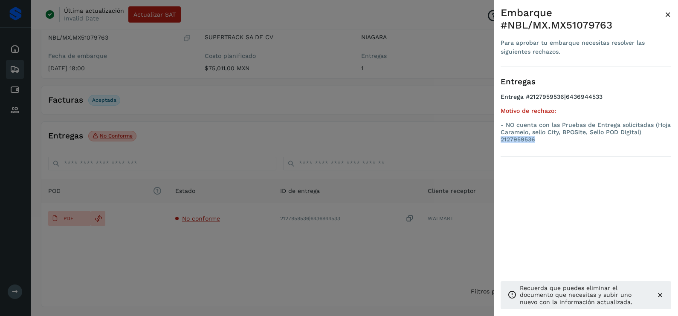
drag, startPoint x: 540, startPoint y: 141, endPoint x: 496, endPoint y: 142, distance: 44.3
click at [496, 142] on div "Embarque #NBL/MX.MX51079763 Para aprobar tu embarque necesitas resolver las sig…" at bounding box center [585, 165] width 184 height 330
copy p "2127959536"
click at [353, 239] on div at bounding box center [339, 158] width 678 height 316
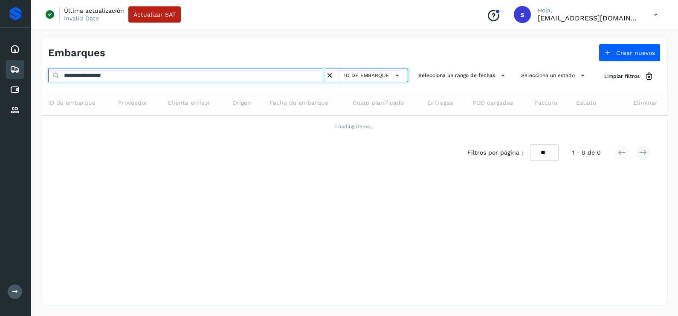
drag, startPoint x: 138, startPoint y: 78, endPoint x: -2, endPoint y: 80, distance: 139.8
click at [0, 80] on html "**********" at bounding box center [339, 158] width 678 height 316
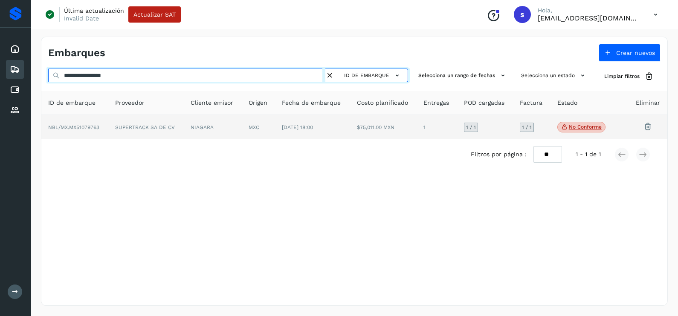
paste input "text"
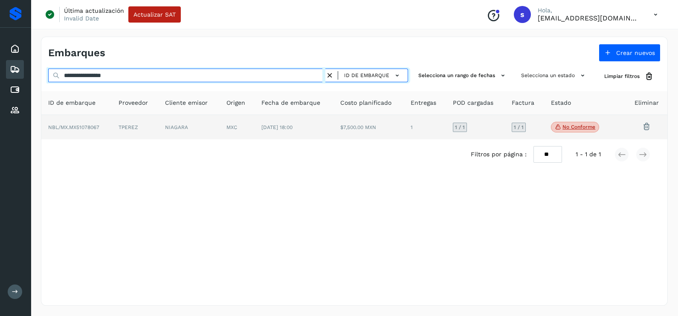
type input "**********"
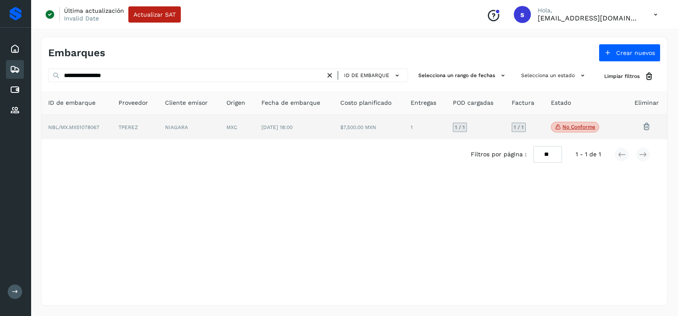
click at [159, 126] on td "NIAGARA" at bounding box center [188, 127] width 61 height 25
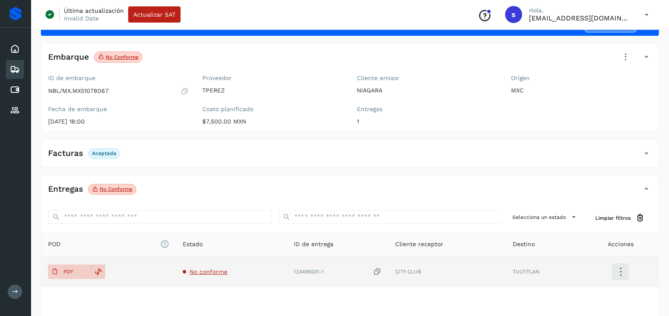
scroll to position [53, 0]
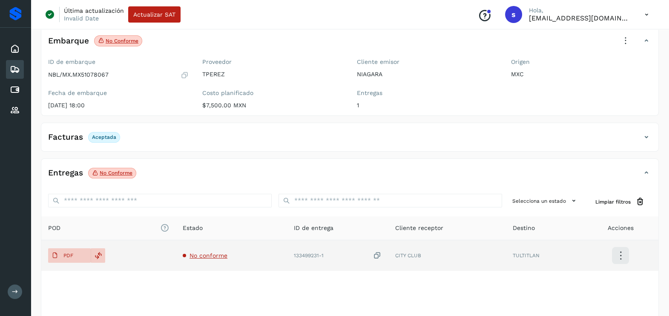
click at [207, 252] on span "No conforme" at bounding box center [209, 255] width 38 height 7
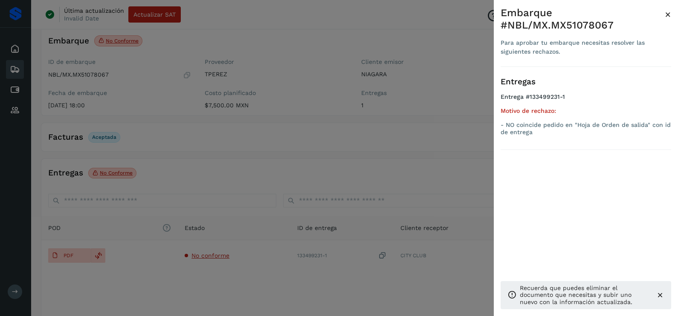
click at [280, 283] on div at bounding box center [339, 158] width 678 height 316
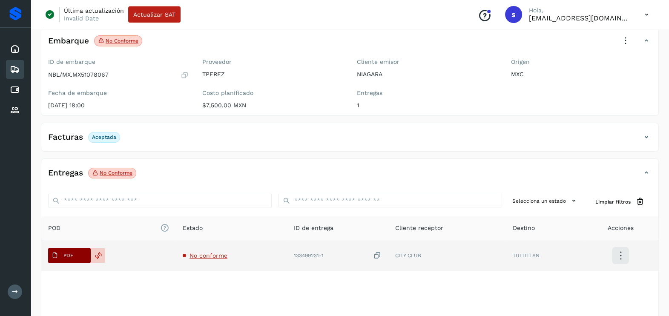
click at [64, 249] on span "PDF" at bounding box center [62, 256] width 29 height 14
click at [70, 249] on span "PDF" at bounding box center [62, 256] width 29 height 14
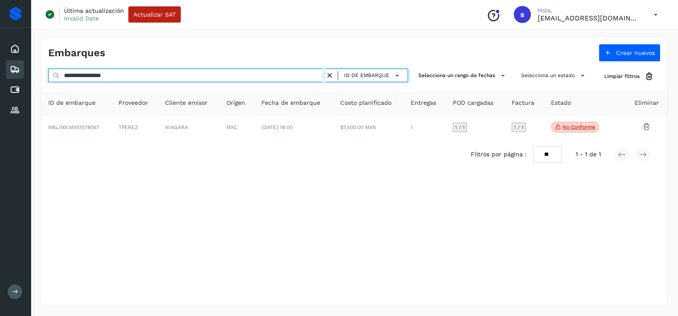
drag, startPoint x: 165, startPoint y: 77, endPoint x: -2, endPoint y: 77, distance: 167.0
click at [0, 77] on html "**********" at bounding box center [339, 158] width 678 height 316
paste input "text"
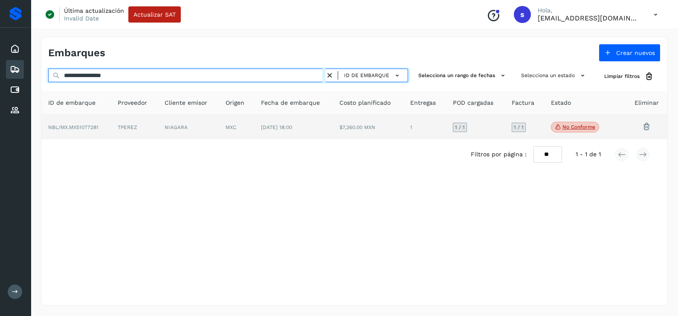
type input "**********"
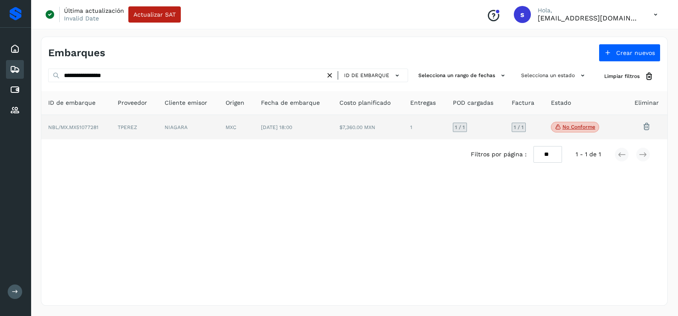
click at [130, 127] on td "TPEREZ" at bounding box center [134, 127] width 47 height 25
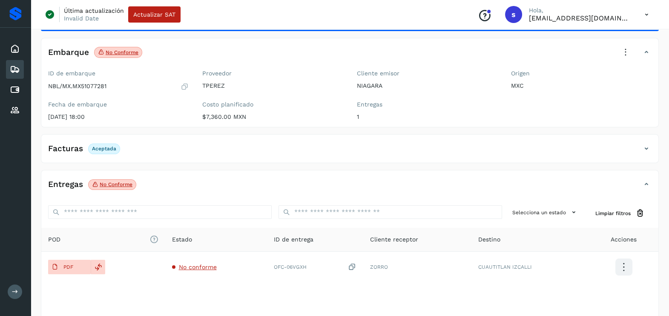
scroll to position [90, 0]
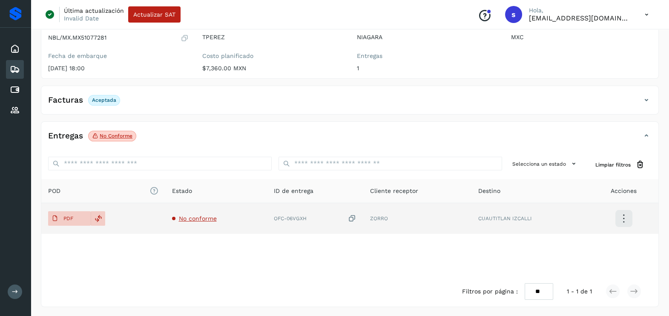
click at [187, 220] on span "No conforme" at bounding box center [198, 218] width 38 height 7
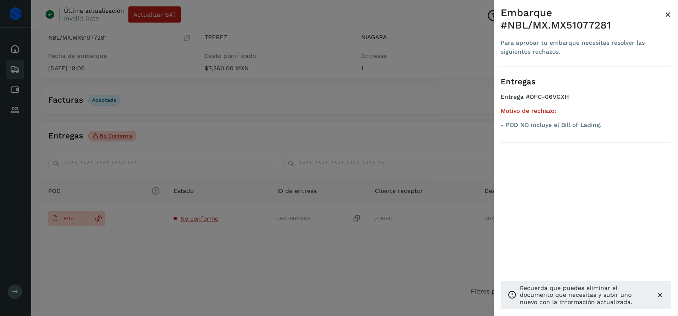
click at [283, 268] on div at bounding box center [339, 158] width 678 height 316
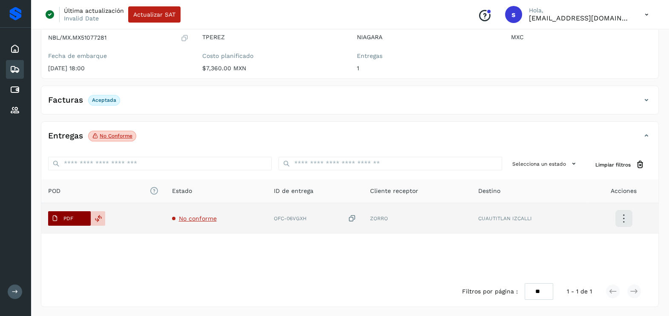
click at [66, 219] on p "PDF" at bounding box center [68, 219] width 10 height 6
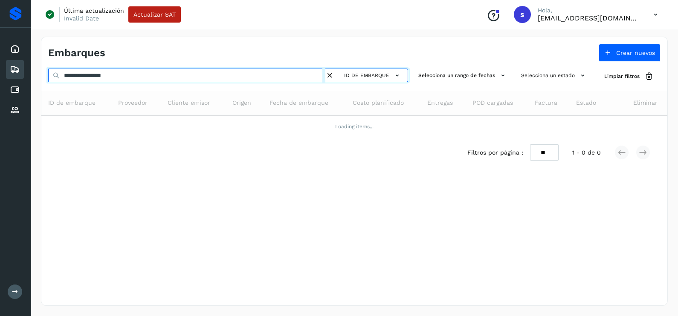
drag, startPoint x: 191, startPoint y: 74, endPoint x: -2, endPoint y: 74, distance: 193.5
click at [0, 74] on html "**********" at bounding box center [339, 158] width 678 height 316
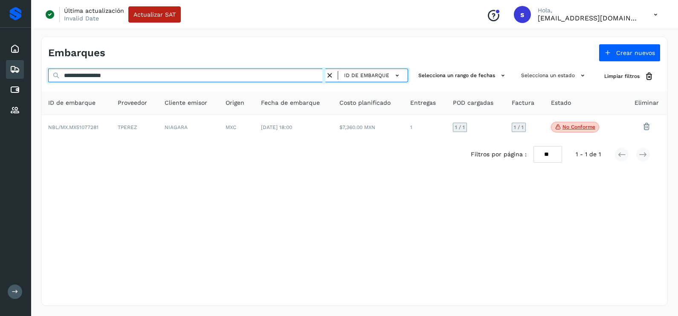
paste input "text"
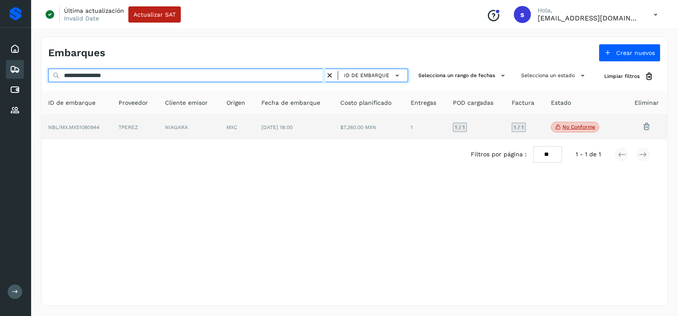
type input "**********"
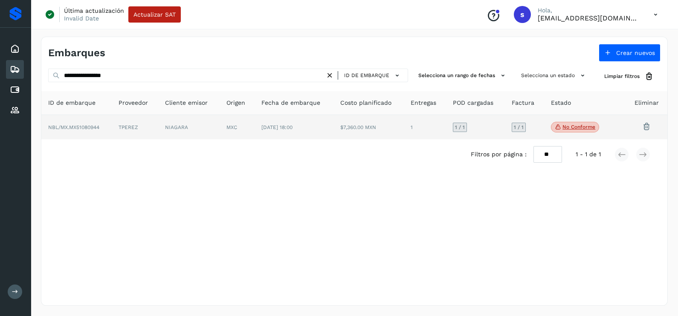
click at [144, 138] on td "TPEREZ" at bounding box center [135, 127] width 47 height 25
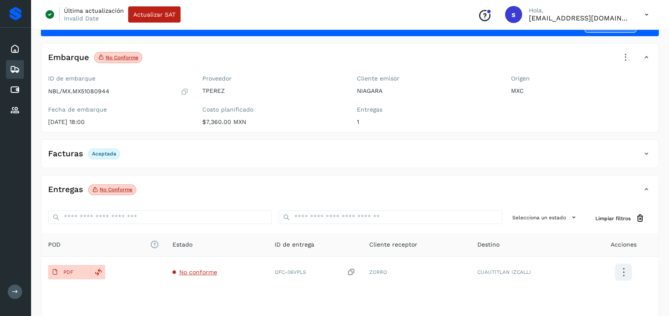
scroll to position [53, 0]
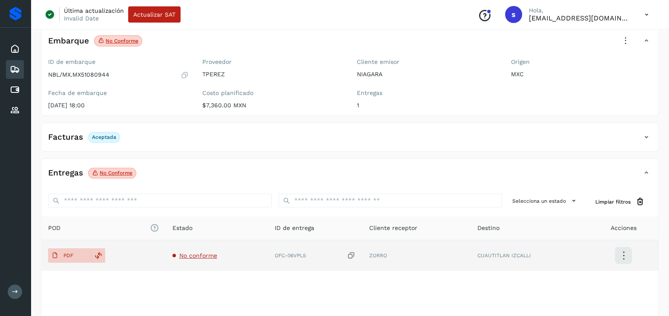
click at [197, 250] on td "No conforme" at bounding box center [217, 255] width 103 height 31
click at [194, 255] on span "No conforme" at bounding box center [198, 255] width 38 height 7
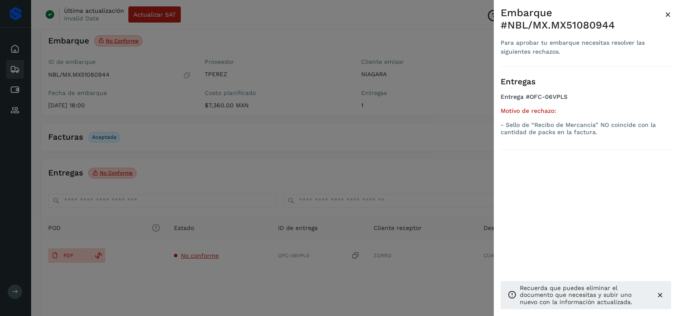
click at [236, 271] on div at bounding box center [339, 158] width 678 height 316
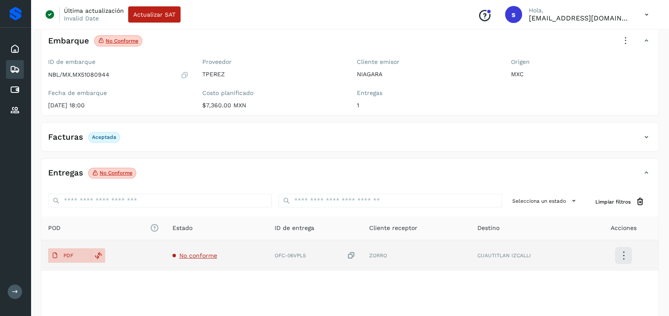
click at [354, 256] on icon at bounding box center [351, 255] width 9 height 9
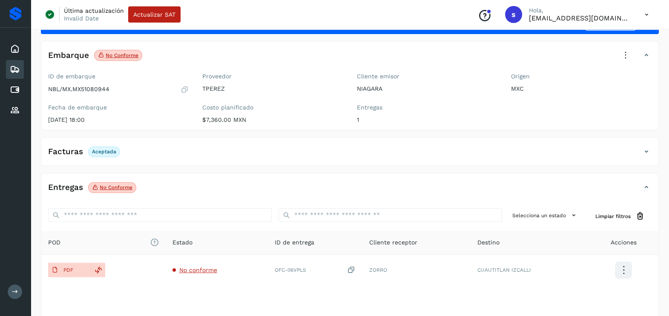
scroll to position [0, 0]
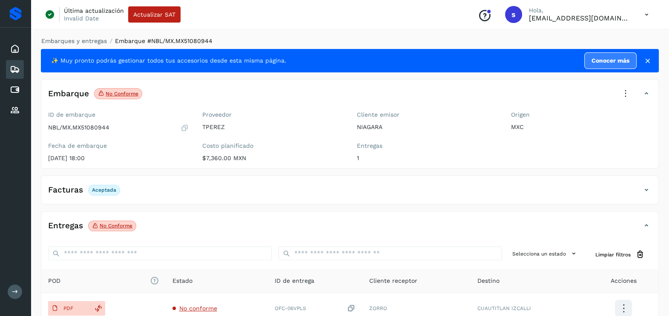
click at [622, 98] on icon at bounding box center [626, 93] width 19 height 19
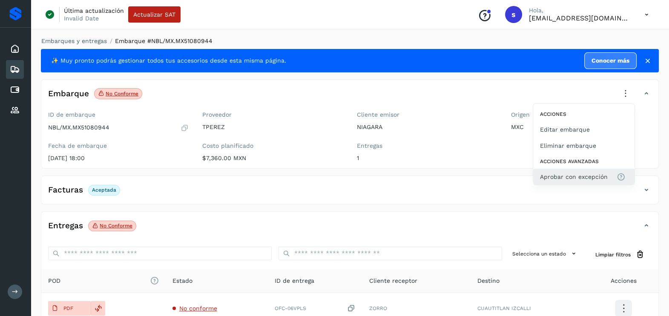
click at [548, 180] on span "Aprobar con excepción" at bounding box center [574, 176] width 68 height 9
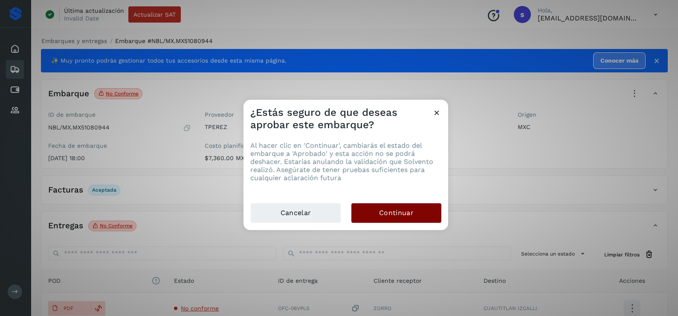
click at [401, 215] on span "Continuar" at bounding box center [396, 212] width 35 height 9
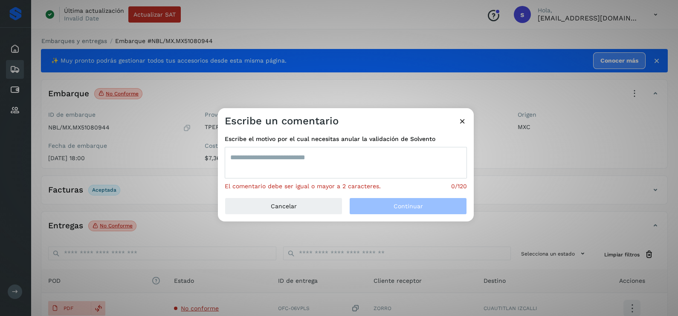
click at [301, 168] on textarea at bounding box center [346, 163] width 242 height 32
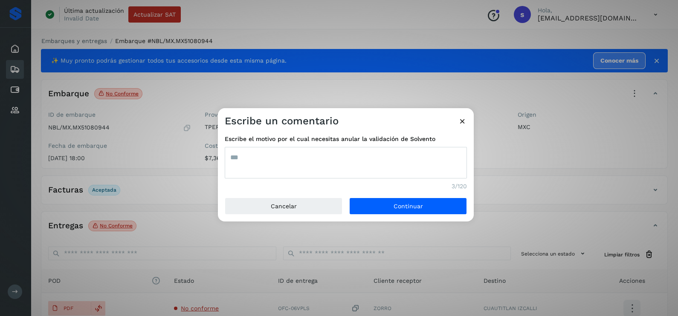
type textarea "***"
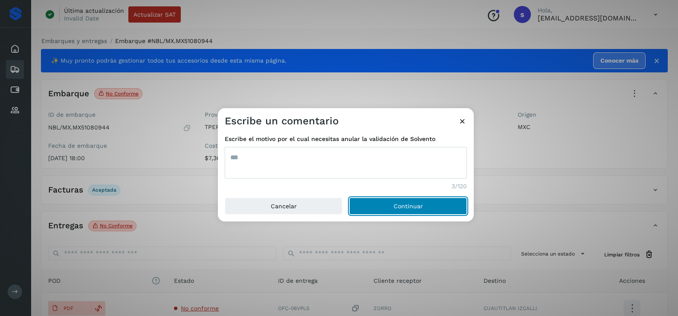
click at [349, 198] on button "Continuar" at bounding box center [408, 206] width 118 height 17
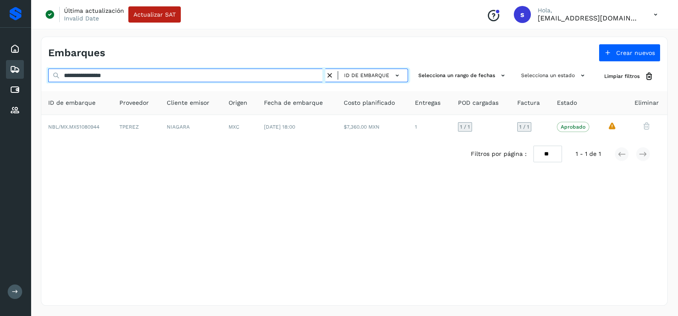
drag, startPoint x: 129, startPoint y: 76, endPoint x: 0, endPoint y: 81, distance: 128.8
click at [0, 81] on html "**********" at bounding box center [339, 158] width 678 height 316
paste input "text"
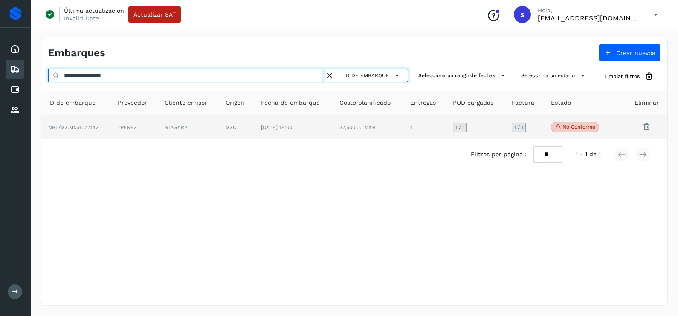
type input "**********"
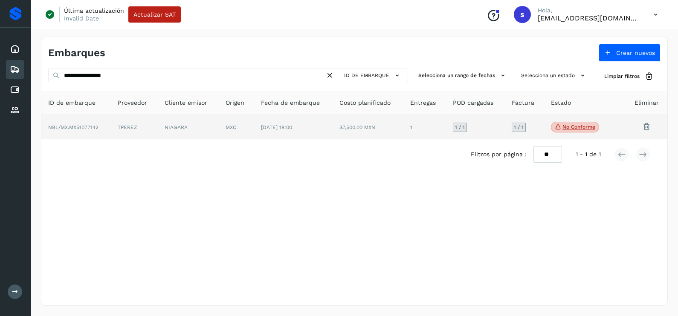
click at [161, 134] on td "NIAGARA" at bounding box center [188, 127] width 61 height 25
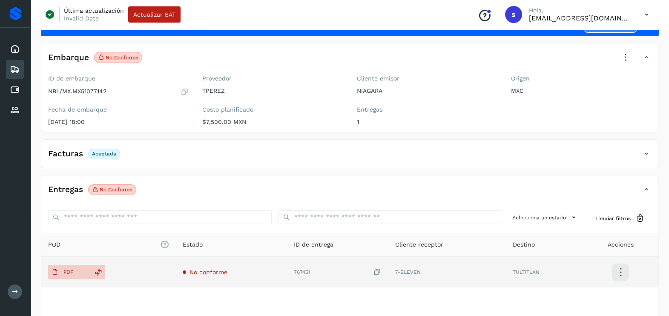
scroll to position [53, 0]
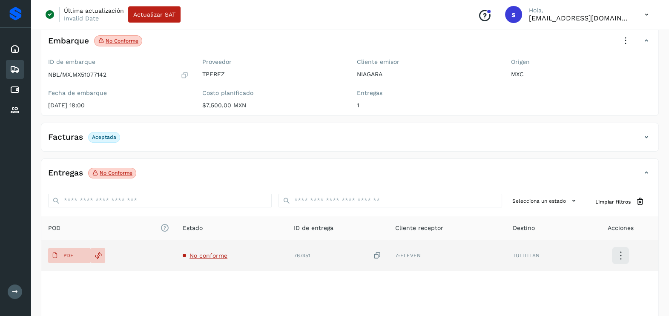
click at [204, 250] on td "No conforme" at bounding box center [231, 255] width 111 height 31
click at [203, 258] on td "No conforme" at bounding box center [231, 255] width 111 height 31
click at [208, 252] on span "No conforme" at bounding box center [209, 255] width 38 height 7
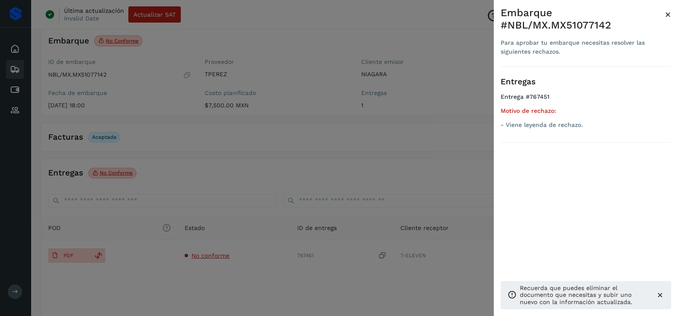
click at [254, 271] on div at bounding box center [339, 158] width 678 height 316
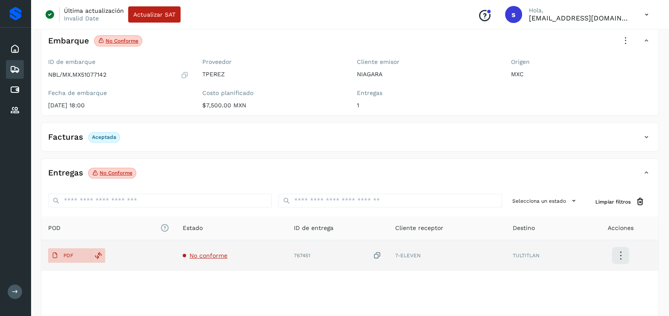
click at [378, 254] on icon at bounding box center [377, 255] width 9 height 9
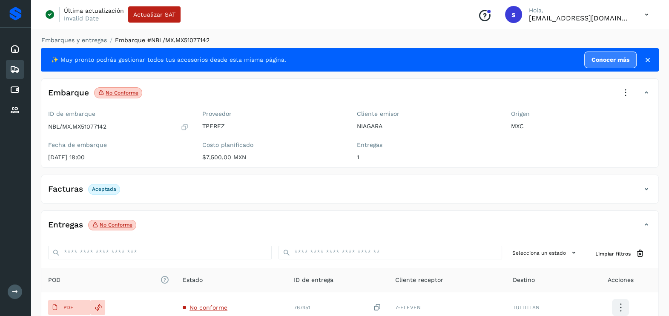
scroll to position [0, 0]
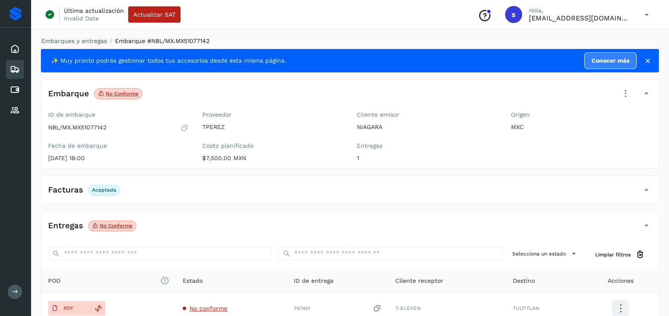
click at [629, 91] on icon at bounding box center [626, 93] width 19 height 19
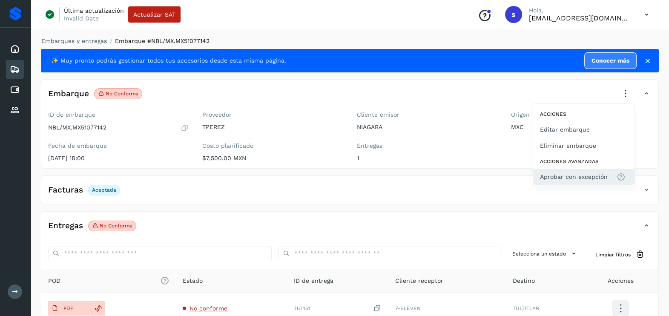
click at [585, 179] on span "Aprobar con excepción" at bounding box center [574, 176] width 68 height 9
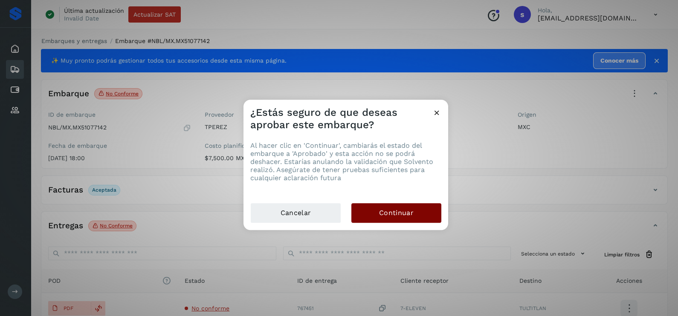
click at [397, 210] on span "Continuar" at bounding box center [396, 212] width 35 height 9
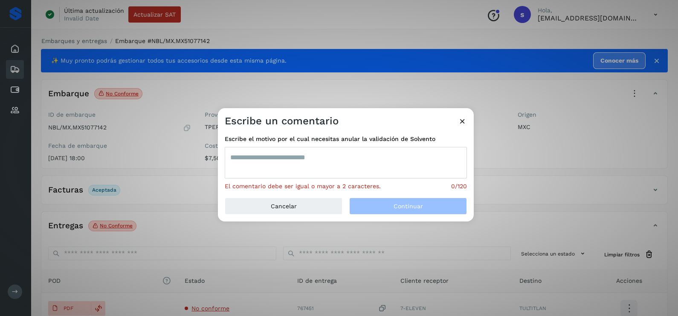
click at [330, 164] on textarea at bounding box center [346, 163] width 242 height 32
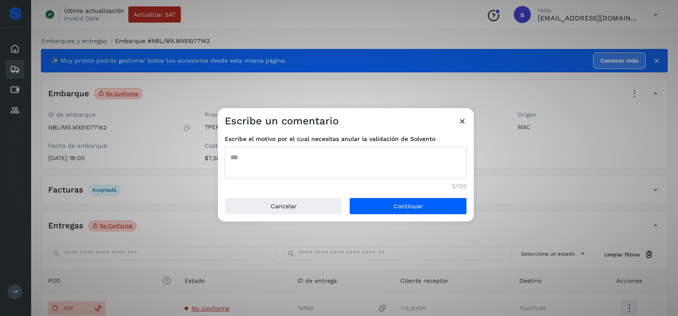
type textarea "***"
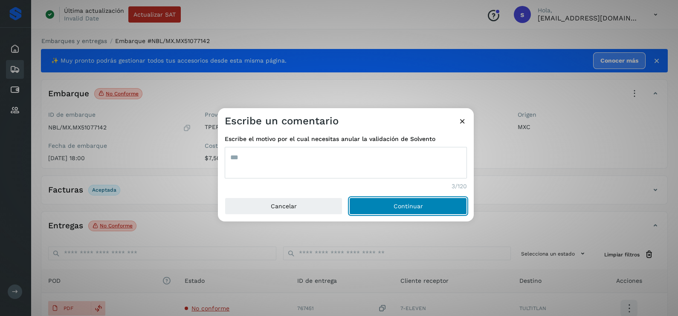
click at [349, 198] on button "Continuar" at bounding box center [408, 206] width 118 height 17
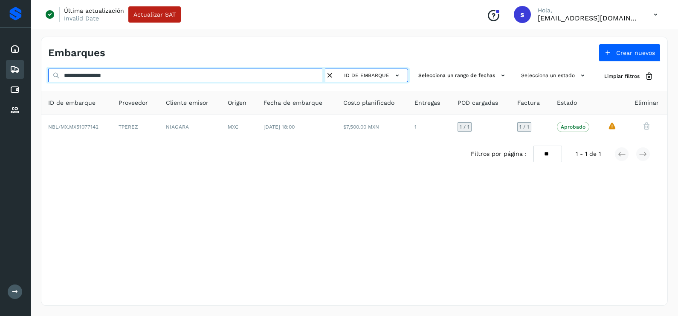
click at [0, 77] on html "**********" at bounding box center [339, 158] width 678 height 316
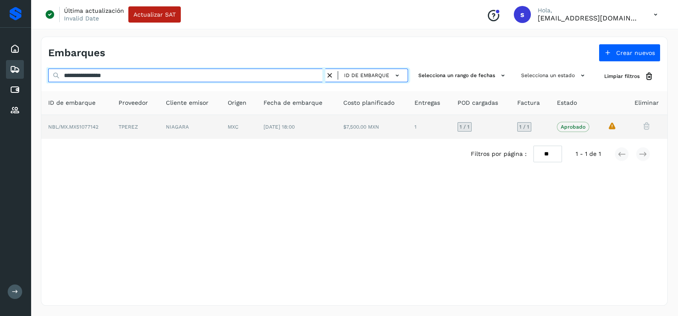
paste input "text"
type input "**********"
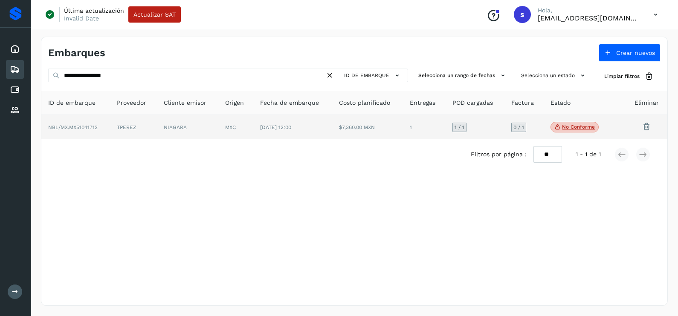
click at [130, 136] on td "TPEREZ" at bounding box center [133, 127] width 47 height 25
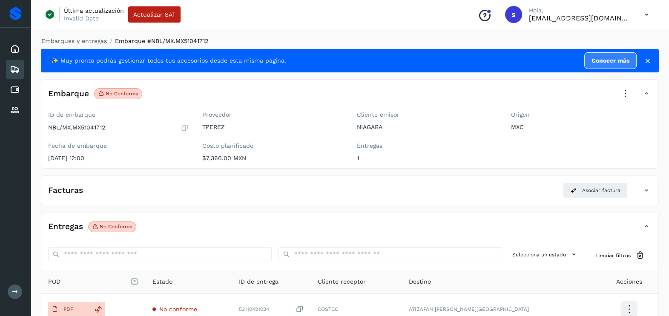
scroll to position [91, 0]
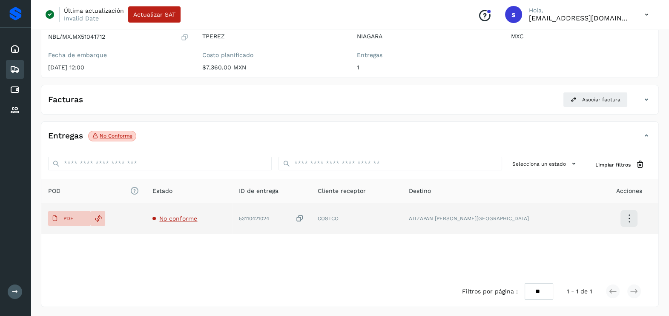
click at [187, 217] on span "No conforme" at bounding box center [178, 218] width 38 height 7
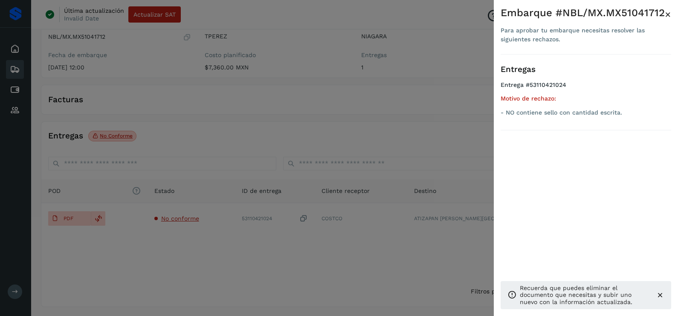
click at [210, 252] on div at bounding box center [339, 158] width 678 height 316
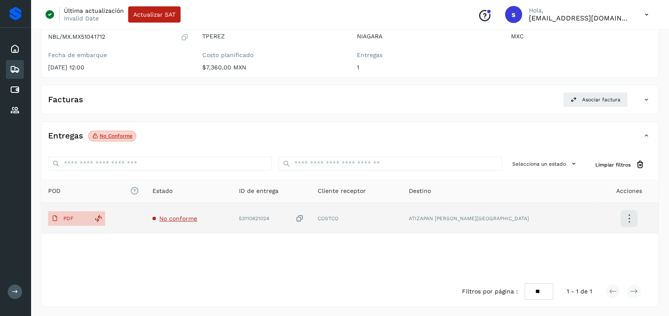
click at [304, 217] on icon at bounding box center [300, 218] width 9 height 9
click at [185, 215] on span "No conforme" at bounding box center [178, 218] width 38 height 7
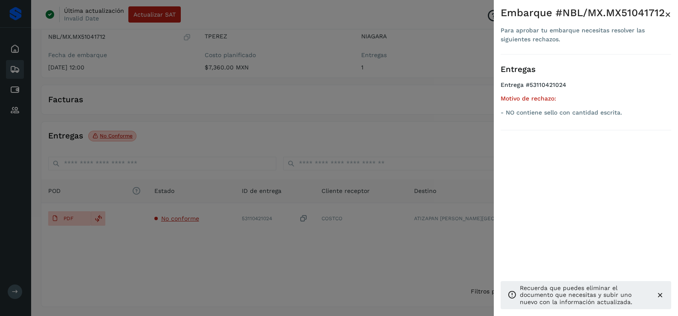
click at [202, 260] on div at bounding box center [339, 158] width 678 height 316
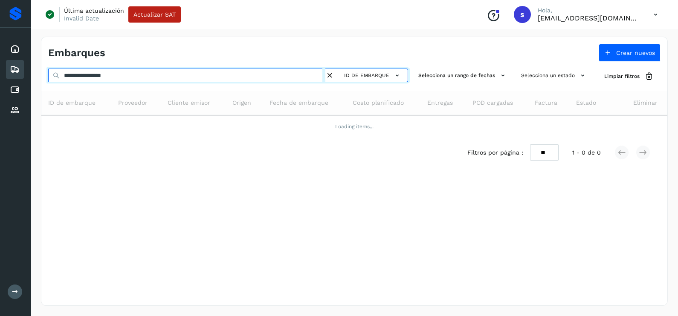
drag, startPoint x: 65, startPoint y: 74, endPoint x: -2, endPoint y: 76, distance: 67.4
click at [0, 76] on html "**********" at bounding box center [339, 158] width 678 height 316
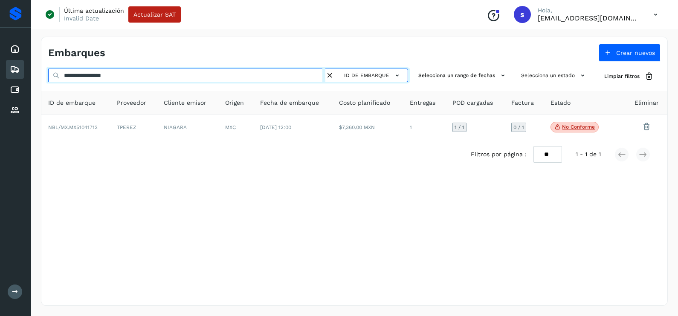
paste input "text"
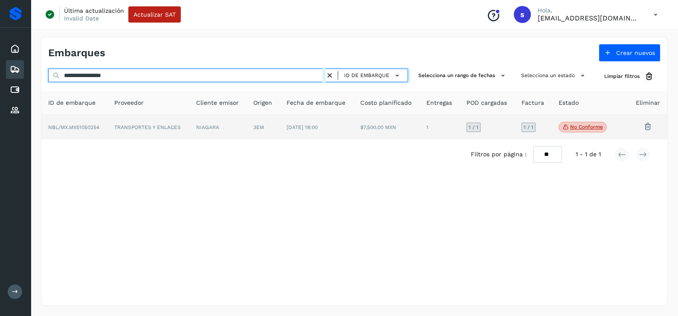
type input "**********"
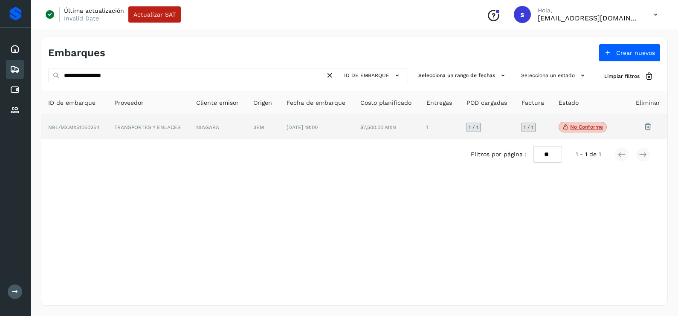
click at [147, 133] on td "TRANSPORTES Y ENLACES" at bounding box center [148, 127] width 82 height 25
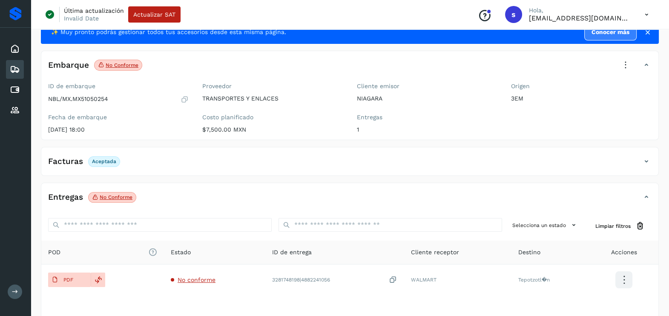
scroll to position [53, 0]
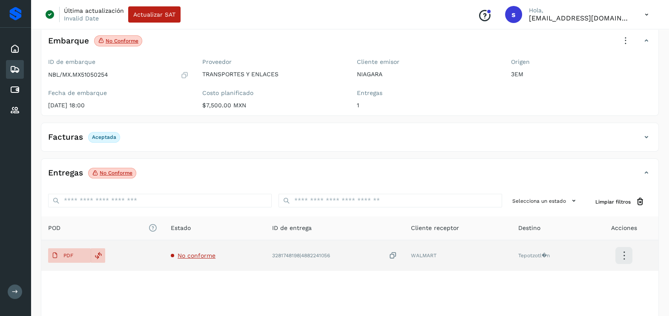
click at [199, 252] on span "No conforme" at bounding box center [197, 255] width 38 height 7
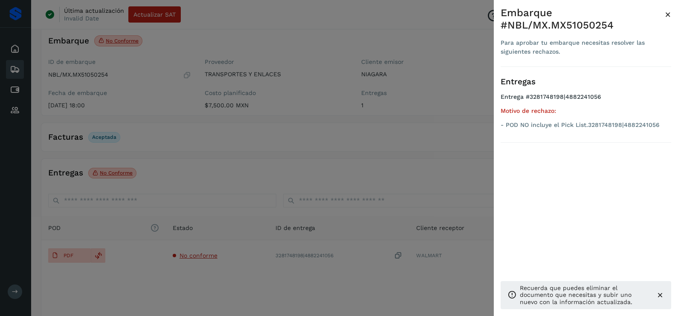
click at [363, 157] on div at bounding box center [339, 158] width 678 height 316
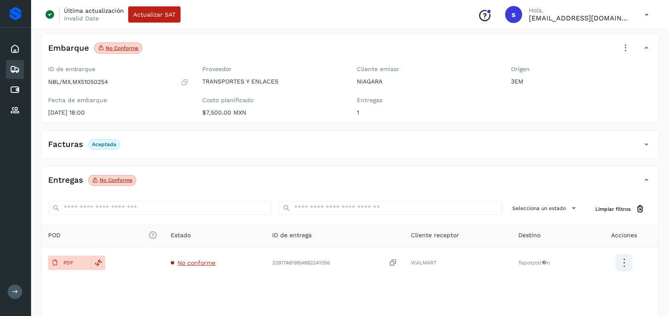
scroll to position [0, 0]
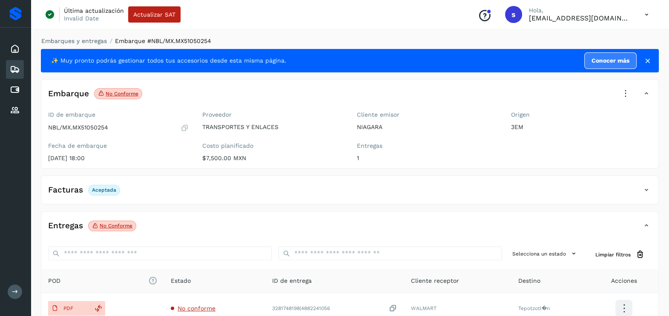
click at [620, 92] on icon at bounding box center [626, 93] width 19 height 19
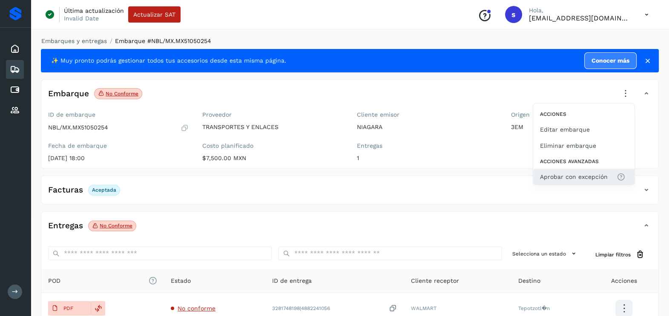
click at [596, 171] on button "Aprobar con excepción" at bounding box center [584, 177] width 101 height 16
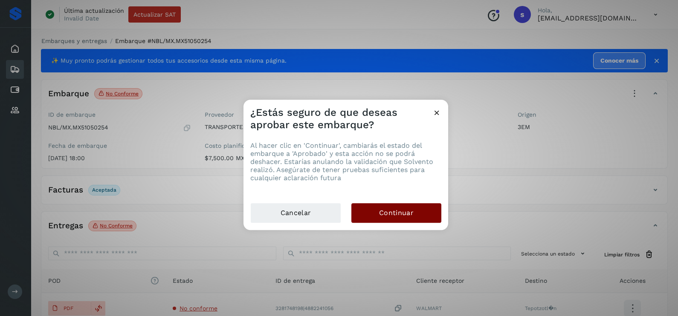
click at [426, 213] on button "Continuar" at bounding box center [396, 213] width 90 height 20
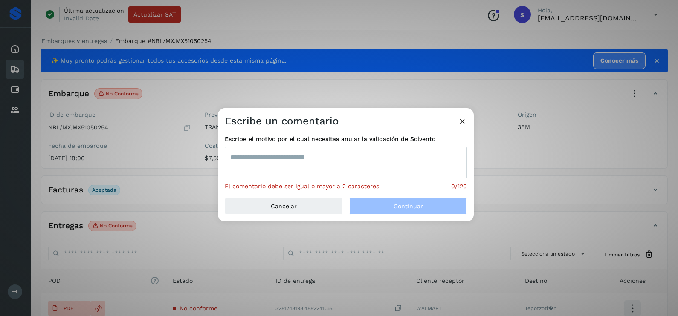
click at [309, 175] on textarea at bounding box center [346, 163] width 242 height 32
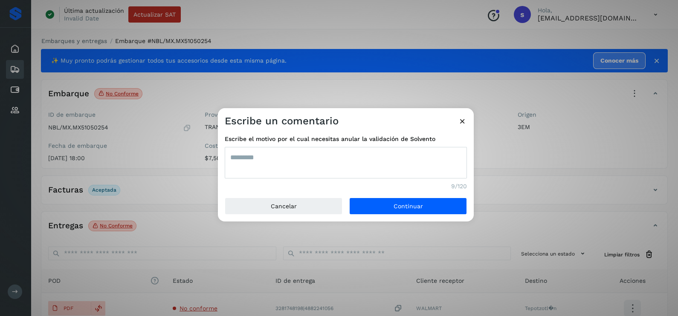
type textarea "*********"
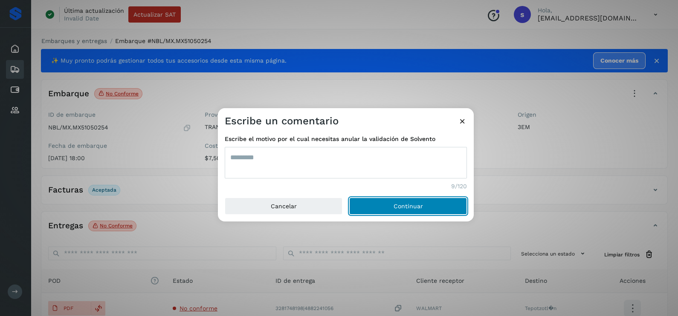
click at [349, 198] on button "Continuar" at bounding box center [408, 206] width 118 height 17
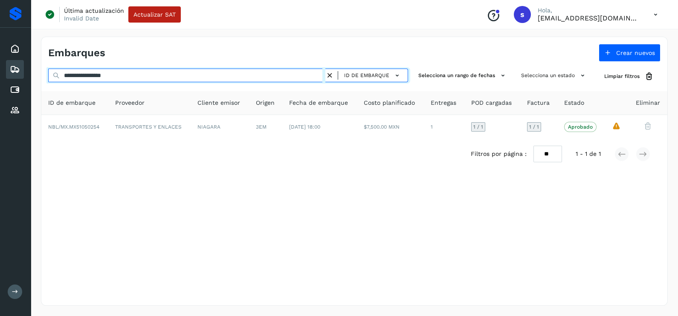
drag, startPoint x: 15, startPoint y: 77, endPoint x: 0, endPoint y: 77, distance: 14.9
click at [0, 77] on div "**********" at bounding box center [339, 158] width 678 height 316
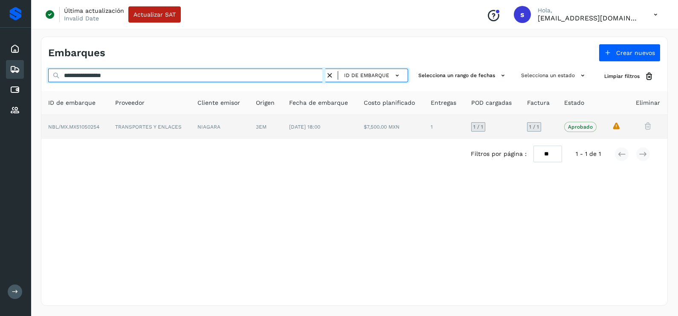
paste input "text"
type input "**********"
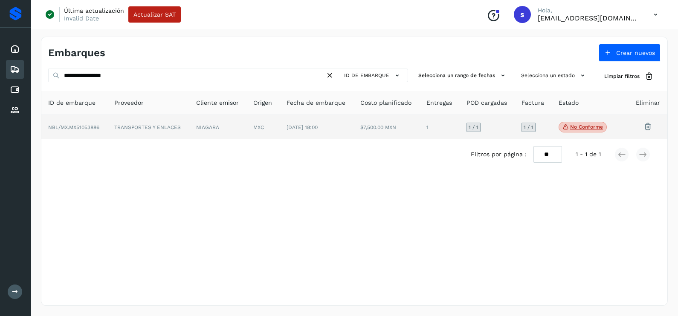
click at [171, 131] on td "TRANSPORTES Y ENLACES" at bounding box center [148, 127] width 82 height 25
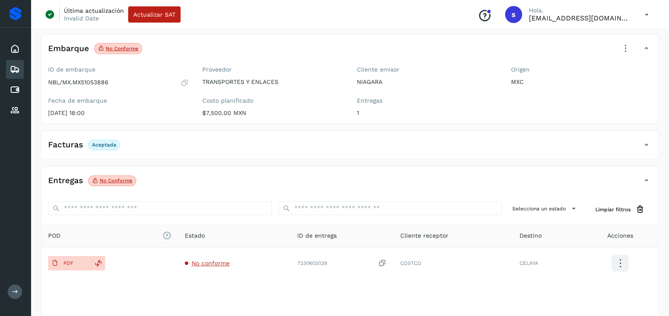
scroll to position [90, 0]
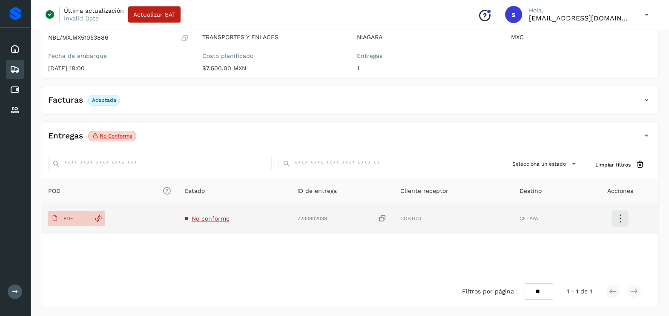
click at [220, 218] on span "No conforme" at bounding box center [211, 218] width 38 height 7
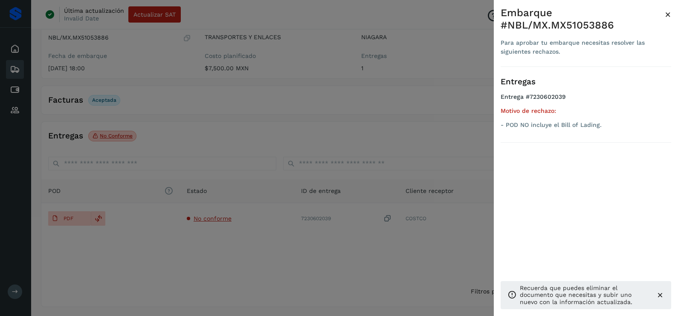
click at [297, 268] on div at bounding box center [339, 158] width 678 height 316
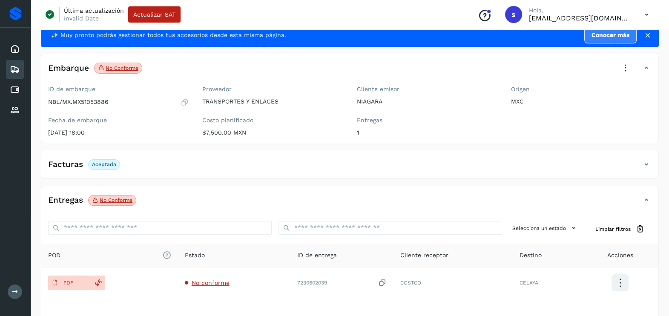
scroll to position [0, 0]
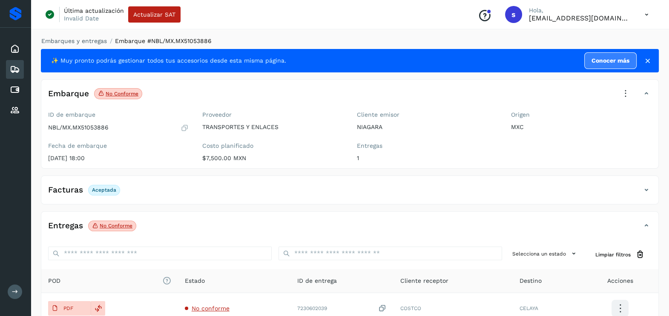
click at [632, 88] on icon at bounding box center [626, 93] width 19 height 19
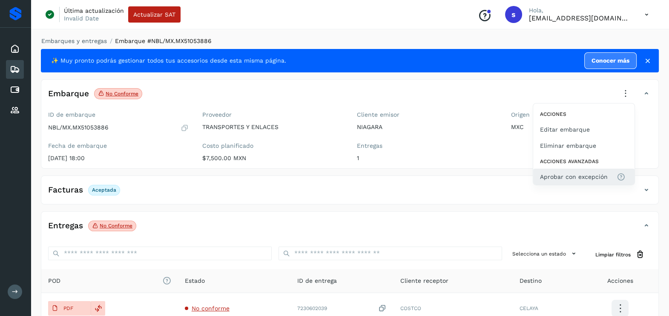
click at [588, 173] on span "Aprobar con excepción" at bounding box center [574, 176] width 68 height 9
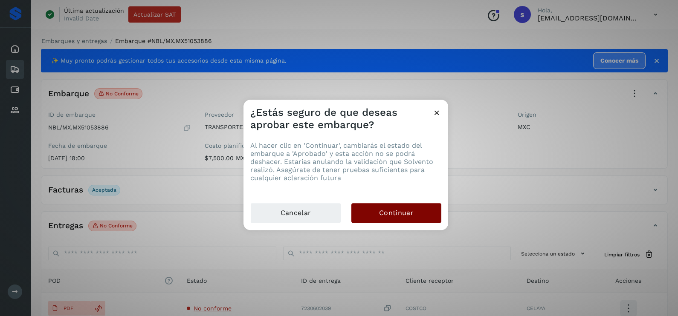
click at [386, 207] on button "Continuar" at bounding box center [396, 213] width 90 height 20
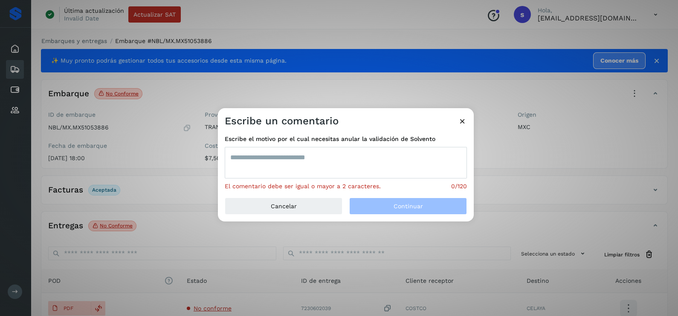
click at [332, 165] on textarea at bounding box center [346, 163] width 242 height 32
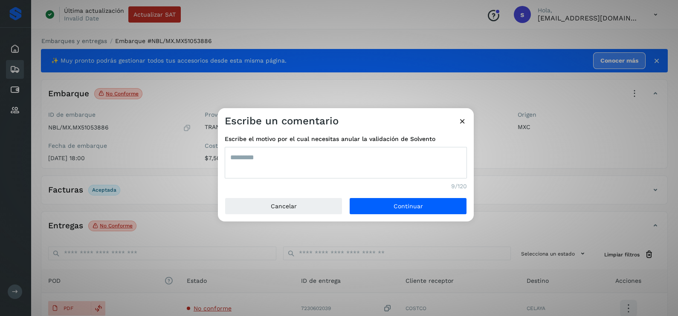
type textarea "*********"
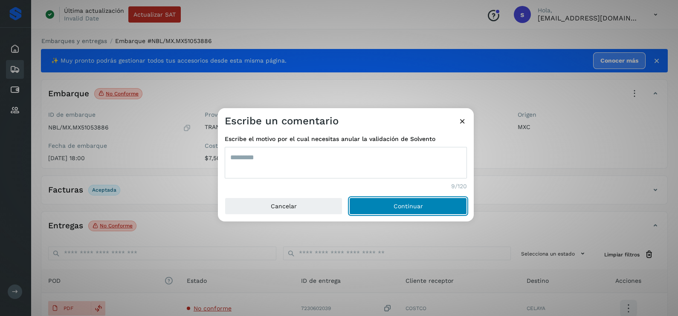
click at [349, 198] on button "Continuar" at bounding box center [408, 206] width 118 height 17
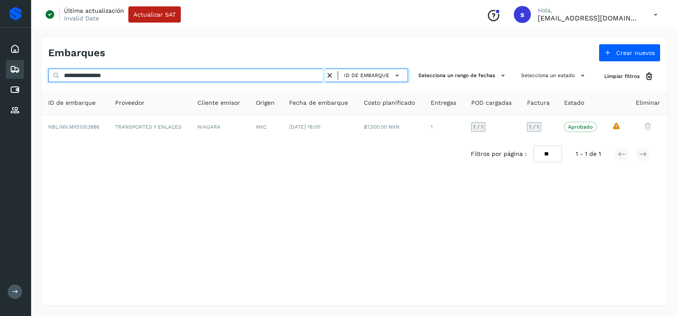
drag, startPoint x: 162, startPoint y: 69, endPoint x: 0, endPoint y: 81, distance: 162.8
click at [0, 81] on html "**********" at bounding box center [339, 158] width 678 height 316
paste input "text"
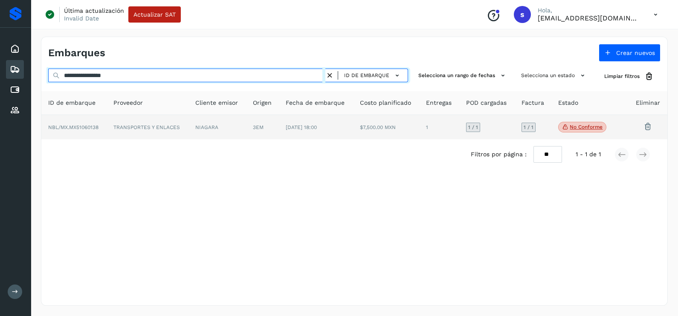
type input "**********"
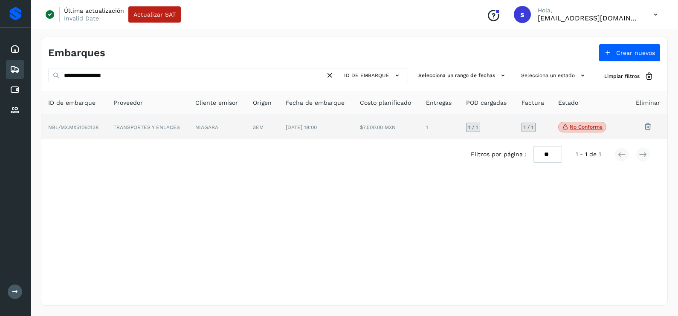
click at [162, 127] on td "TRANSPORTES Y ENLACES" at bounding box center [148, 127] width 82 height 25
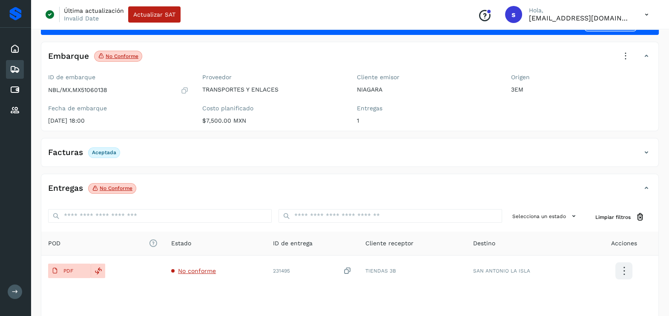
scroll to position [53, 0]
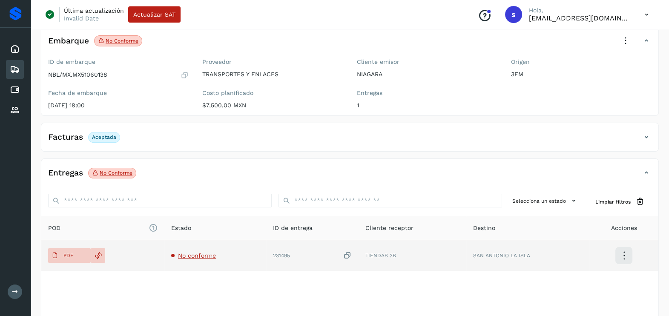
click at [195, 248] on td "No conforme" at bounding box center [215, 255] width 102 height 31
click at [195, 257] on span "No conforme" at bounding box center [197, 255] width 38 height 7
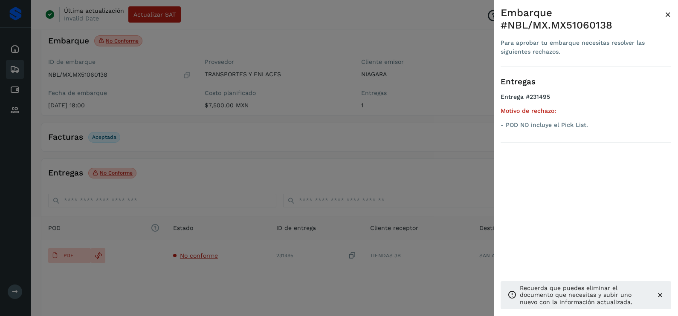
click at [203, 278] on div at bounding box center [339, 158] width 678 height 316
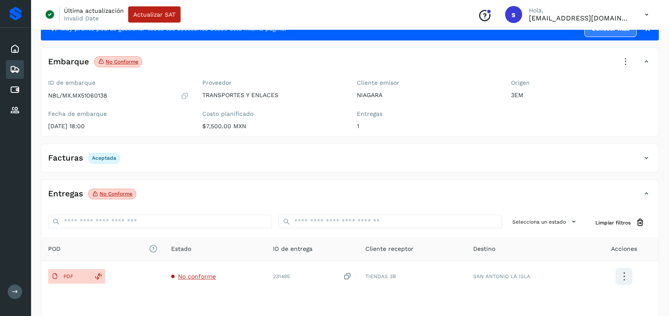
scroll to position [0, 0]
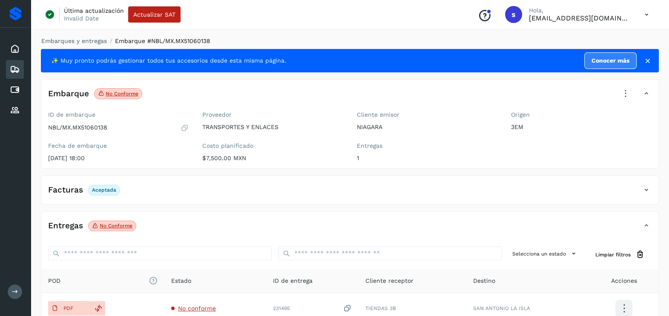
click at [628, 87] on icon at bounding box center [626, 93] width 19 height 19
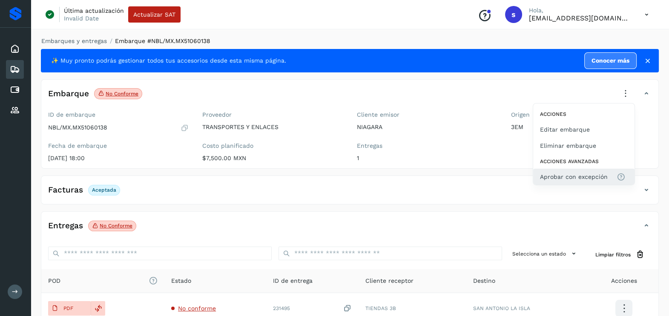
click at [558, 177] on span "Aprobar con excepción" at bounding box center [574, 176] width 68 height 9
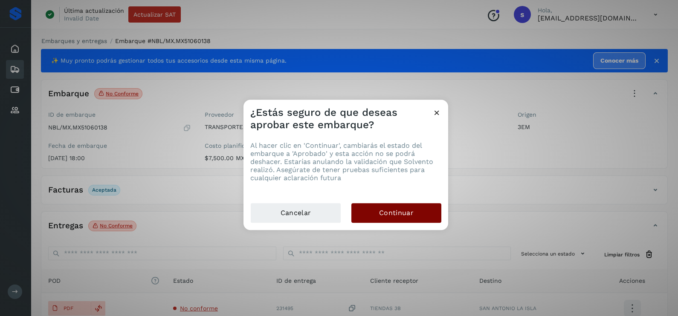
click at [401, 207] on button "Continuar" at bounding box center [396, 213] width 90 height 20
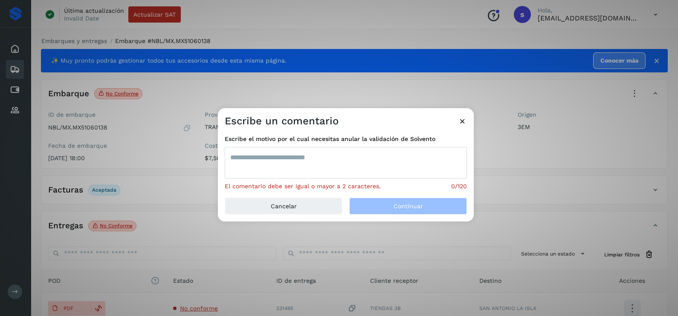
drag, startPoint x: 291, startPoint y: 151, endPoint x: 298, endPoint y: 144, distance: 10.2
click at [290, 151] on textarea at bounding box center [346, 163] width 242 height 32
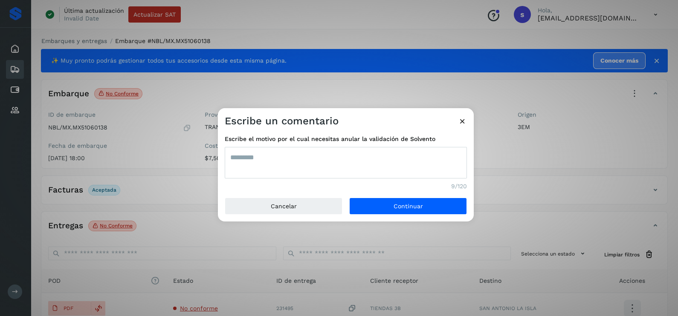
type textarea "*********"
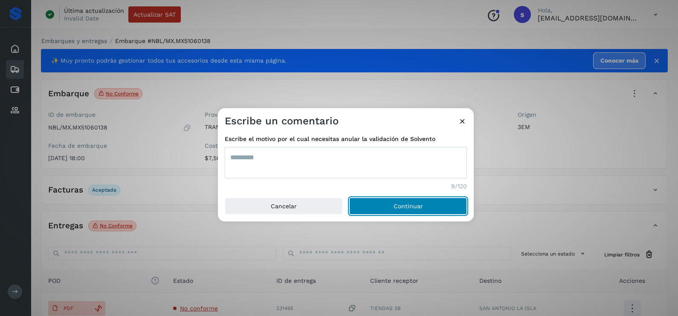
click at [349, 198] on button "Continuar" at bounding box center [408, 206] width 118 height 17
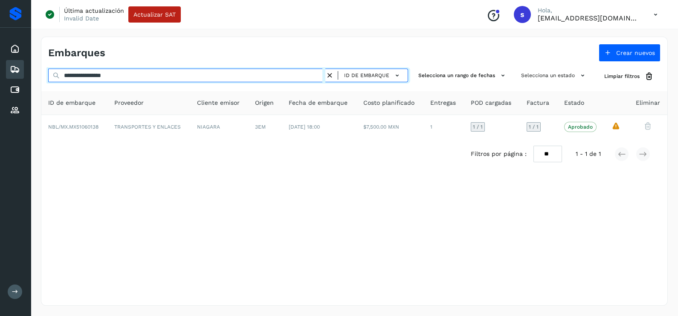
drag, startPoint x: 201, startPoint y: 75, endPoint x: -2, endPoint y: 74, distance: 202.8
click at [0, 74] on html "**********" at bounding box center [339, 158] width 678 height 316
paste input "text"
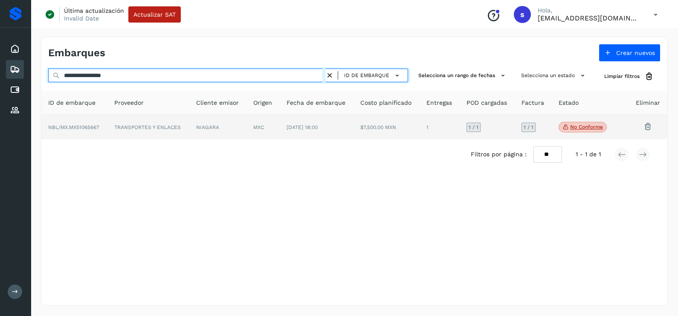
type input "**********"
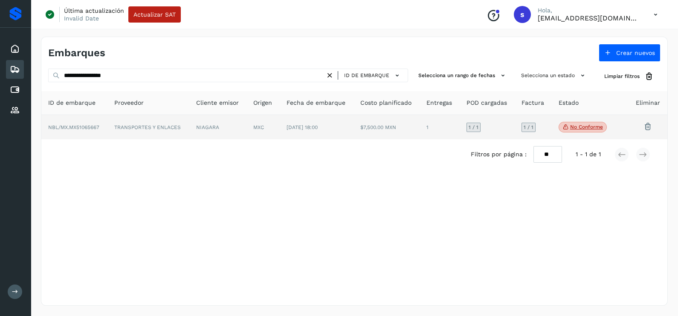
click at [162, 130] on td "TRANSPORTES Y ENLACES" at bounding box center [148, 127] width 82 height 25
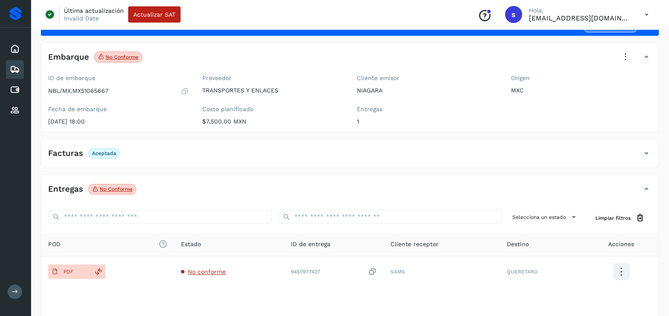
scroll to position [53, 0]
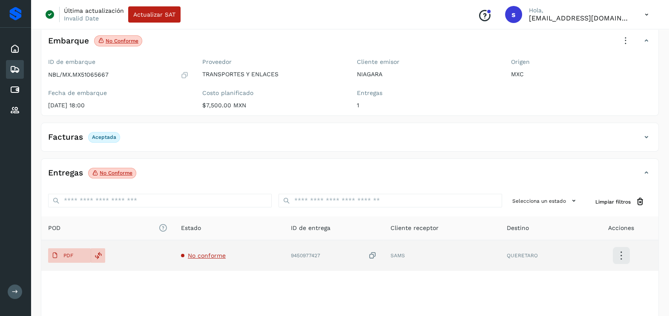
click at [207, 255] on span "No conforme" at bounding box center [207, 255] width 38 height 7
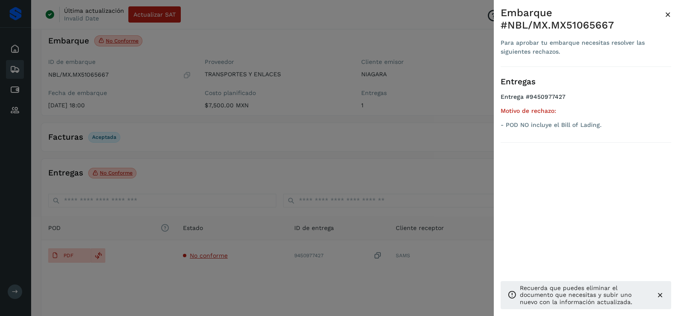
click at [180, 266] on div at bounding box center [339, 158] width 678 height 316
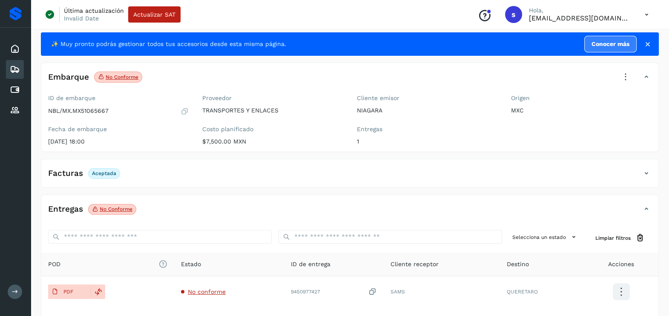
scroll to position [0, 0]
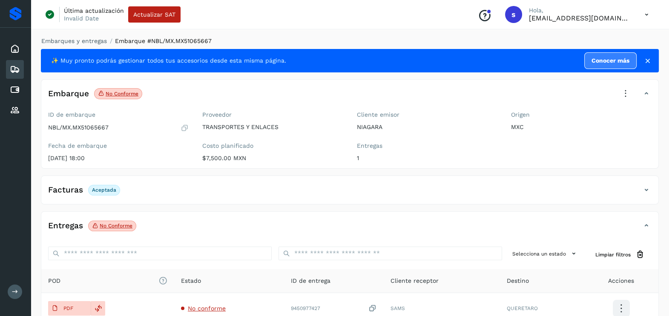
click at [628, 96] on icon at bounding box center [626, 93] width 19 height 19
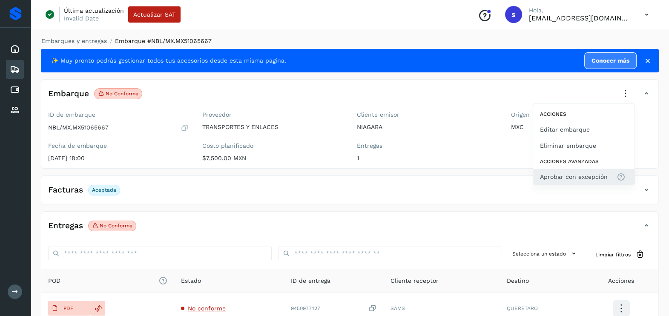
click at [608, 173] on span "Aprobar con excepción" at bounding box center [584, 176] width 88 height 9
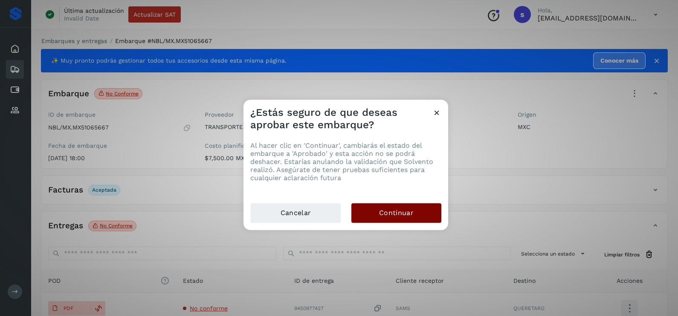
click at [404, 211] on span "Continuar" at bounding box center [396, 212] width 35 height 9
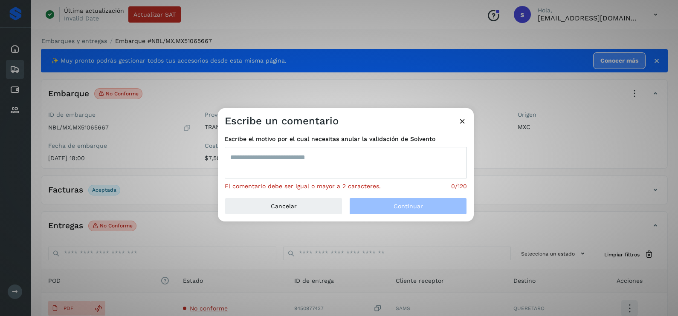
click at [302, 156] on textarea at bounding box center [346, 163] width 242 height 32
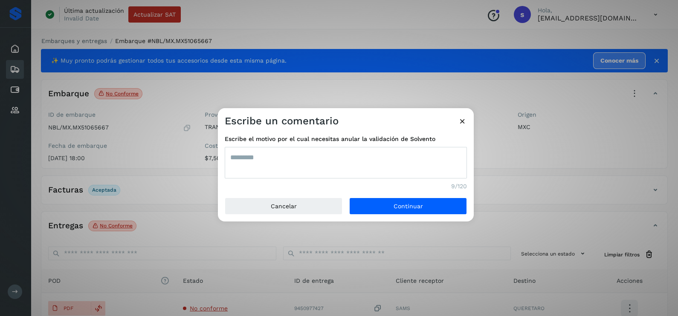
type textarea "*********"
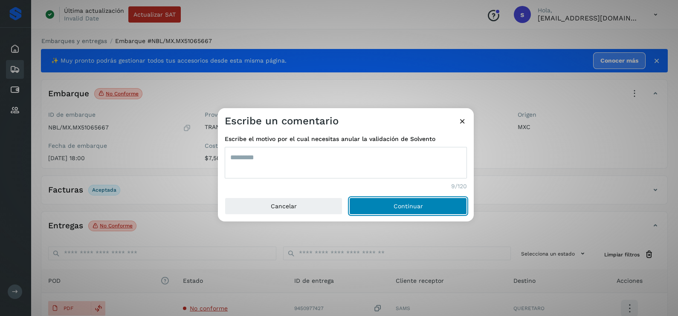
click at [349, 198] on button "Continuar" at bounding box center [408, 206] width 118 height 17
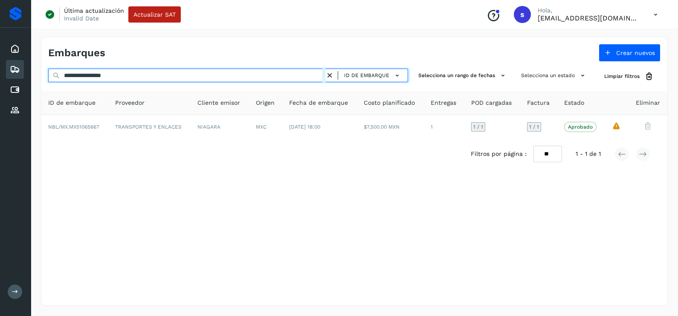
drag, startPoint x: 177, startPoint y: 71, endPoint x: -2, endPoint y: 72, distance: 179.4
click at [0, 72] on html "**********" at bounding box center [339, 158] width 678 height 316
paste input "text"
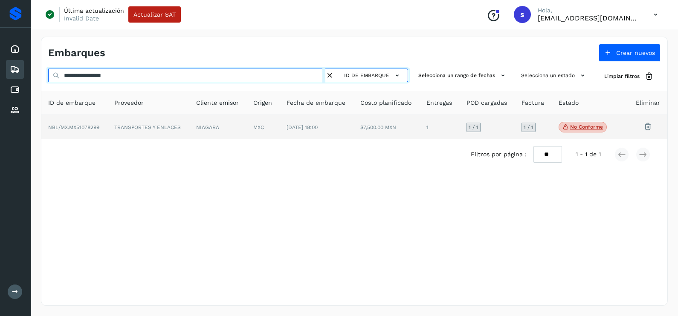
type input "**********"
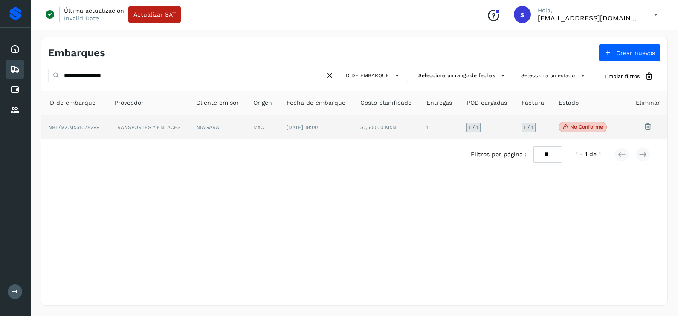
click at [201, 135] on td "NIAGARA" at bounding box center [218, 127] width 58 height 25
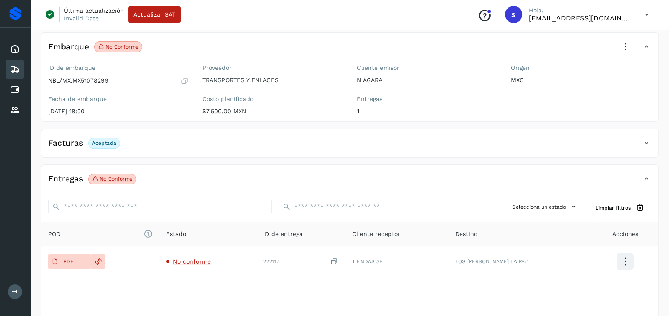
scroll to position [90, 0]
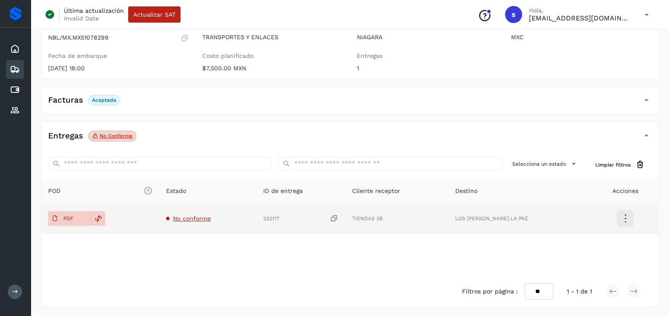
click at [205, 219] on span "No conforme" at bounding box center [192, 218] width 38 height 7
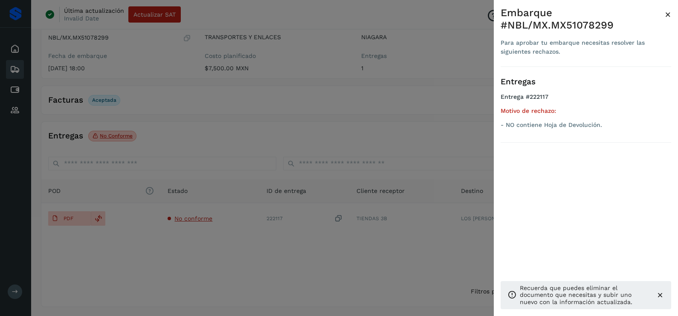
drag, startPoint x: 286, startPoint y: 260, endPoint x: 346, endPoint y: 250, distance: 61.7
click at [287, 260] on div at bounding box center [339, 158] width 678 height 316
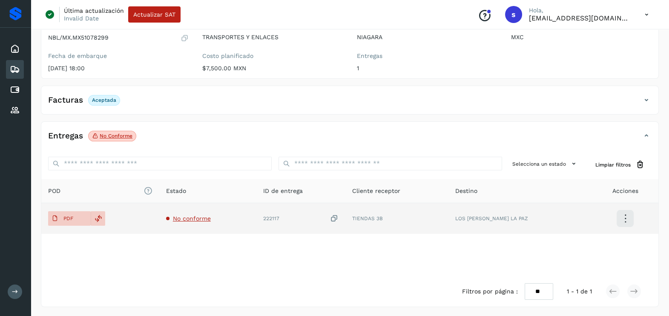
click at [339, 216] on icon at bounding box center [334, 218] width 9 height 9
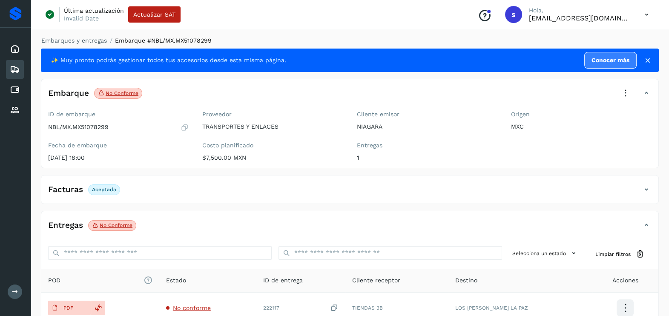
scroll to position [0, 0]
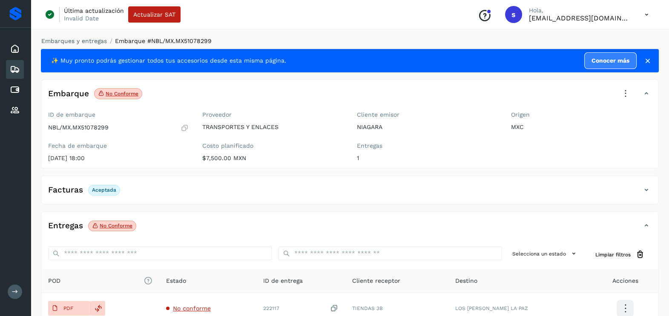
click at [629, 94] on icon at bounding box center [626, 93] width 19 height 19
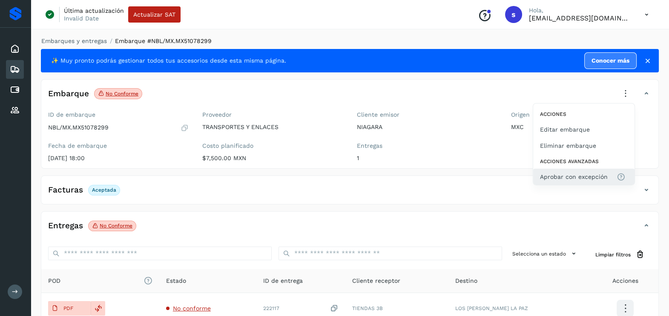
click at [576, 172] on span "Aprobar con excepción" at bounding box center [574, 176] width 68 height 9
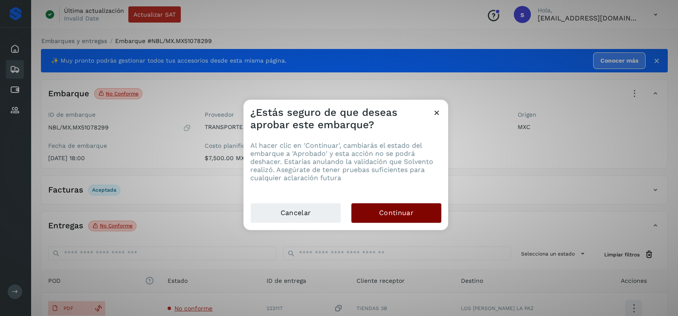
click at [414, 211] on button "Continuar" at bounding box center [396, 213] width 90 height 20
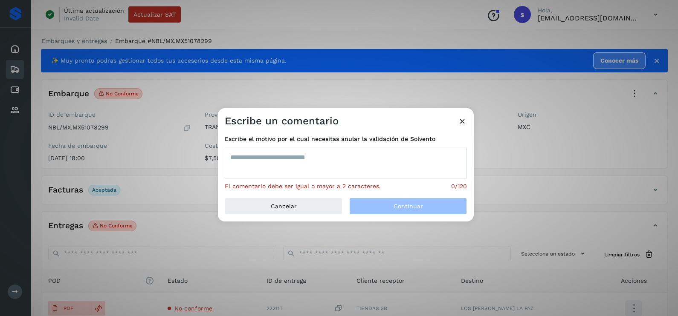
click at [327, 164] on textarea at bounding box center [346, 163] width 242 height 32
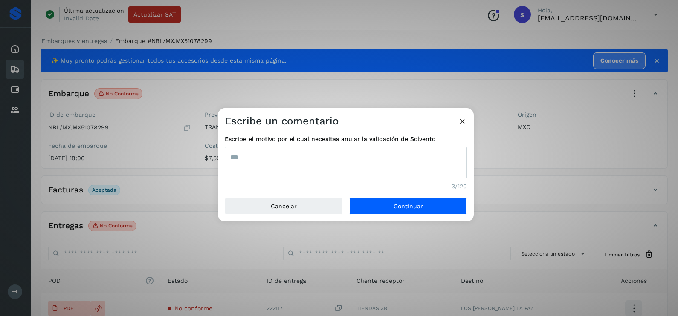
type textarea "***"
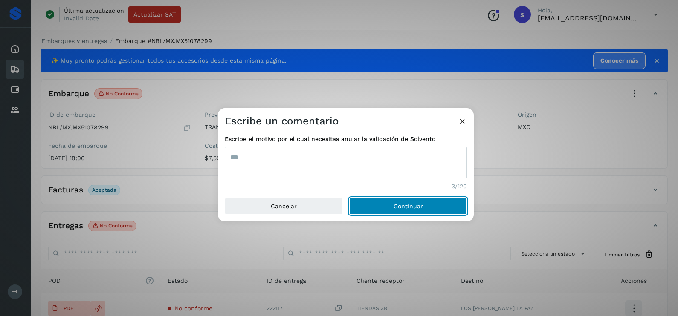
click at [349, 198] on button "Continuar" at bounding box center [408, 206] width 118 height 17
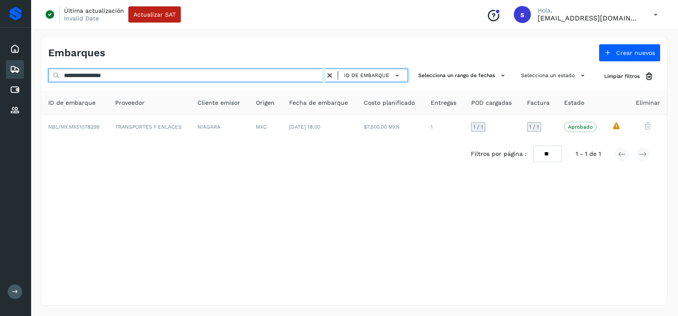
drag, startPoint x: 84, startPoint y: 78, endPoint x: -2, endPoint y: 77, distance: 86.5
click at [0, 77] on html "**********" at bounding box center [339, 158] width 678 height 316
paste input "text"
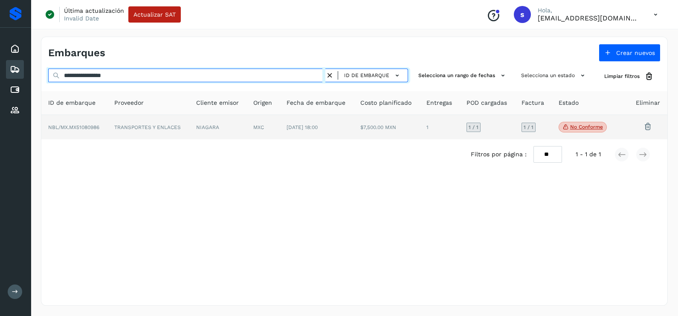
type input "**********"
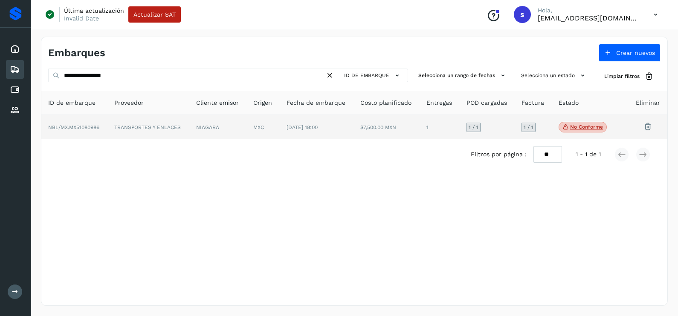
click at [166, 126] on td "TRANSPORTES Y ENLACES" at bounding box center [148, 127] width 82 height 25
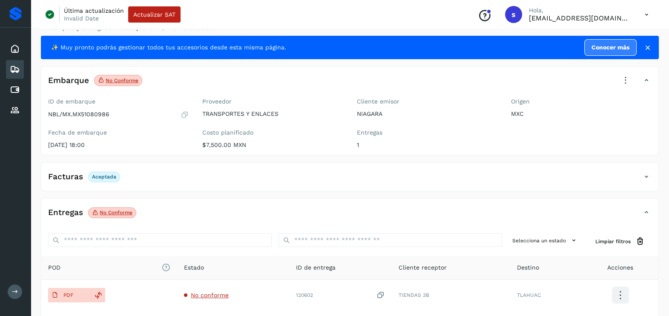
scroll to position [53, 0]
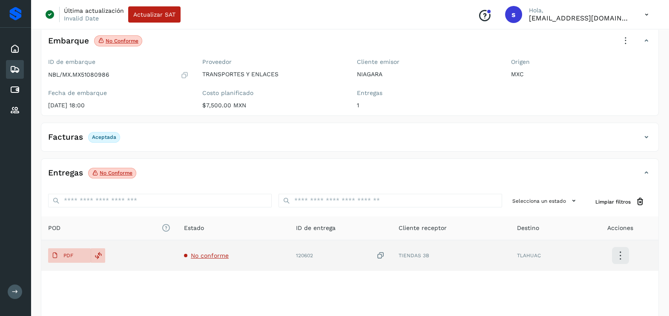
click at [209, 253] on span "No conforme" at bounding box center [210, 255] width 38 height 7
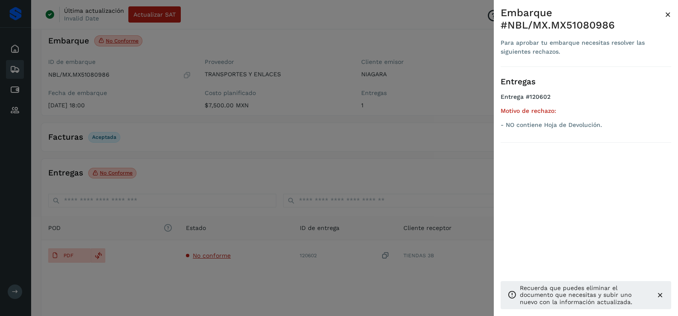
click at [285, 270] on div at bounding box center [339, 158] width 678 height 316
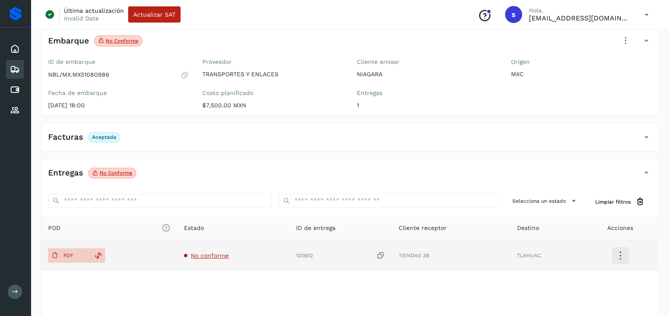
click at [378, 254] on icon at bounding box center [380, 255] width 9 height 9
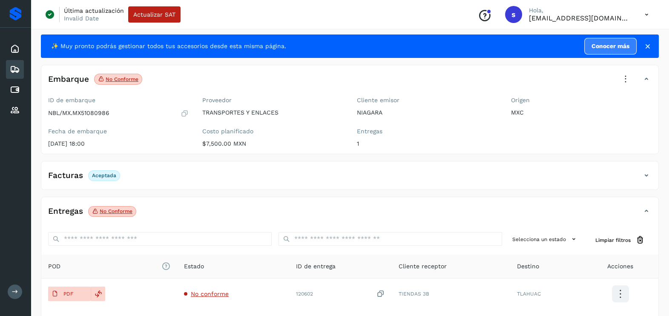
scroll to position [0, 0]
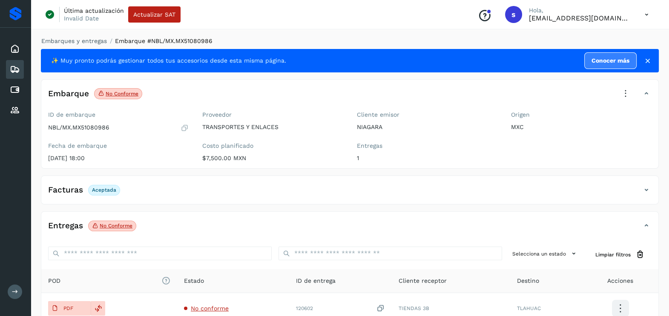
click at [631, 92] on icon at bounding box center [626, 93] width 19 height 19
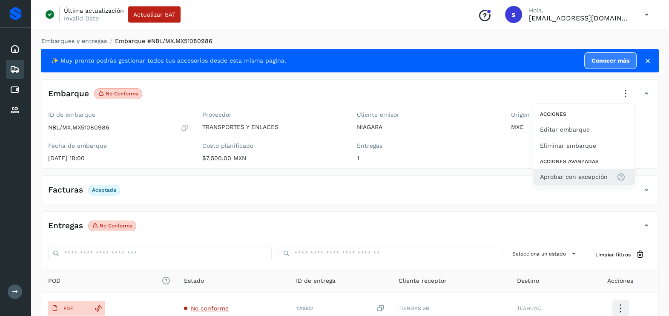
click at [572, 175] on span "Aprobar con excepción" at bounding box center [574, 176] width 68 height 9
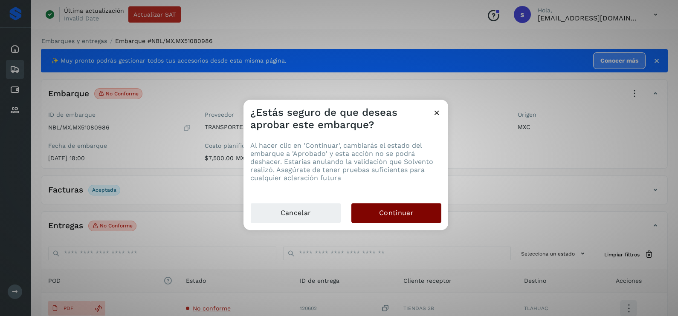
click at [402, 218] on button "Continuar" at bounding box center [396, 213] width 90 height 20
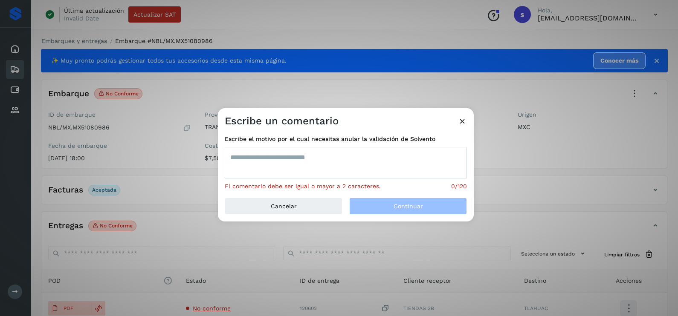
click at [278, 162] on textarea at bounding box center [346, 163] width 242 height 32
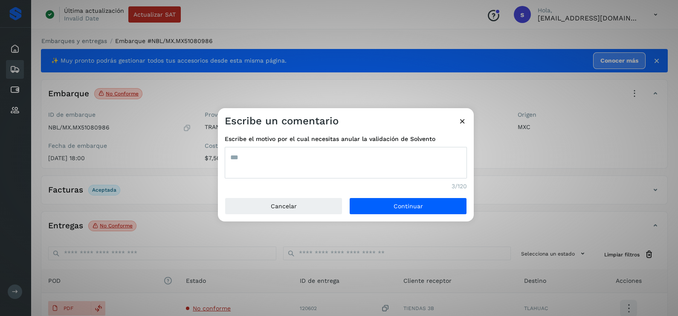
type textarea "***"
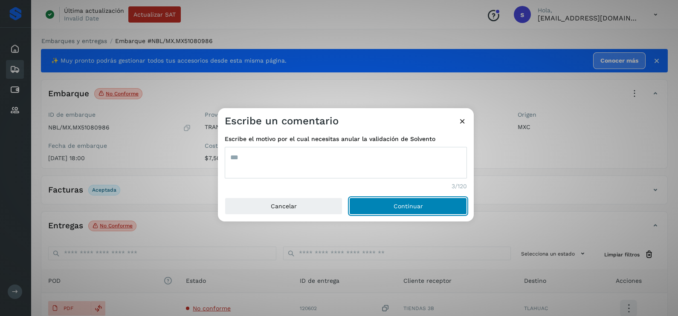
click at [368, 209] on button "Continuar" at bounding box center [408, 206] width 118 height 17
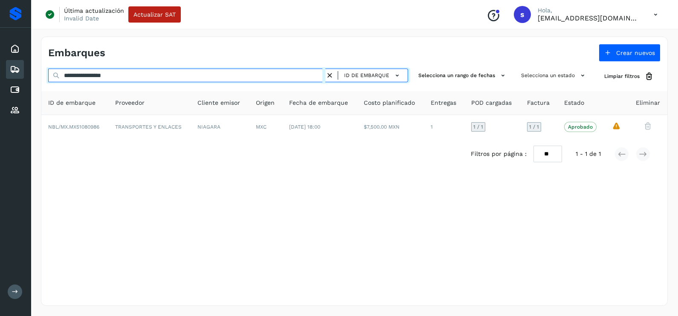
click at [0, 79] on html "**********" at bounding box center [339, 158] width 678 height 316
paste input "text"
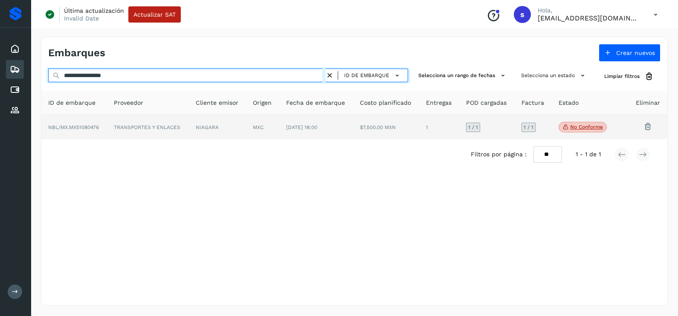
type input "**********"
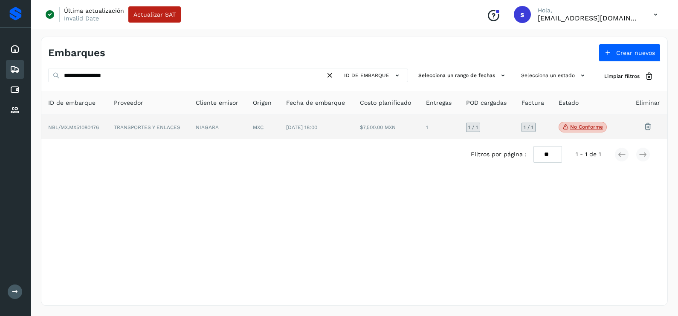
click at [171, 134] on td "TRANSPORTES Y ENLACES" at bounding box center [148, 127] width 82 height 25
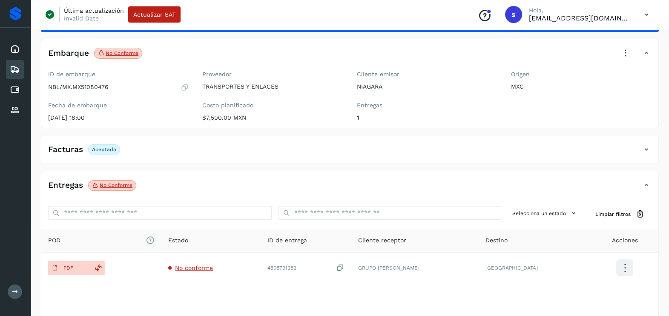
scroll to position [90, 0]
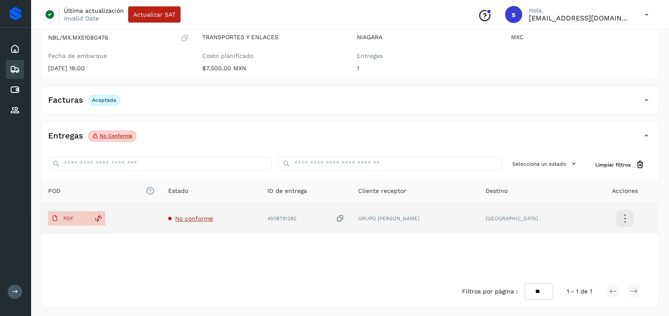
click at [213, 212] on td "No conforme" at bounding box center [211, 218] width 99 height 31
click at [217, 213] on td "No conforme" at bounding box center [211, 218] width 99 height 31
click at [208, 219] on span "No conforme" at bounding box center [194, 218] width 38 height 7
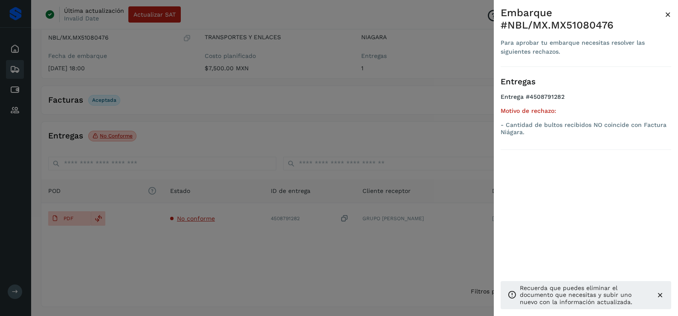
click at [255, 251] on div at bounding box center [339, 158] width 678 height 316
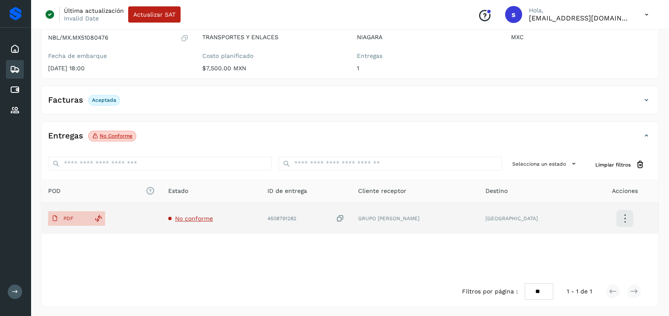
click at [345, 218] on icon at bounding box center [340, 218] width 9 height 9
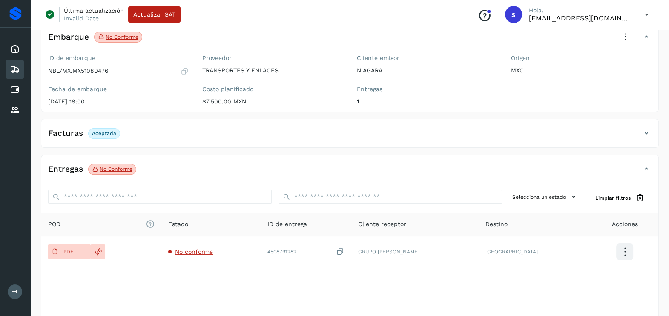
scroll to position [0, 0]
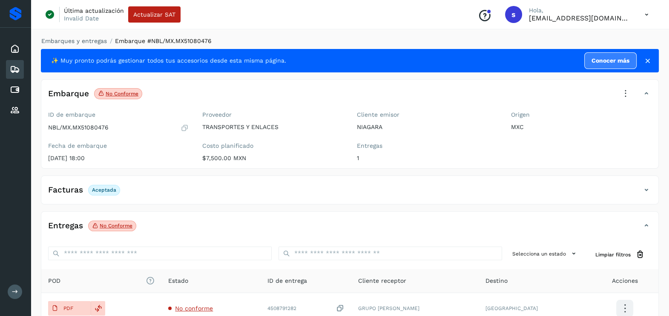
click at [624, 92] on icon at bounding box center [626, 93] width 19 height 19
click at [562, 174] on span "Aprobar con excepción" at bounding box center [574, 176] width 68 height 9
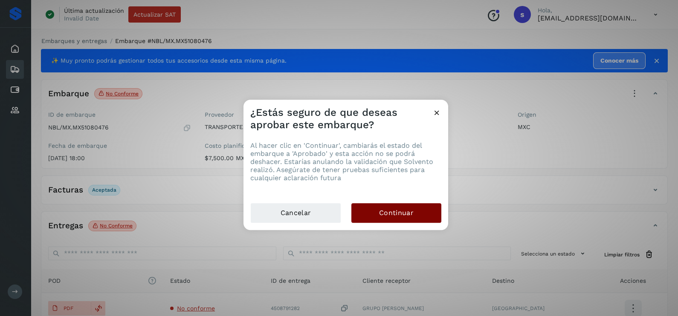
click at [401, 210] on span "Continuar" at bounding box center [396, 212] width 35 height 9
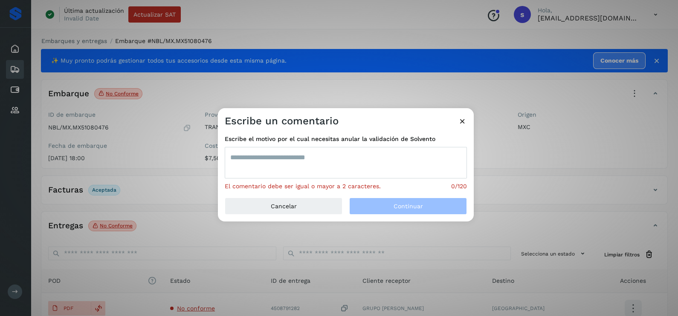
click at [292, 178] on textarea at bounding box center [346, 163] width 242 height 32
click at [294, 170] on textarea at bounding box center [346, 163] width 242 height 32
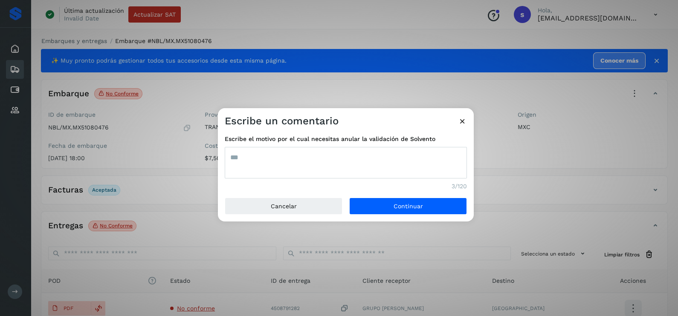
type textarea "***"
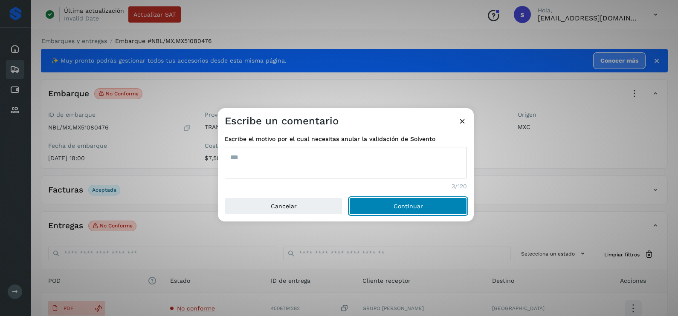
click at [349, 198] on button "Continuar" at bounding box center [408, 206] width 118 height 17
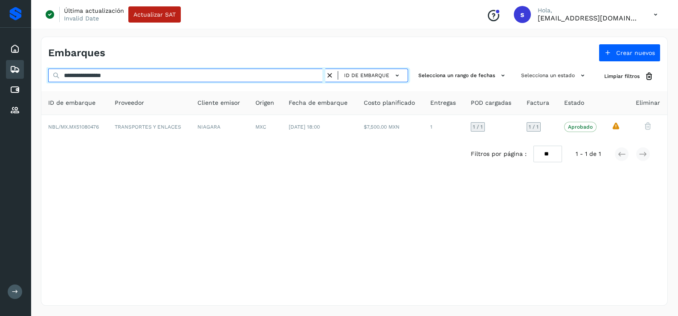
drag, startPoint x: 185, startPoint y: 78, endPoint x: -2, endPoint y: 78, distance: 186.6
click at [0, 78] on html "**********" at bounding box center [339, 158] width 678 height 316
paste input "text"
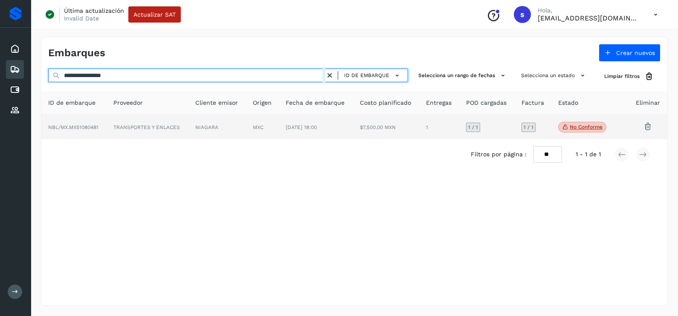
type input "**********"
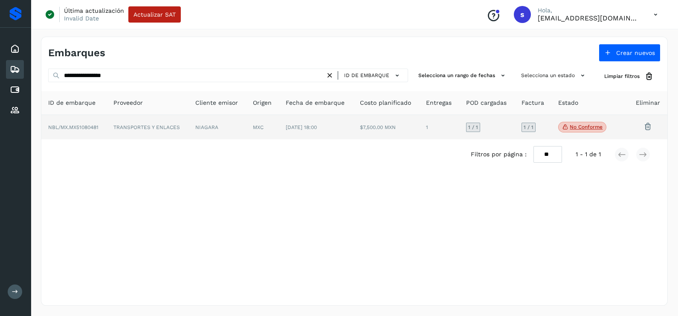
click at [164, 127] on td "TRANSPORTES Y ENLACES" at bounding box center [148, 127] width 82 height 25
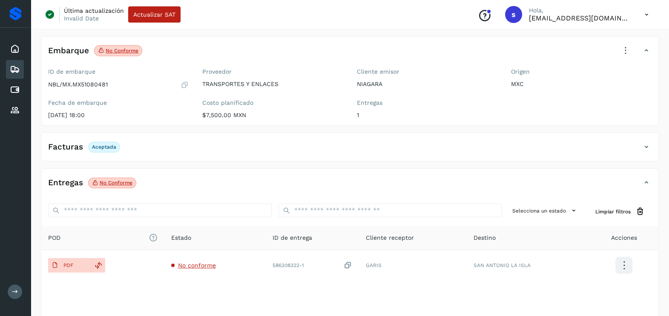
scroll to position [53, 0]
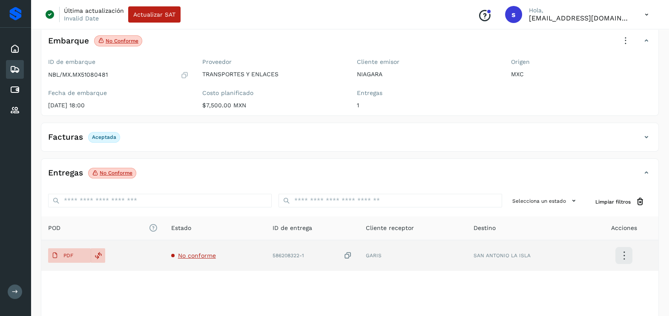
click at [198, 256] on span "No conforme" at bounding box center [197, 255] width 38 height 7
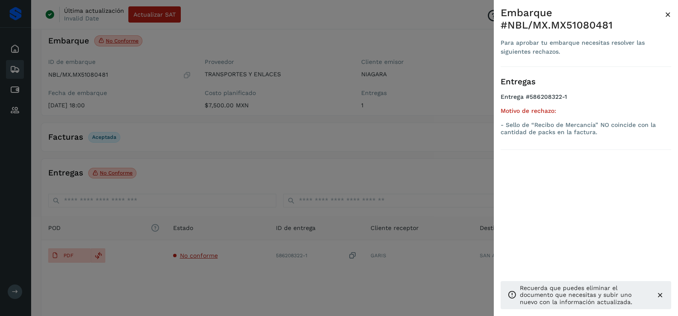
click at [239, 274] on div at bounding box center [339, 158] width 678 height 316
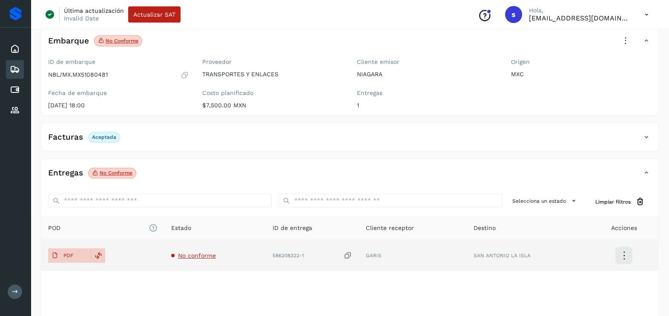
click at [351, 254] on icon at bounding box center [348, 255] width 9 height 9
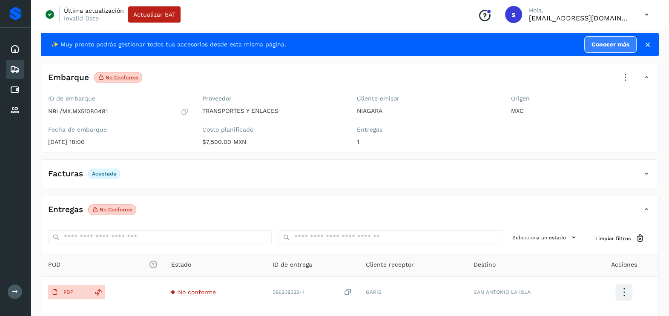
scroll to position [0, 0]
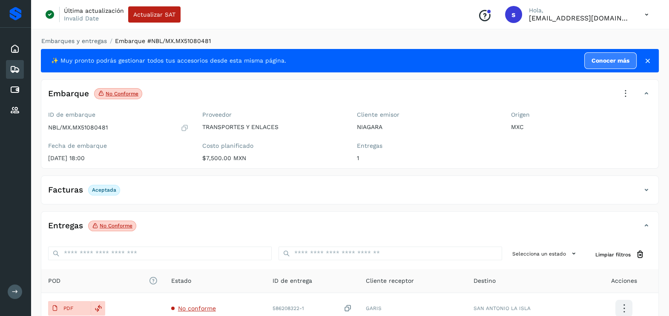
click at [626, 95] on icon at bounding box center [626, 93] width 19 height 19
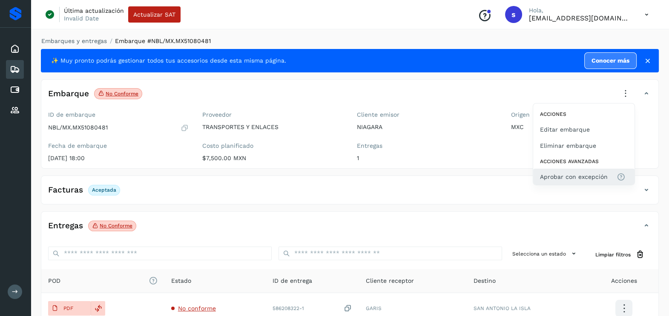
click at [607, 174] on span "Aprobar con excepción" at bounding box center [574, 176] width 68 height 9
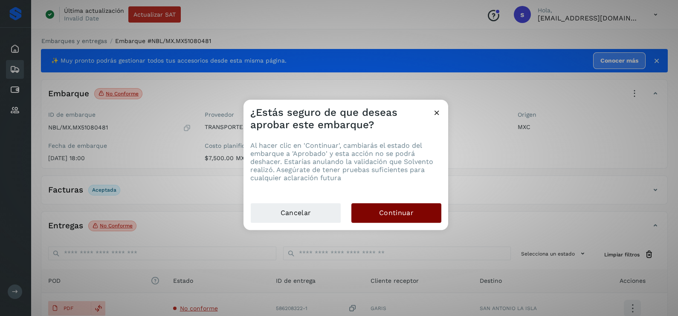
click at [412, 207] on button "Continuar" at bounding box center [396, 213] width 90 height 20
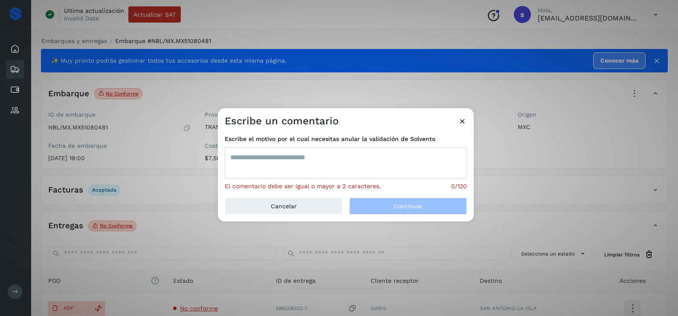
click at [313, 164] on textarea at bounding box center [346, 163] width 242 height 32
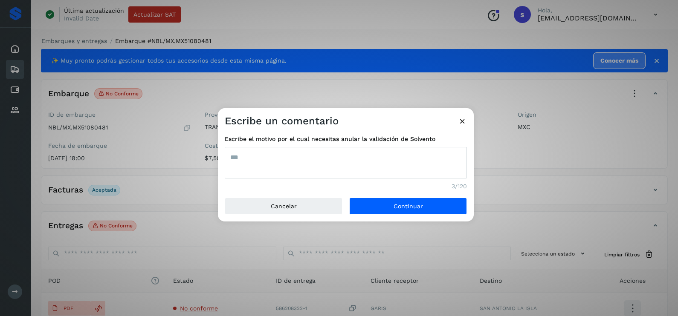
type textarea "***"
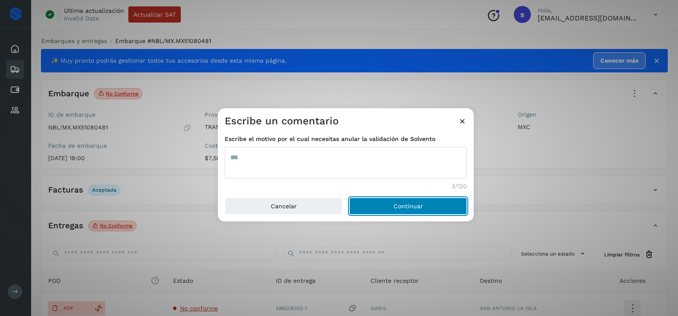
click at [349, 198] on button "Continuar" at bounding box center [408, 206] width 118 height 17
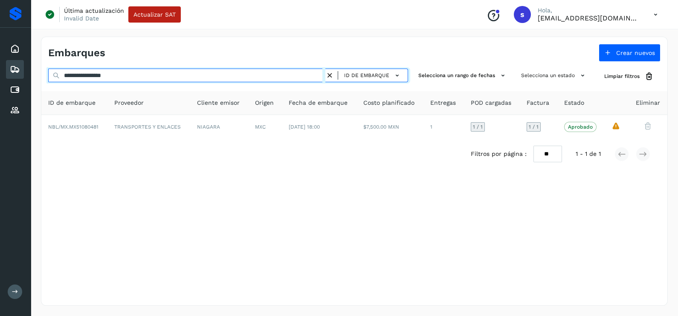
drag, startPoint x: 30, startPoint y: 77, endPoint x: -2, endPoint y: 78, distance: 32.4
click at [0, 78] on html "**********" at bounding box center [339, 158] width 678 height 316
paste input "text"
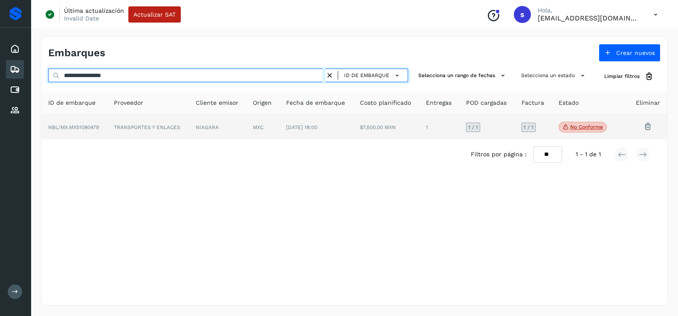
type input "**********"
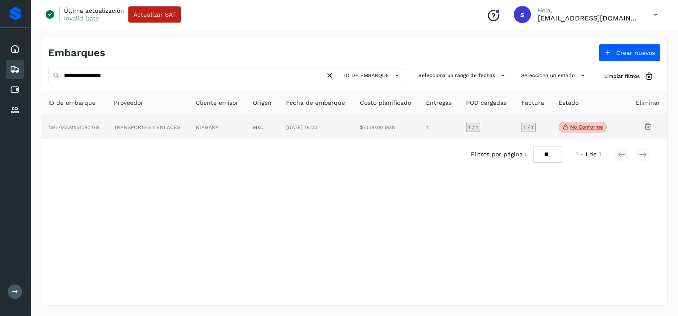
click at [137, 127] on td "TRANSPORTES Y ENLACES" at bounding box center [148, 127] width 82 height 25
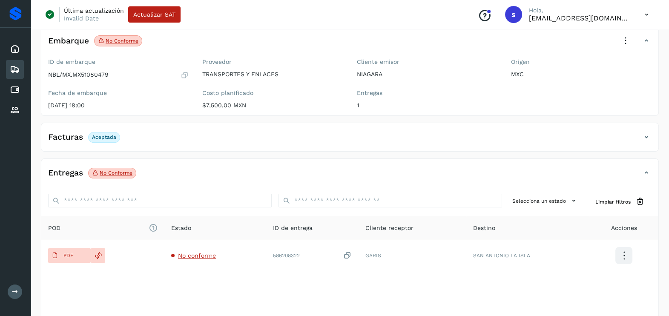
scroll to position [90, 0]
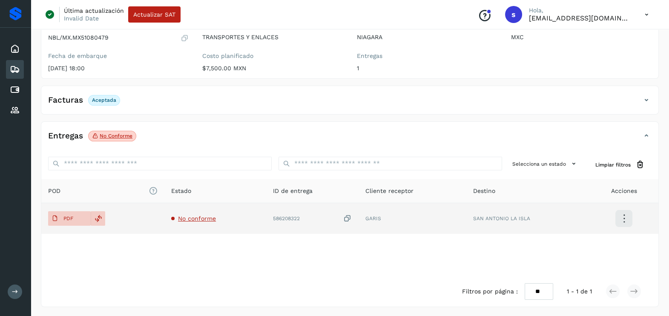
click at [194, 218] on span "No conforme" at bounding box center [197, 218] width 38 height 7
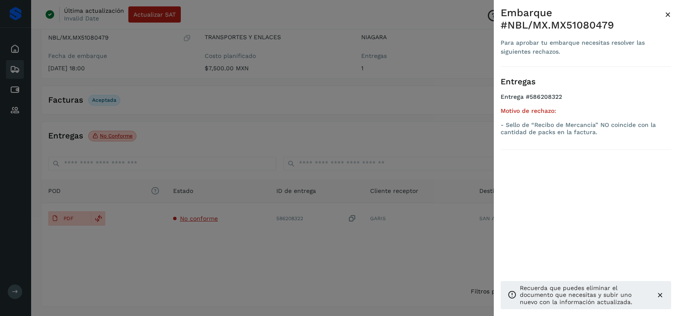
click at [253, 260] on div at bounding box center [339, 158] width 678 height 316
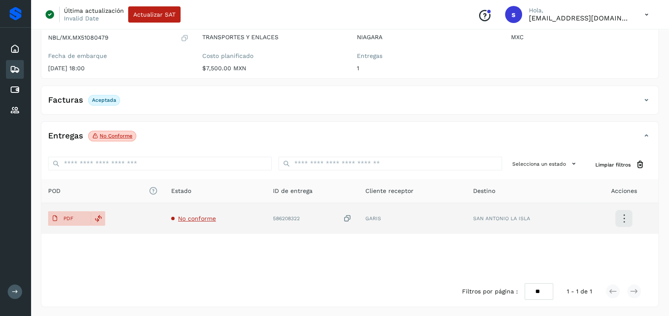
click at [349, 215] on icon at bounding box center [347, 218] width 9 height 9
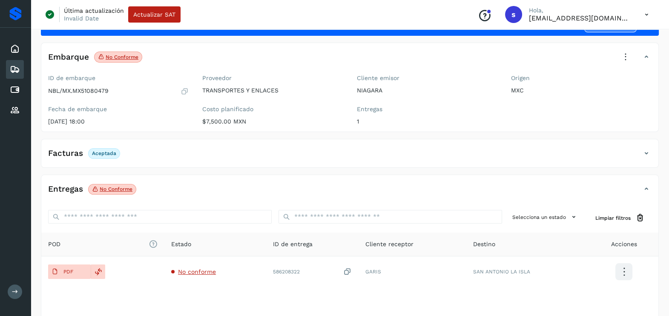
scroll to position [0, 0]
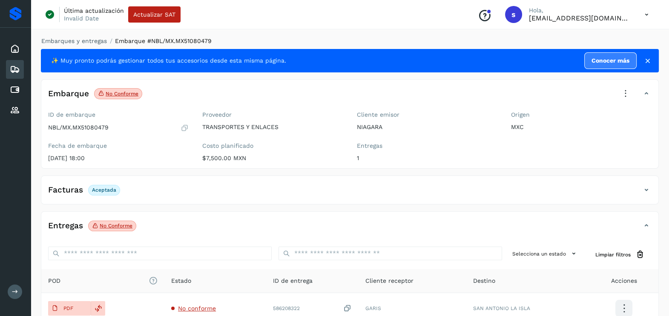
click at [626, 88] on icon at bounding box center [626, 93] width 19 height 19
click at [580, 168] on div "Acciones Editar embarque Eliminar embarque Acciones avanzadas Aprobar con excep…" at bounding box center [584, 144] width 102 height 82
click at [580, 176] on div at bounding box center [334, 158] width 669 height 316
click at [626, 88] on div at bounding box center [334, 158] width 669 height 316
click at [625, 93] on icon at bounding box center [626, 93] width 19 height 19
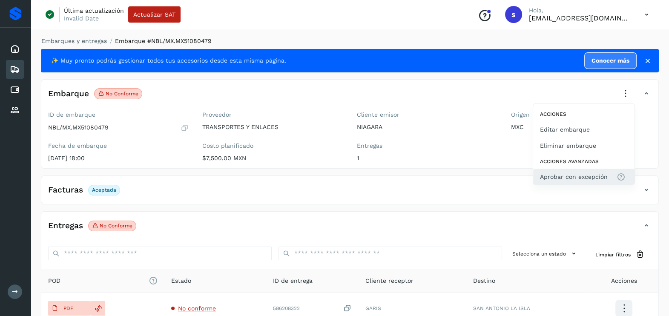
click at [583, 174] on span "Aprobar con excepción" at bounding box center [574, 176] width 68 height 9
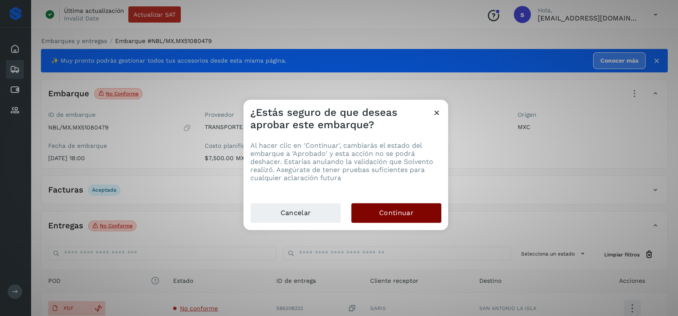
click at [415, 206] on button "Continuar" at bounding box center [396, 213] width 90 height 20
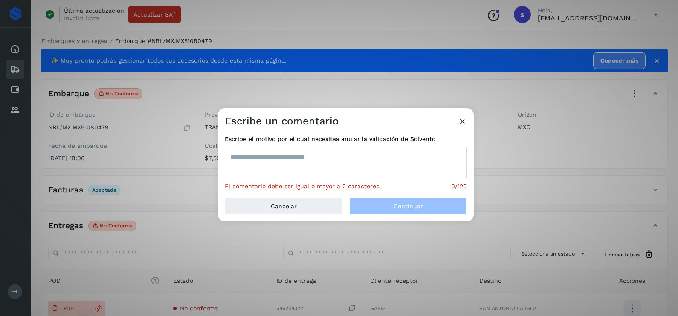
click at [249, 153] on textarea at bounding box center [346, 163] width 242 height 32
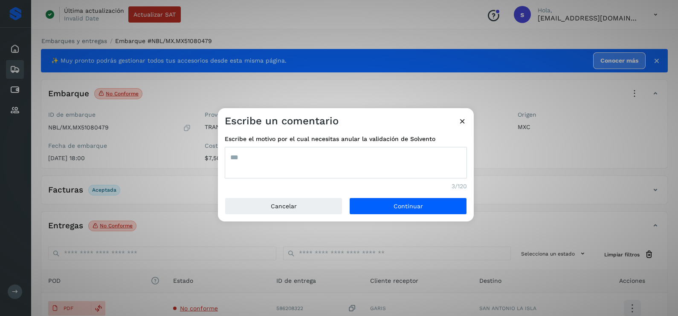
type textarea "***"
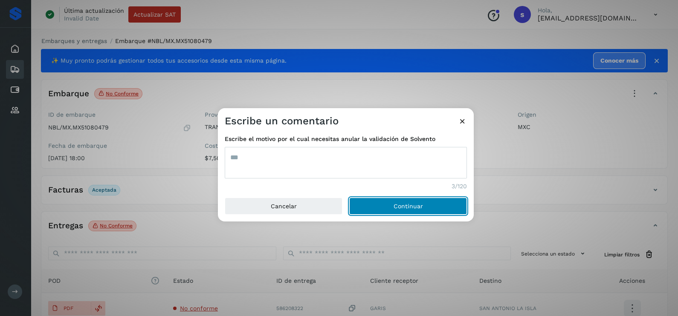
click at [349, 198] on button "Continuar" at bounding box center [408, 206] width 118 height 17
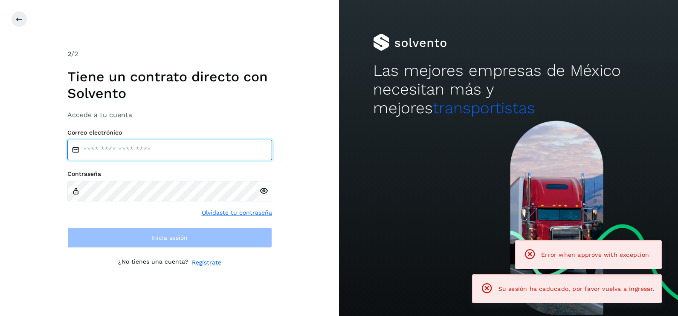
type input "**********"
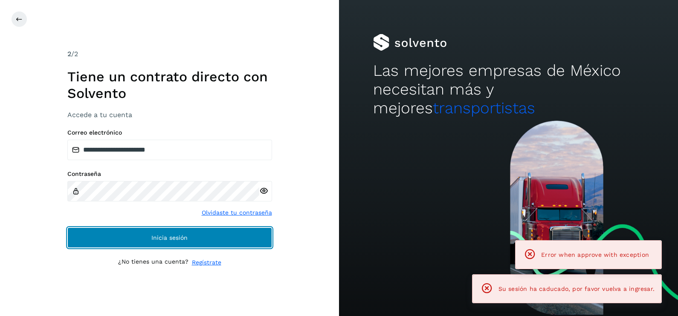
click at [214, 241] on button "Inicia sesión" at bounding box center [169, 238] width 205 height 20
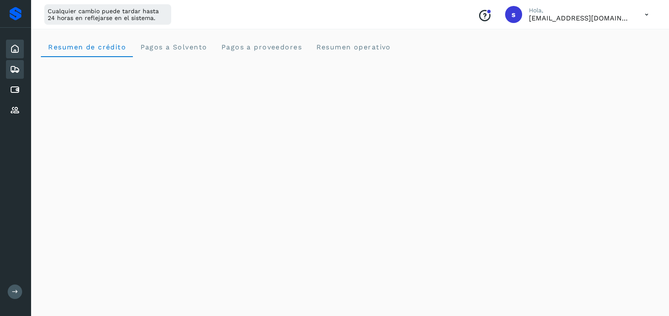
click at [22, 68] on div "Embarques" at bounding box center [15, 69] width 18 height 19
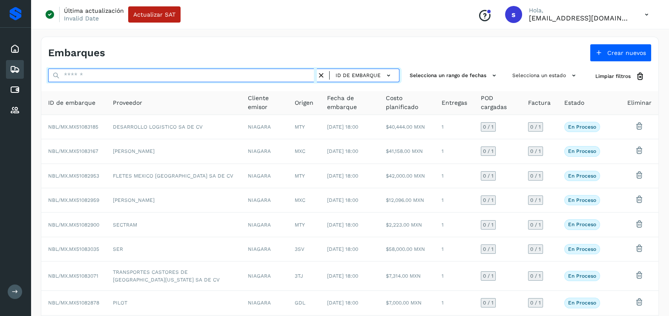
click at [200, 79] on input "text" at bounding box center [182, 76] width 269 height 14
paste input "**********"
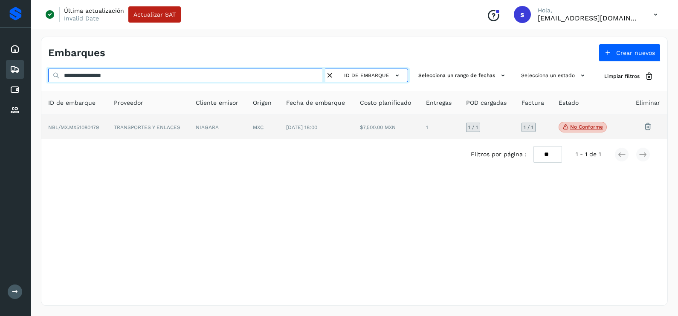
type input "**********"
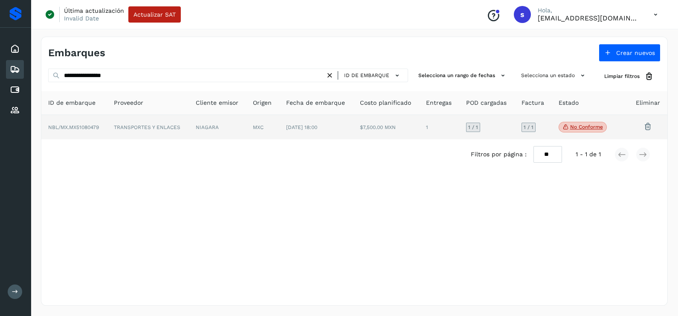
click at [148, 121] on td "TRANSPORTES Y ENLACES" at bounding box center [148, 127] width 82 height 25
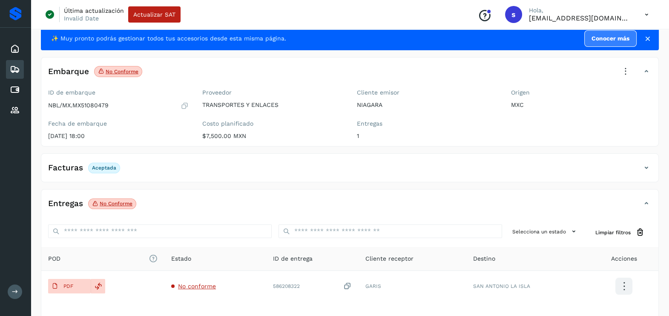
scroll to position [90, 0]
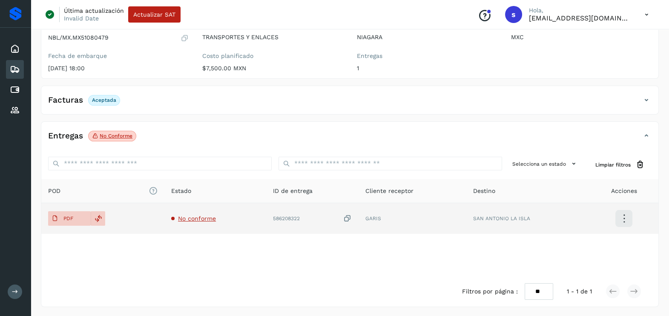
click at [195, 216] on span "No conforme" at bounding box center [197, 218] width 38 height 7
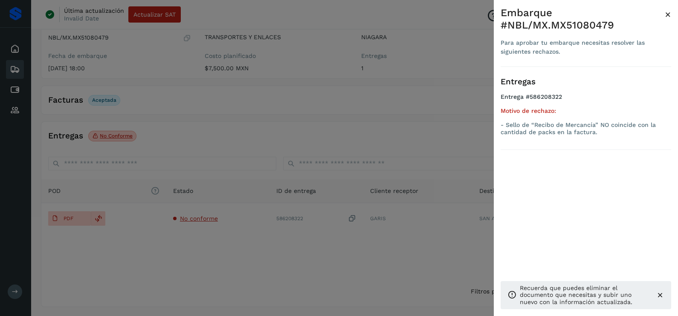
click at [303, 257] on div at bounding box center [339, 158] width 678 height 316
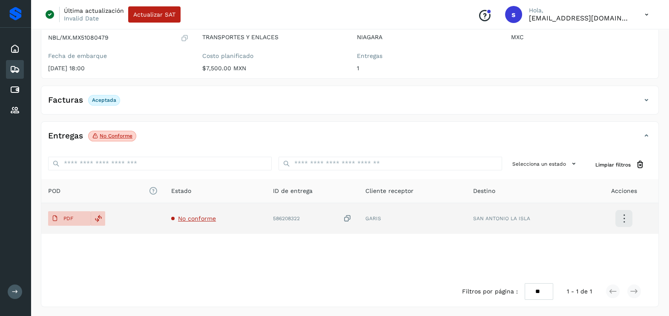
click at [349, 217] on icon at bounding box center [347, 218] width 9 height 9
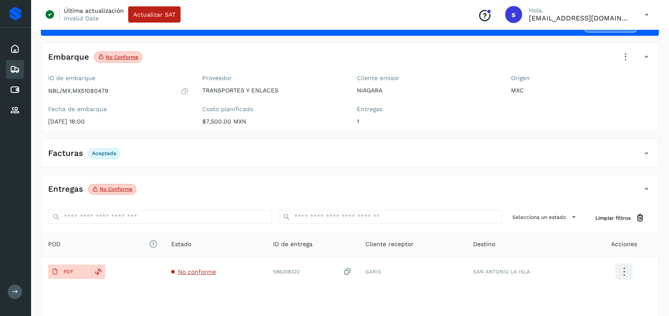
scroll to position [0, 0]
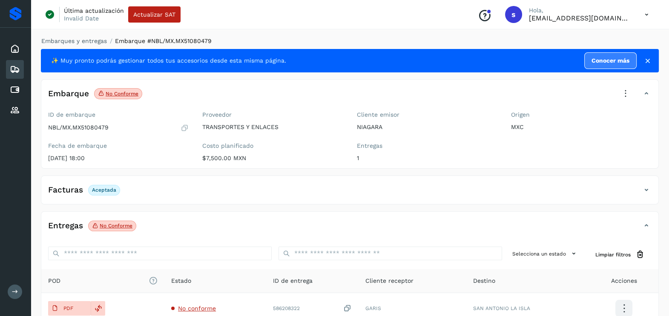
click at [626, 90] on icon at bounding box center [626, 93] width 19 height 19
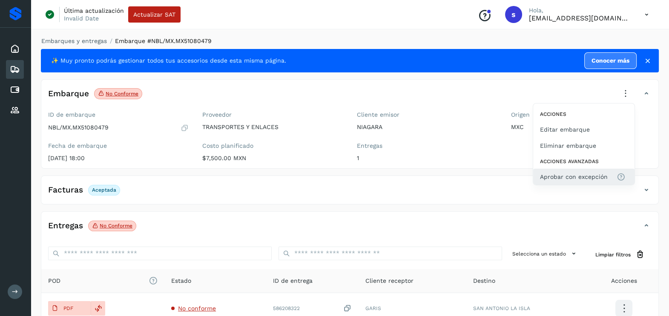
click at [584, 177] on span "Aprobar con excepción" at bounding box center [574, 176] width 68 height 9
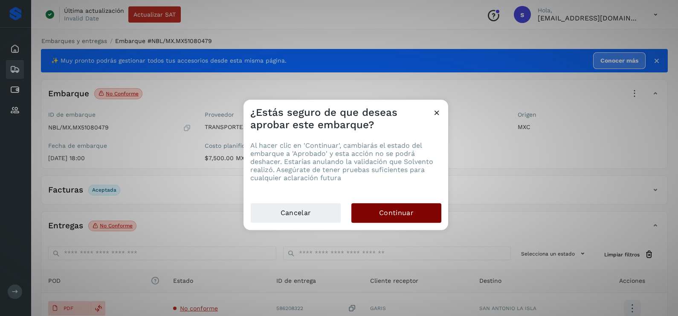
click at [381, 213] on span "Continuar" at bounding box center [396, 212] width 35 height 9
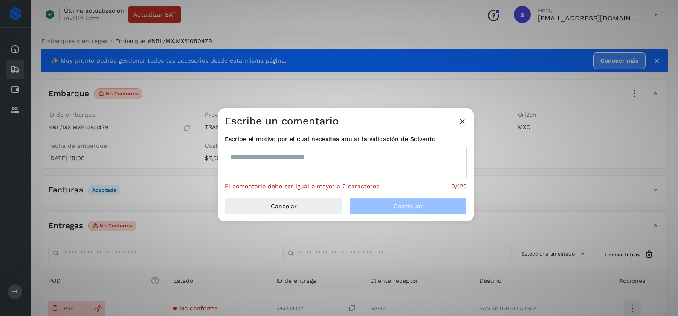
click at [294, 159] on textarea at bounding box center [346, 163] width 242 height 32
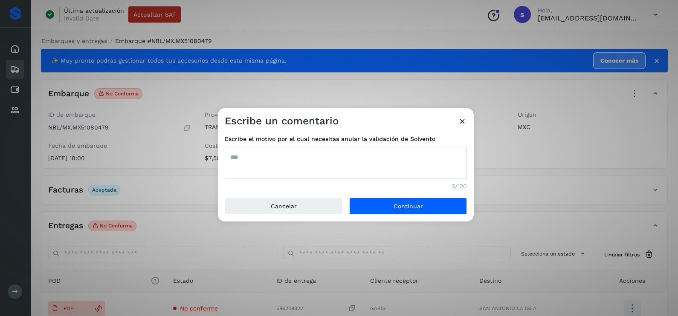
type textarea "***"
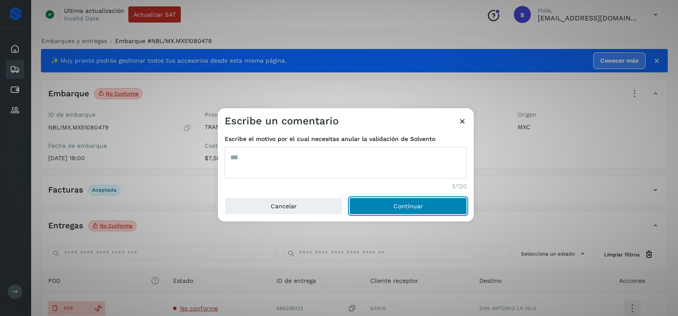
click at [349, 198] on button "Continuar" at bounding box center [408, 206] width 118 height 17
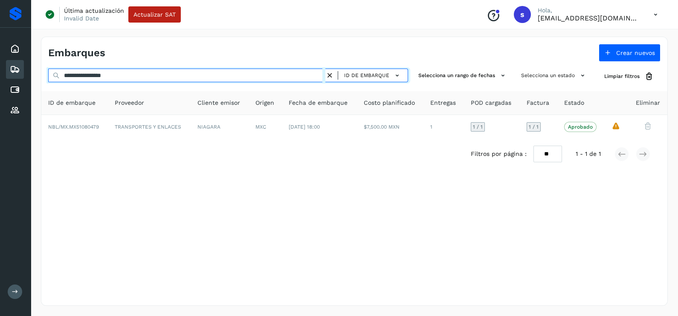
drag, startPoint x: 143, startPoint y: 72, endPoint x: 0, endPoint y: 69, distance: 143.2
click at [0, 70] on html "**********" at bounding box center [339, 158] width 678 height 316
paste input "text"
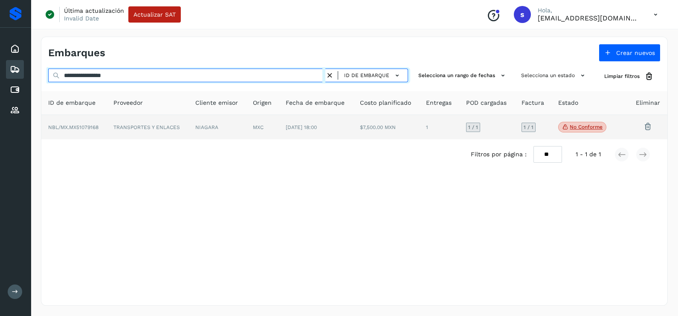
type input "**********"
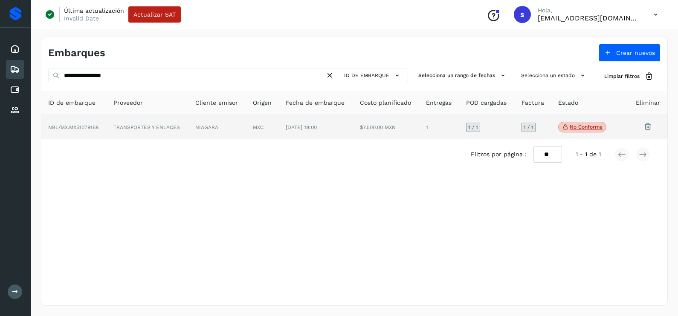
click at [127, 132] on td "TRANSPORTES Y ENLACES" at bounding box center [148, 127] width 82 height 25
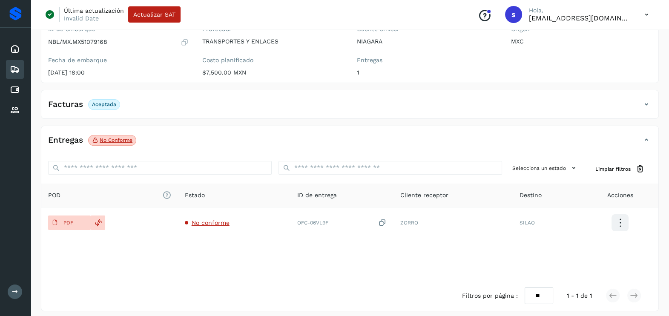
scroll to position [90, 0]
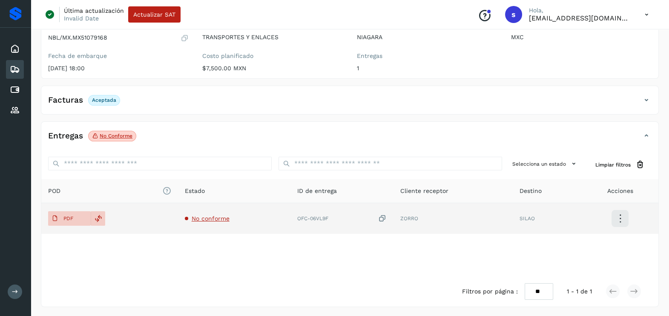
click at [208, 219] on span "No conforme" at bounding box center [211, 218] width 38 height 7
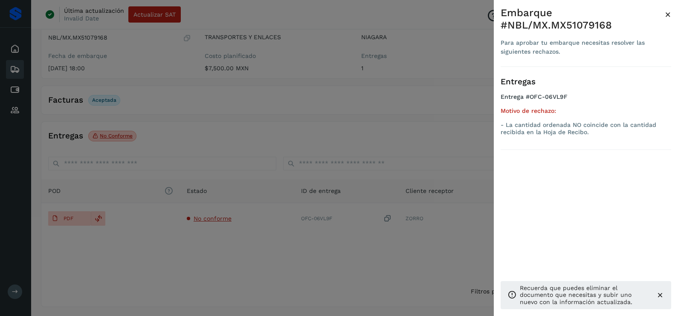
click at [290, 255] on div at bounding box center [339, 158] width 678 height 316
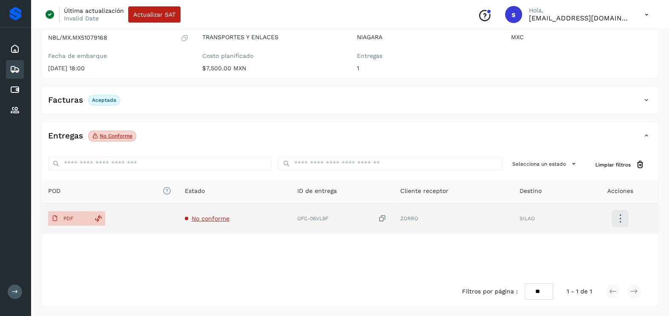
click at [381, 218] on icon at bounding box center [382, 218] width 9 height 9
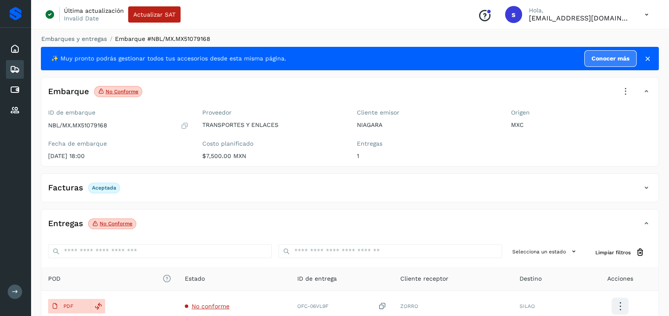
scroll to position [0, 0]
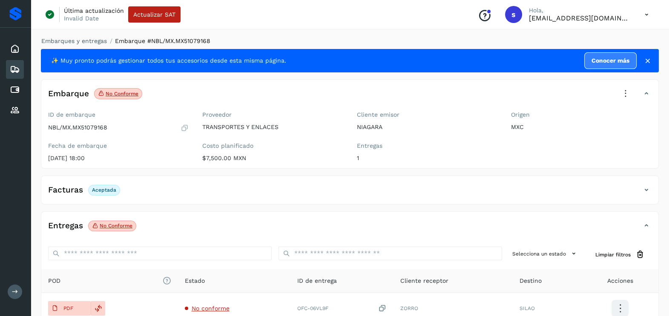
click at [624, 97] on icon at bounding box center [626, 93] width 19 height 19
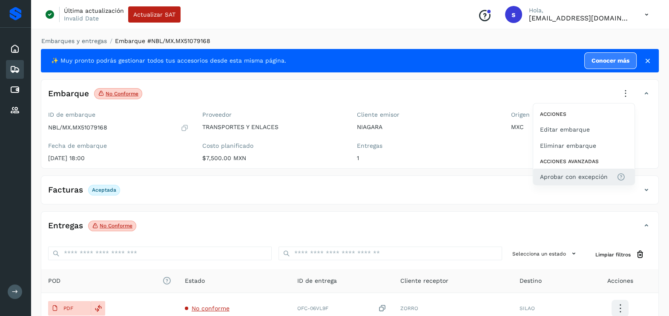
click at [563, 179] on span "Aprobar con excepción" at bounding box center [574, 176] width 68 height 9
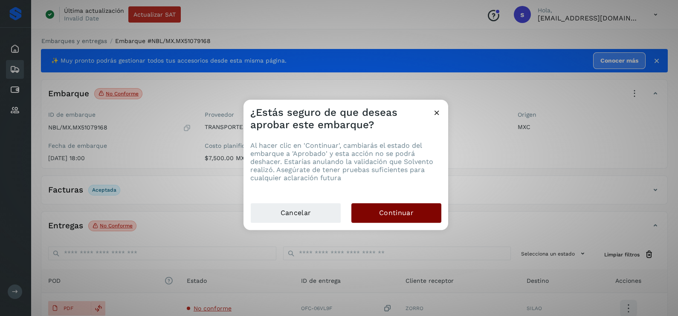
click at [395, 218] on button "Continuar" at bounding box center [396, 213] width 90 height 20
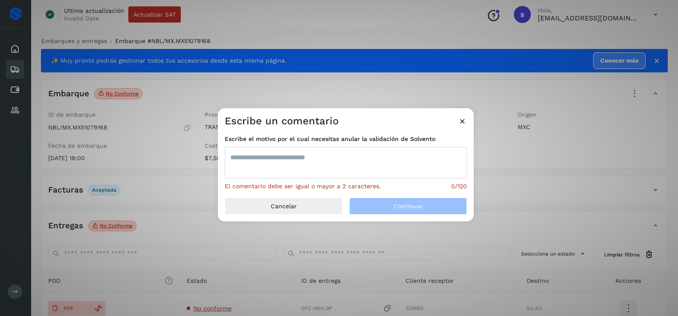
click at [272, 159] on textarea at bounding box center [346, 163] width 242 height 32
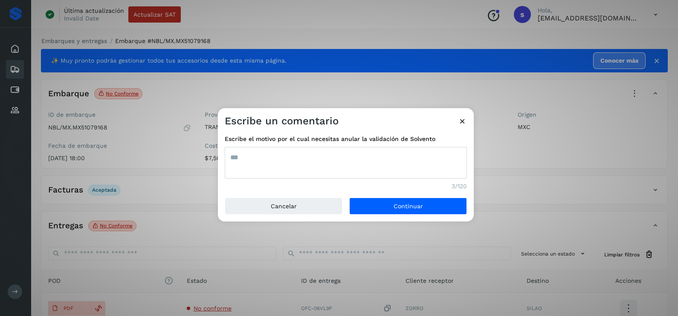
type textarea "***"
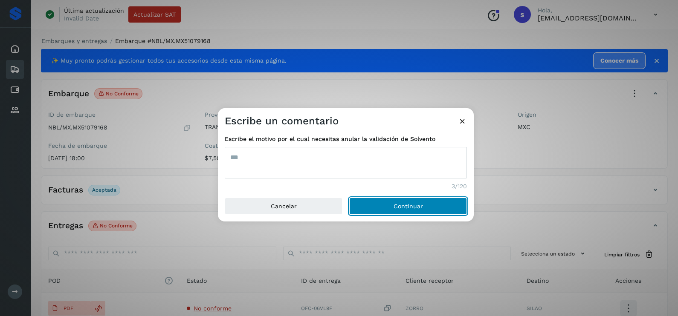
click at [349, 198] on button "Continuar" at bounding box center [408, 206] width 118 height 17
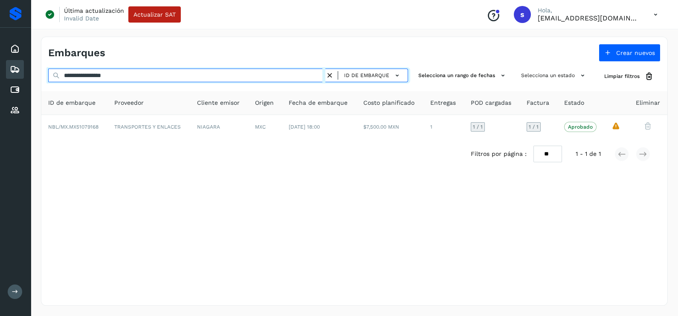
drag, startPoint x: 143, startPoint y: 72, endPoint x: 0, endPoint y: 70, distance: 142.8
click at [0, 71] on html "**********" at bounding box center [339, 158] width 678 height 316
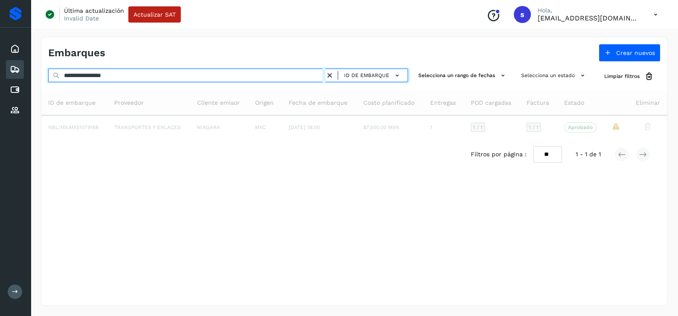
paste input "text"
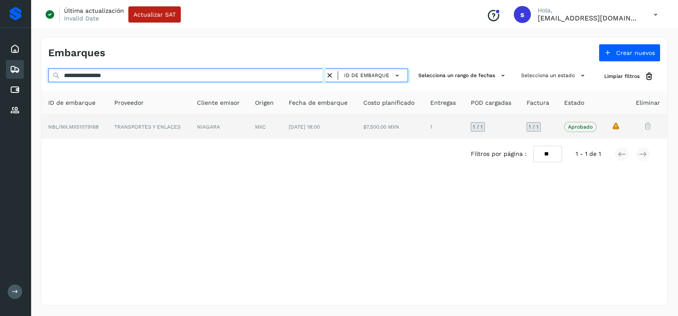
type input "**********"
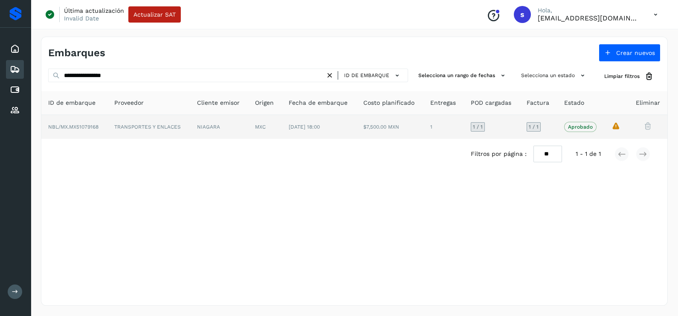
click at [151, 133] on td "TRANSPORTES Y ENLACES" at bounding box center [148, 127] width 83 height 24
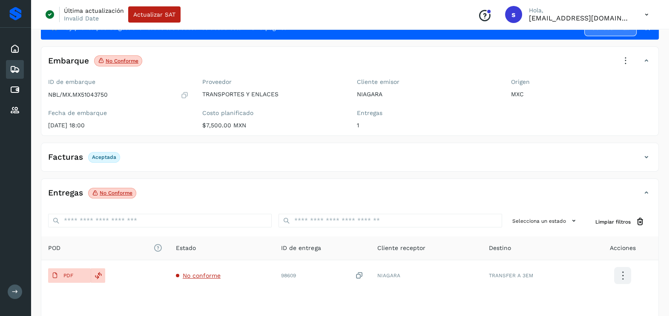
scroll to position [90, 0]
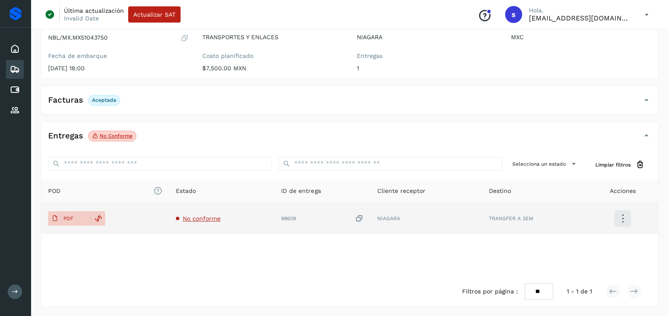
click at [214, 217] on span "No conforme" at bounding box center [202, 218] width 38 height 7
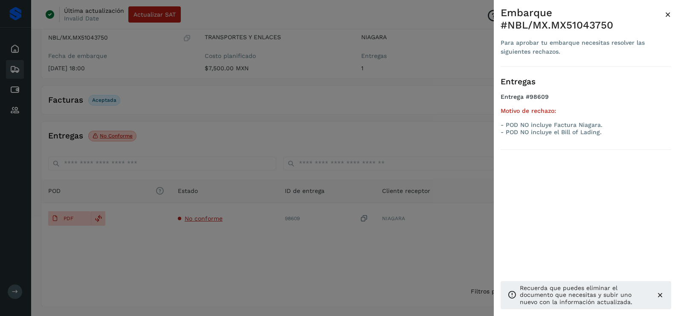
click at [250, 252] on div at bounding box center [339, 158] width 678 height 316
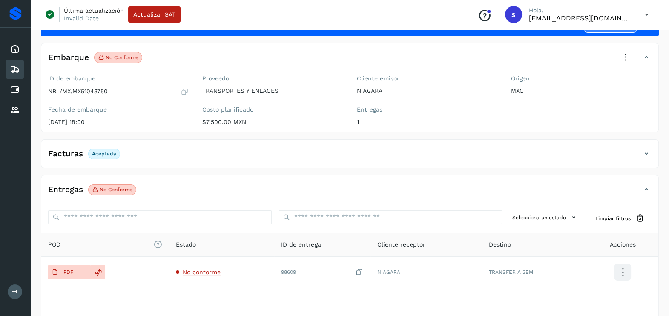
scroll to position [53, 0]
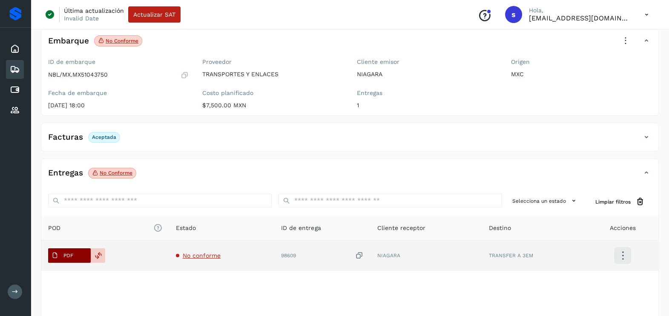
click at [66, 251] on span "PDF" at bounding box center [62, 256] width 29 height 14
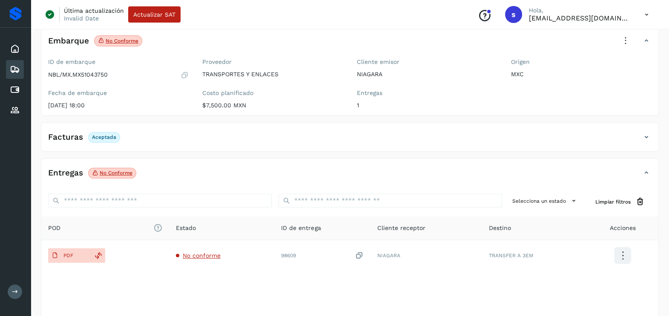
scroll to position [0, 0]
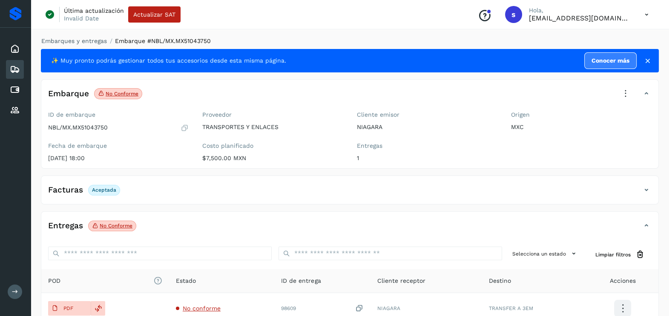
click at [631, 91] on icon at bounding box center [626, 93] width 19 height 19
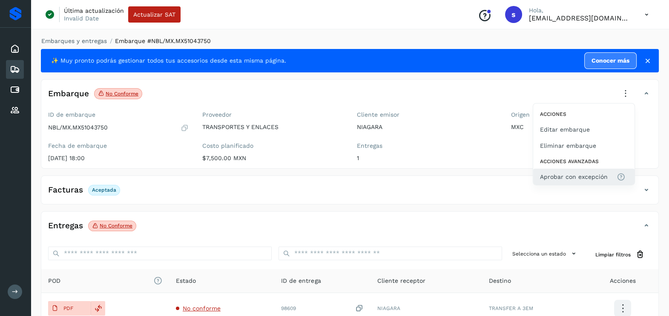
click at [592, 170] on button "Aprobar con excepción" at bounding box center [584, 177] width 101 height 16
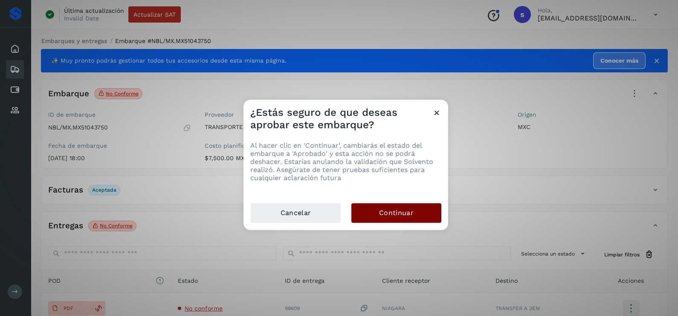
click at [395, 213] on span "Continuar" at bounding box center [396, 212] width 35 height 9
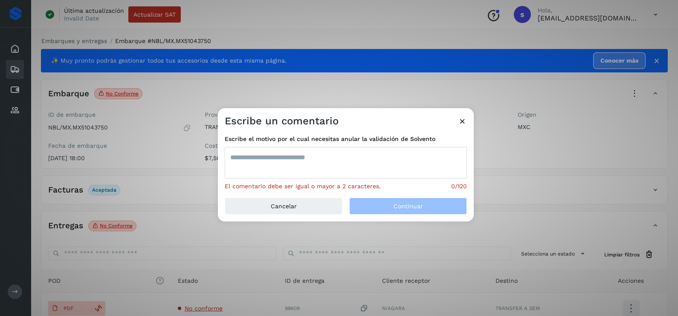
drag, startPoint x: 307, startPoint y: 167, endPoint x: 306, endPoint y: 137, distance: 30.7
click at [307, 167] on textarea at bounding box center [346, 163] width 242 height 32
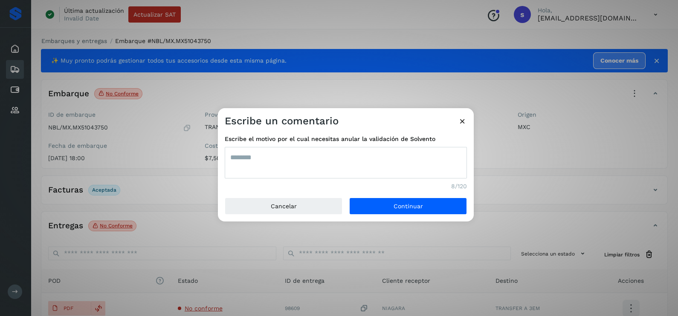
type textarea "*********"
drag, startPoint x: 265, startPoint y: 155, endPoint x: 202, endPoint y: 154, distance: 62.6
click at [202, 154] on div "Escribe un comentario Escribe el motivo por el cual necesitas anular la validac…" at bounding box center [339, 158] width 678 height 316
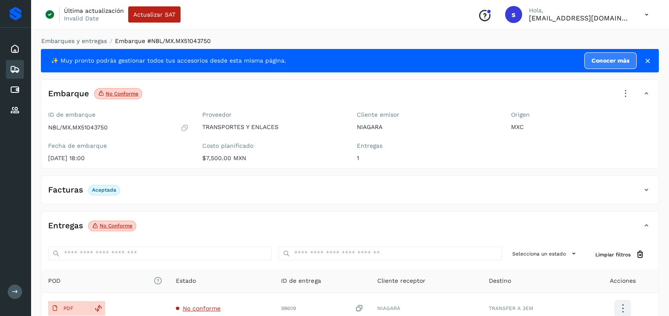
click at [625, 89] on icon at bounding box center [626, 93] width 19 height 19
click at [591, 167] on div "Acciones Editar embarque Eliminar embarque Acciones avanzadas Aprobar con excep…" at bounding box center [584, 144] width 102 height 82
click at [624, 94] on icon at bounding box center [626, 93] width 19 height 19
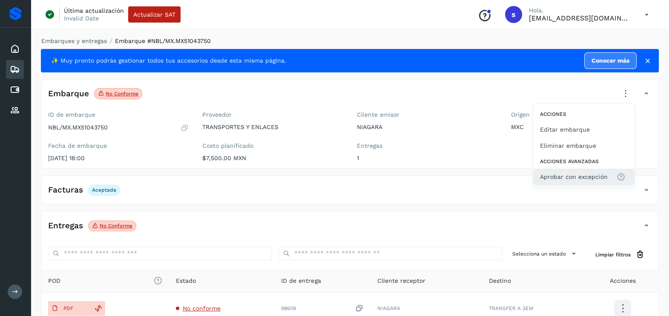
click at [587, 179] on span "Aprobar con excepción" at bounding box center [574, 176] width 68 height 9
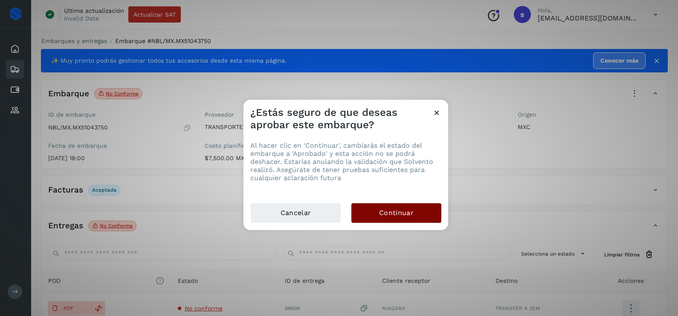
click at [412, 211] on span "Continuar" at bounding box center [396, 212] width 35 height 9
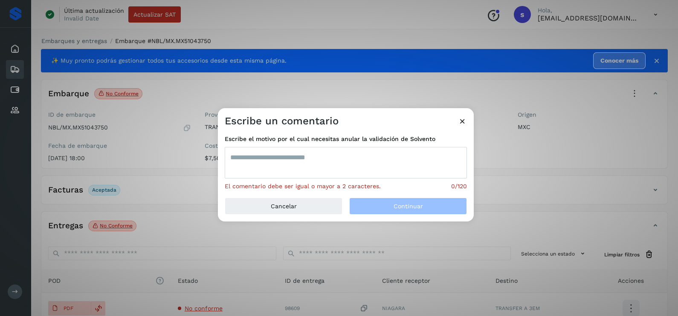
click at [320, 156] on textarea at bounding box center [346, 163] width 242 height 32
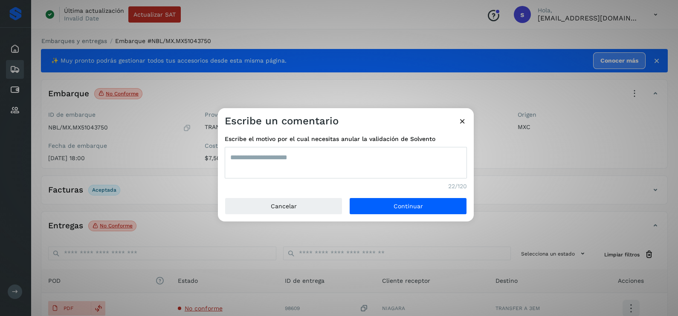
type textarea "**********"
click at [156, 157] on div "**********" at bounding box center [339, 158] width 678 height 316
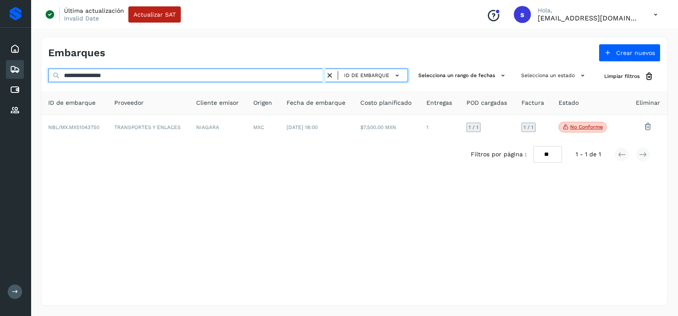
drag, startPoint x: 151, startPoint y: 79, endPoint x: -2, endPoint y: 93, distance: 154.1
click at [0, 93] on html "**********" at bounding box center [339, 158] width 678 height 316
paste input "text"
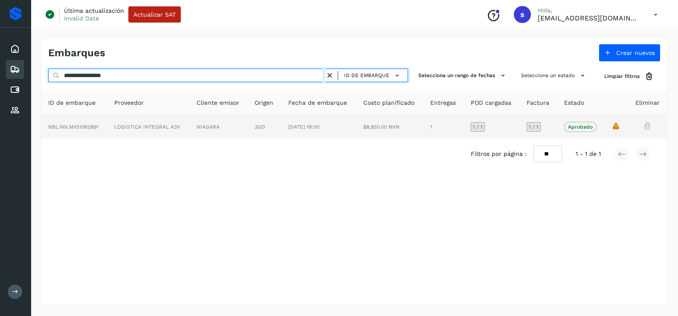
type input "**********"
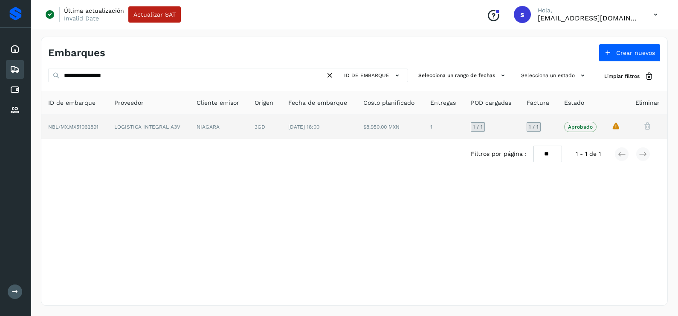
click at [194, 126] on td "NIAGARA" at bounding box center [219, 127] width 58 height 24
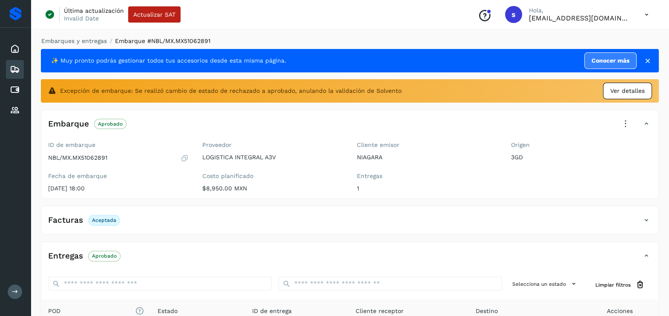
click at [635, 94] on span "Ver detalles" at bounding box center [628, 91] width 35 height 9
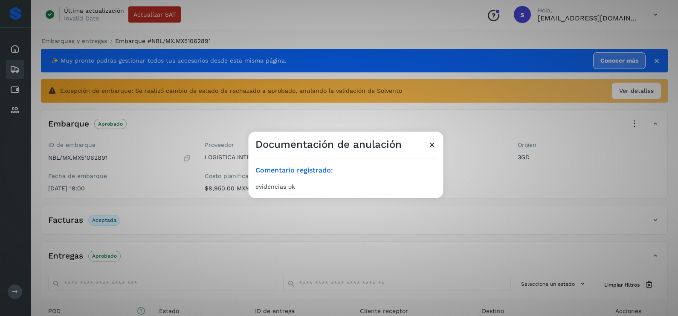
click at [428, 145] on icon at bounding box center [431, 144] width 9 height 9
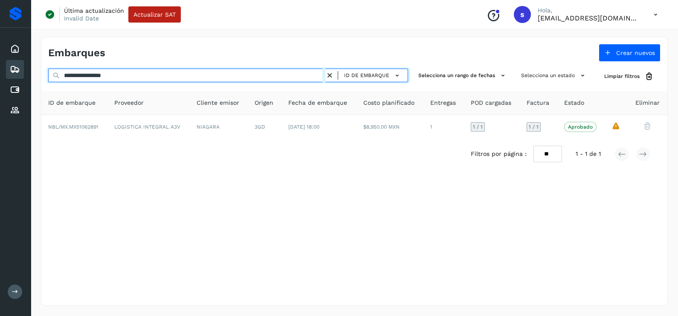
drag, startPoint x: 132, startPoint y: 75, endPoint x: 6, endPoint y: 79, distance: 125.8
click at [6, 80] on div "**********" at bounding box center [339, 158] width 678 height 316
paste input "text"
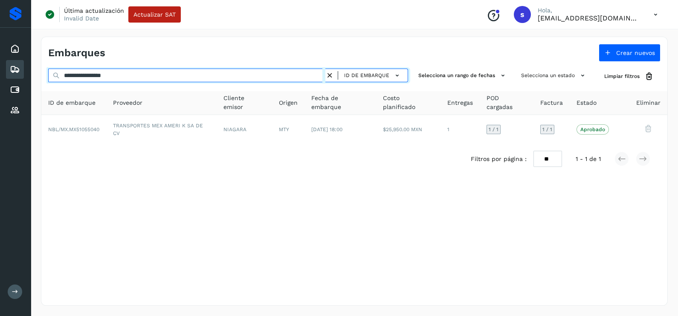
drag, startPoint x: 73, startPoint y: 74, endPoint x: 0, endPoint y: 73, distance: 73.3
click at [0, 74] on html "**********" at bounding box center [339, 158] width 678 height 316
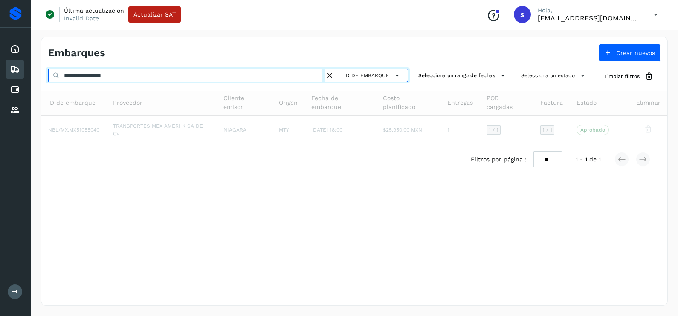
paste input "text"
drag, startPoint x: 160, startPoint y: 77, endPoint x: 0, endPoint y: 92, distance: 160.5
click at [0, 92] on html "**********" at bounding box center [339, 158] width 678 height 316
paste input "text"
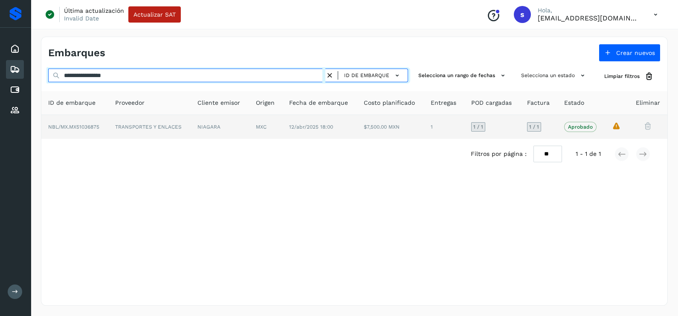
type input "**********"
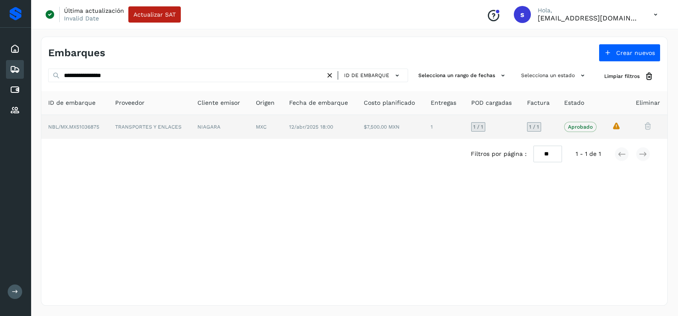
click at [117, 128] on td "TRANSPORTES Y ENLACES" at bounding box center [149, 127] width 83 height 24
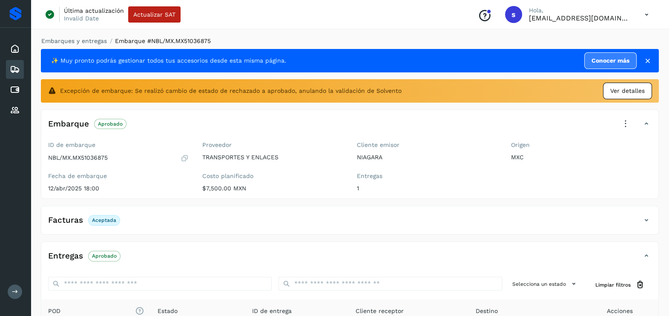
click at [619, 95] on span "Ver detalles" at bounding box center [628, 91] width 35 height 9
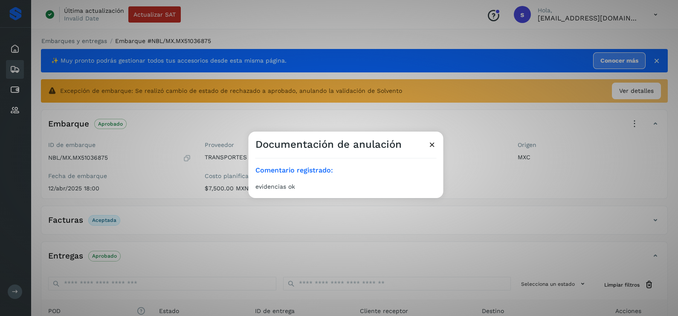
click at [428, 141] on icon at bounding box center [431, 144] width 9 height 9
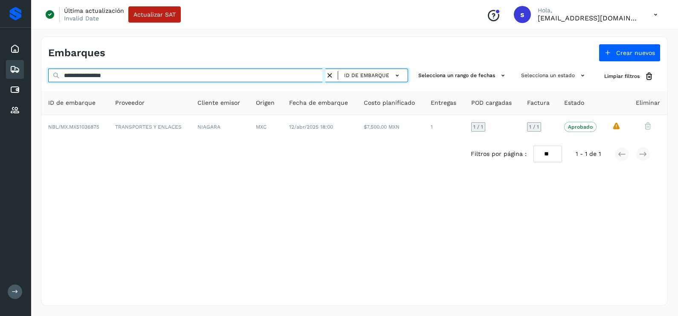
drag, startPoint x: 140, startPoint y: 79, endPoint x: 0, endPoint y: 91, distance: 140.3
click at [0, 91] on html "**********" at bounding box center [339, 158] width 678 height 316
paste input "text"
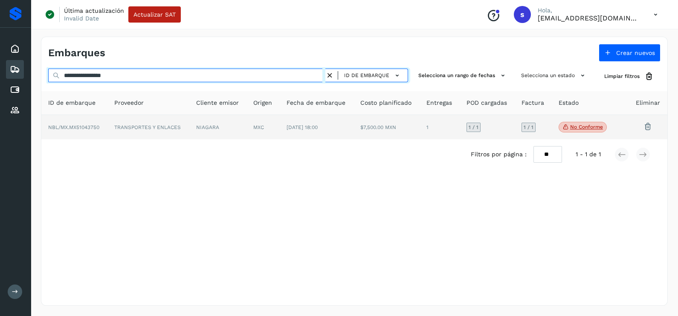
type input "**********"
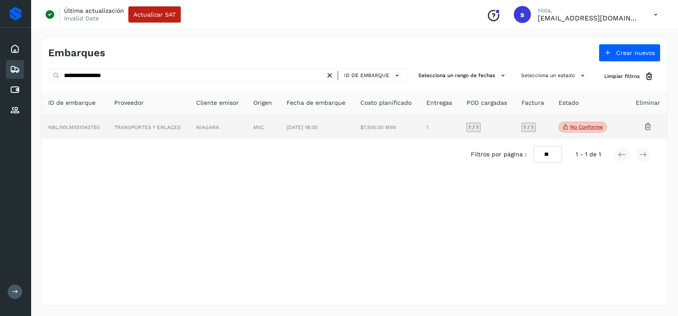
click at [178, 132] on td "TRANSPORTES Y ENLACES" at bounding box center [148, 127] width 82 height 25
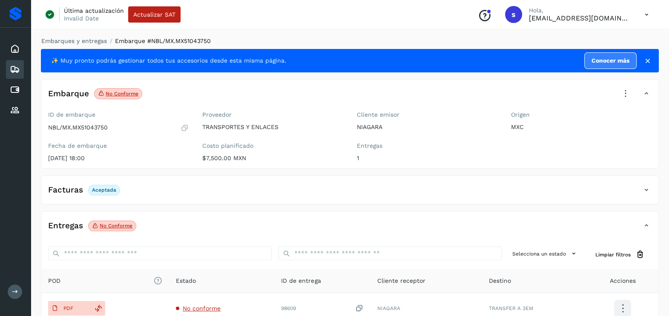
click at [619, 95] on icon at bounding box center [626, 93] width 19 height 19
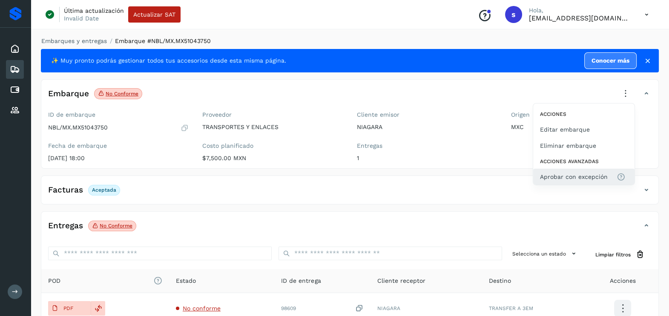
click at [596, 172] on span "Aprobar con excepción" at bounding box center [574, 176] width 68 height 9
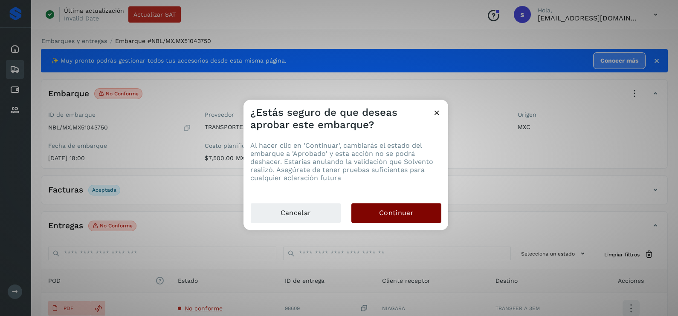
click at [413, 210] on button "Continuar" at bounding box center [396, 213] width 90 height 20
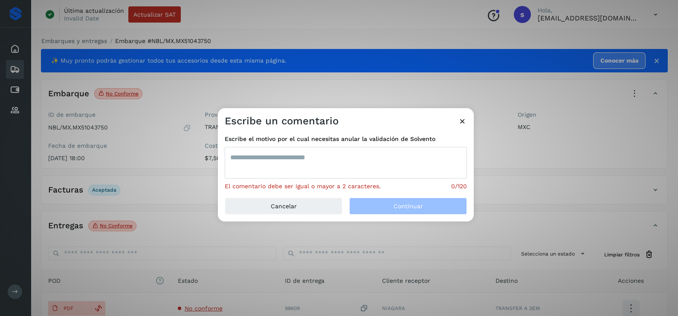
click at [346, 166] on textarea at bounding box center [346, 163] width 242 height 32
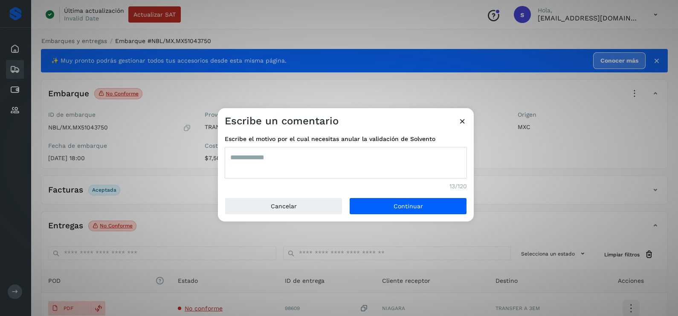
type textarea "**********"
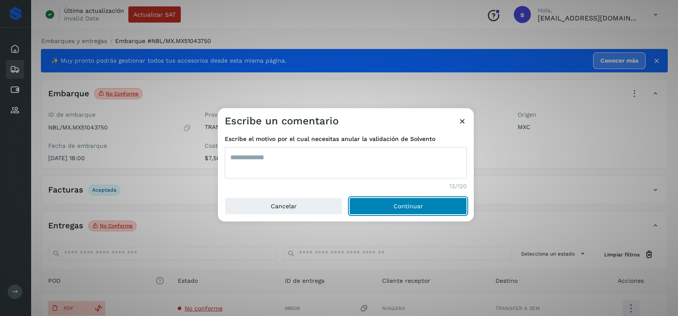
click at [349, 198] on button "Continuar" at bounding box center [408, 206] width 118 height 17
